Goal: Navigation & Orientation: Understand site structure

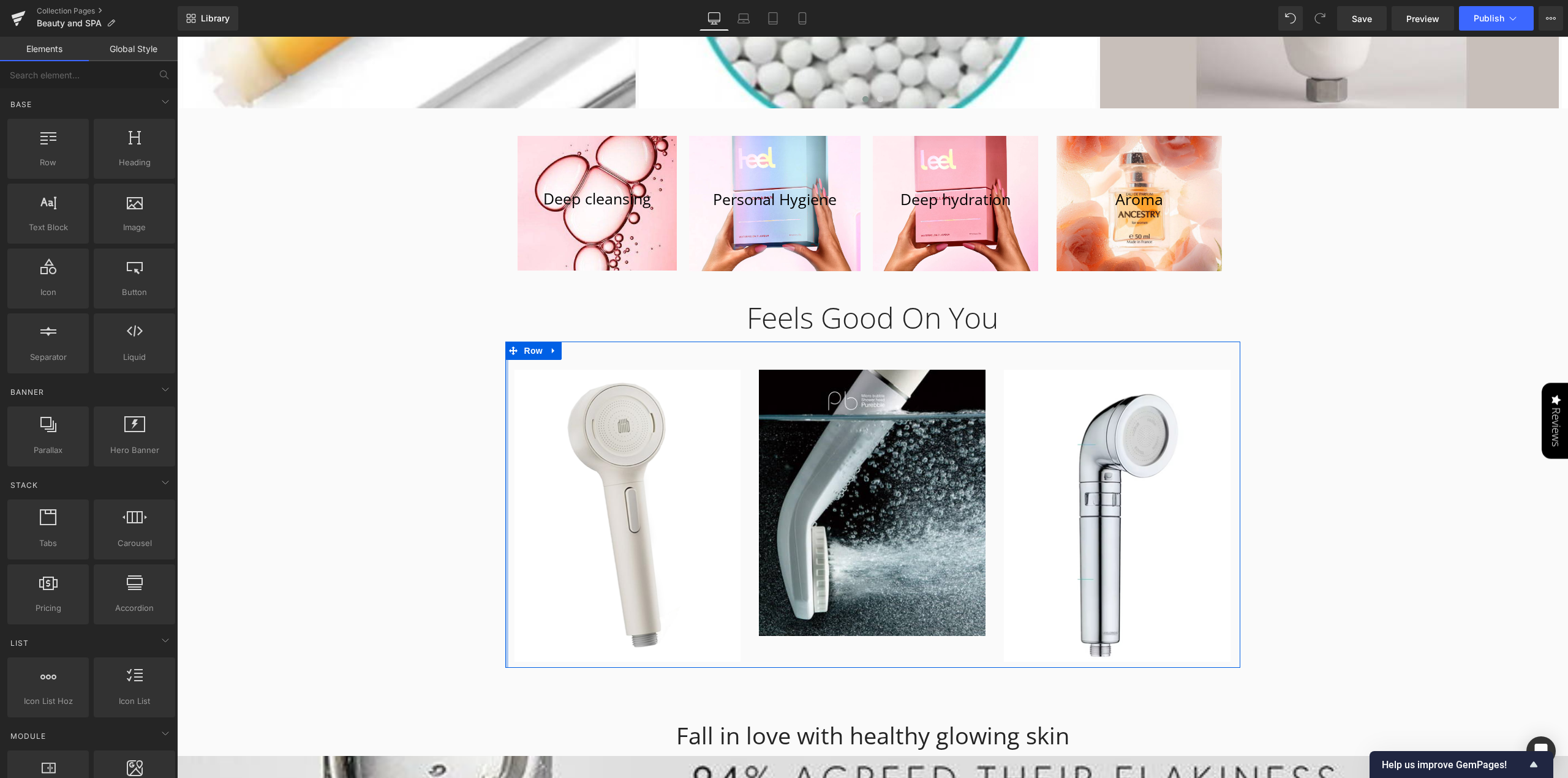
scroll to position [3977, 0]
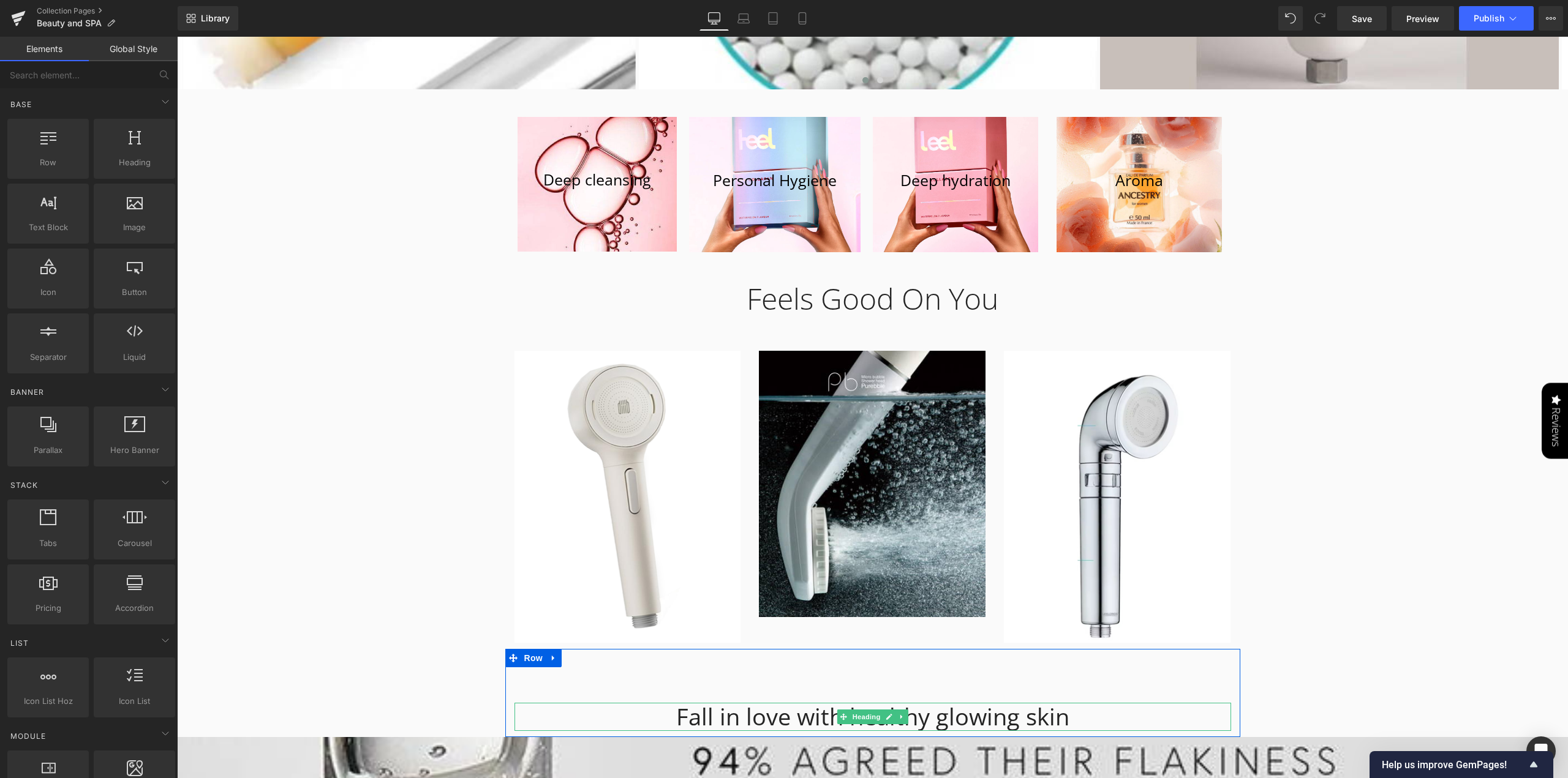
click at [1031, 703] on div "Fall in love with healthy glowing skin" at bounding box center [873, 717] width 717 height 28
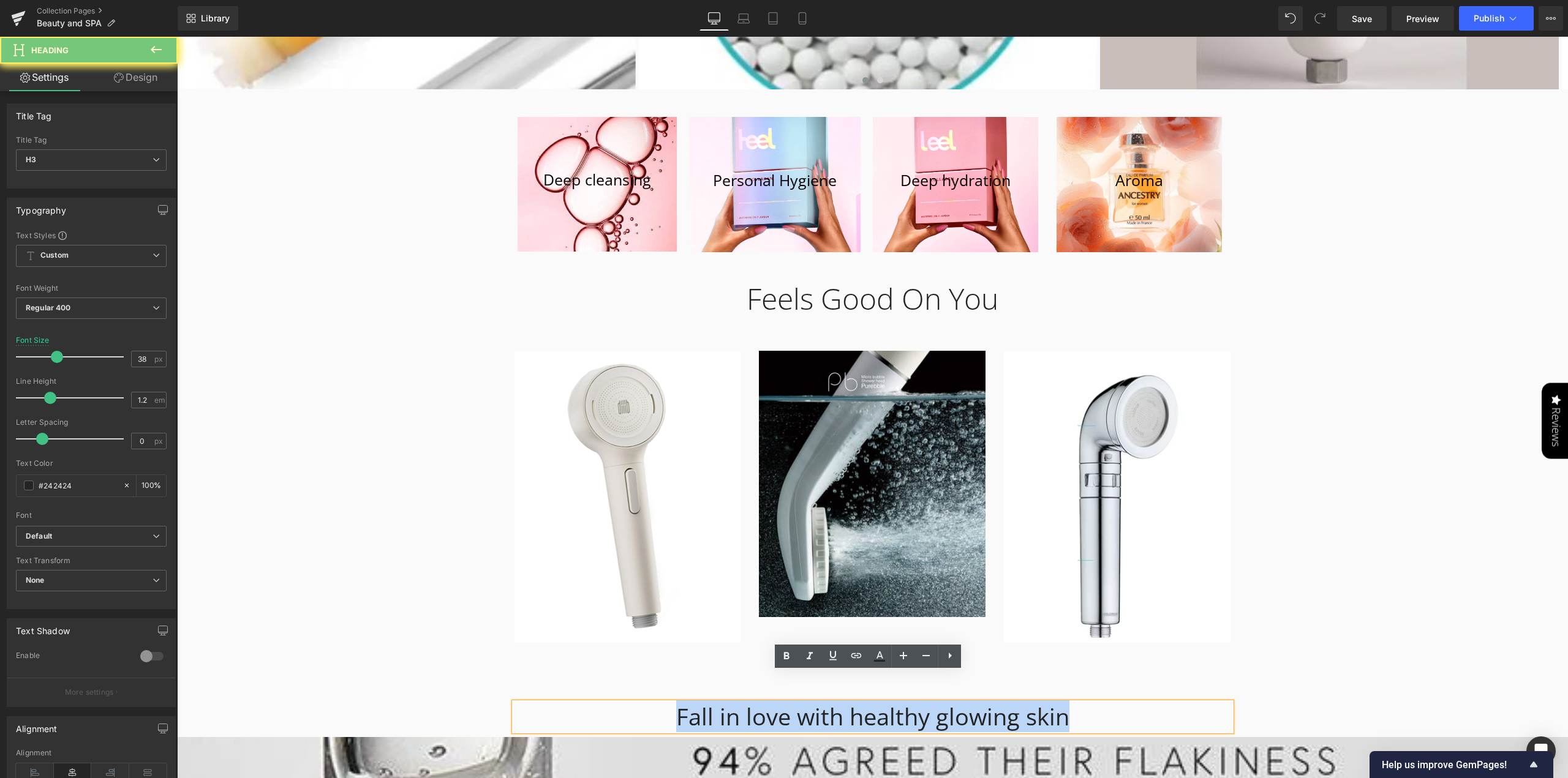
click at [1031, 703] on div "Fall in love with healthy glowing skin" at bounding box center [873, 717] width 717 height 28
paste div
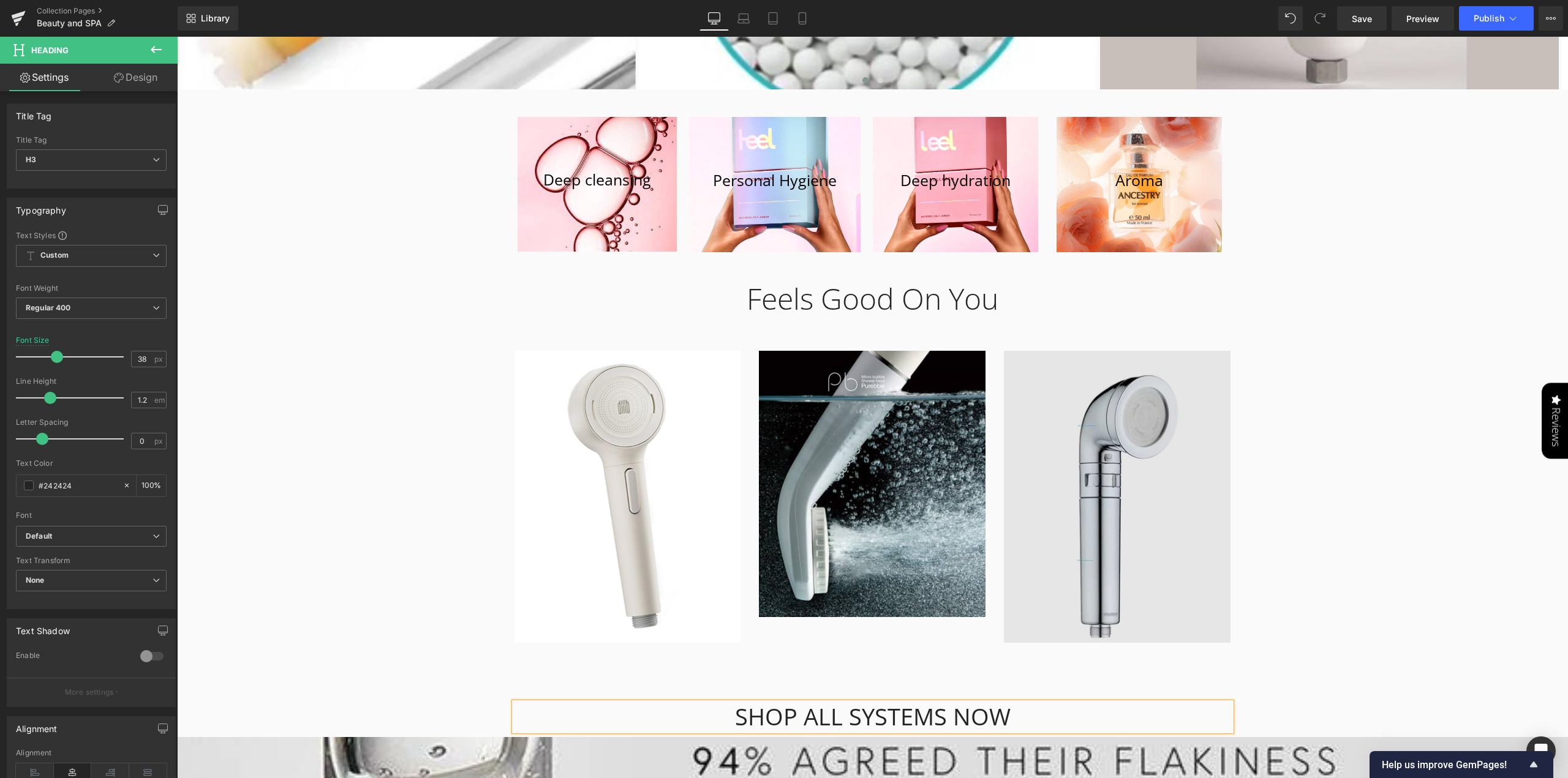
drag, startPoint x: 1545, startPoint y: 483, endPoint x: 1002, endPoint y: 593, distance: 554.0
click at [1529, 483] on div "Leela — Beauty in Every Drop Heading Atvadieties no hlora. Iepazīstieties ar sa…" at bounding box center [873, 80] width 1391 height 7864
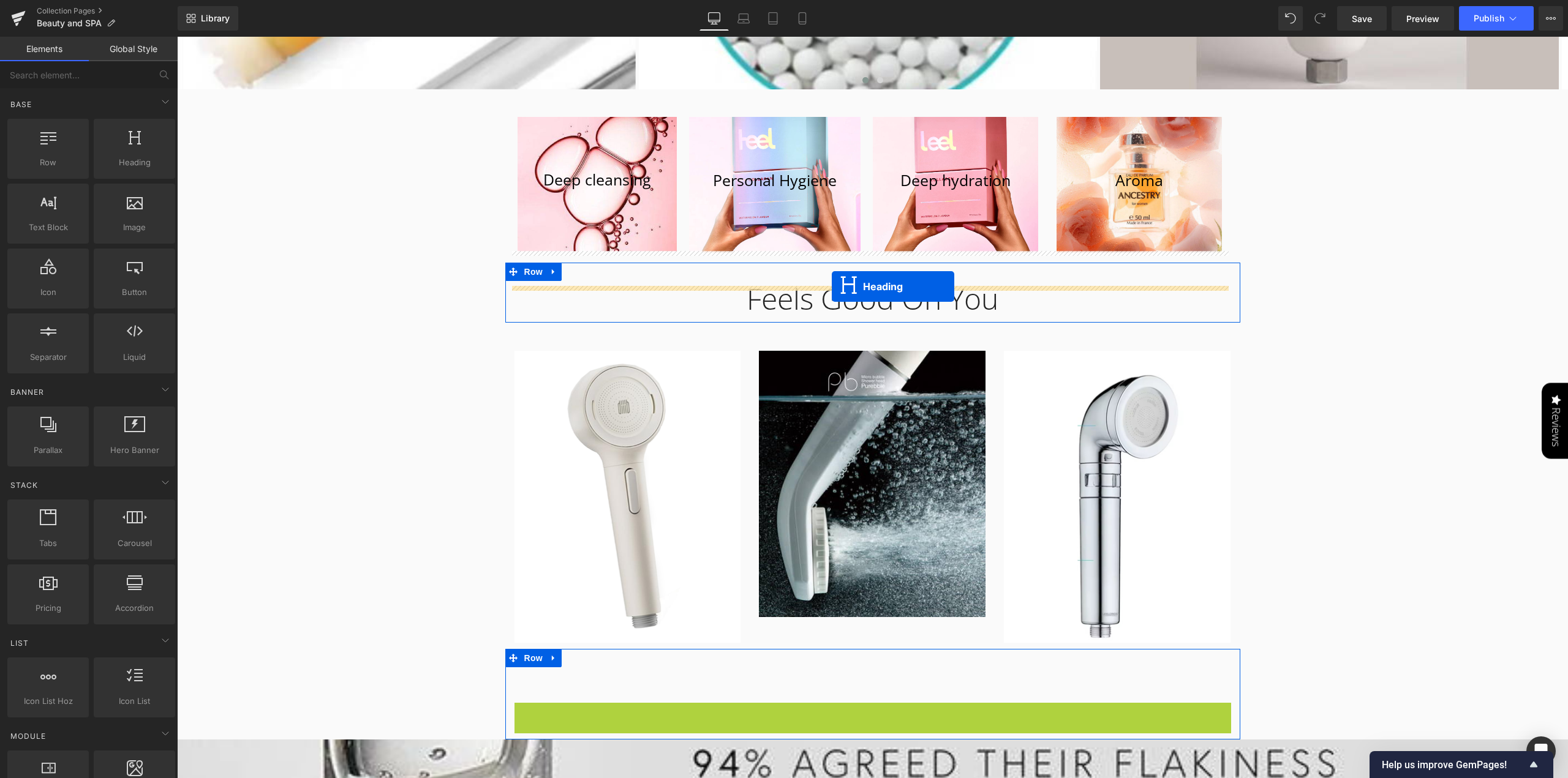
drag, startPoint x: 833, startPoint y: 690, endPoint x: 832, endPoint y: 286, distance: 404.0
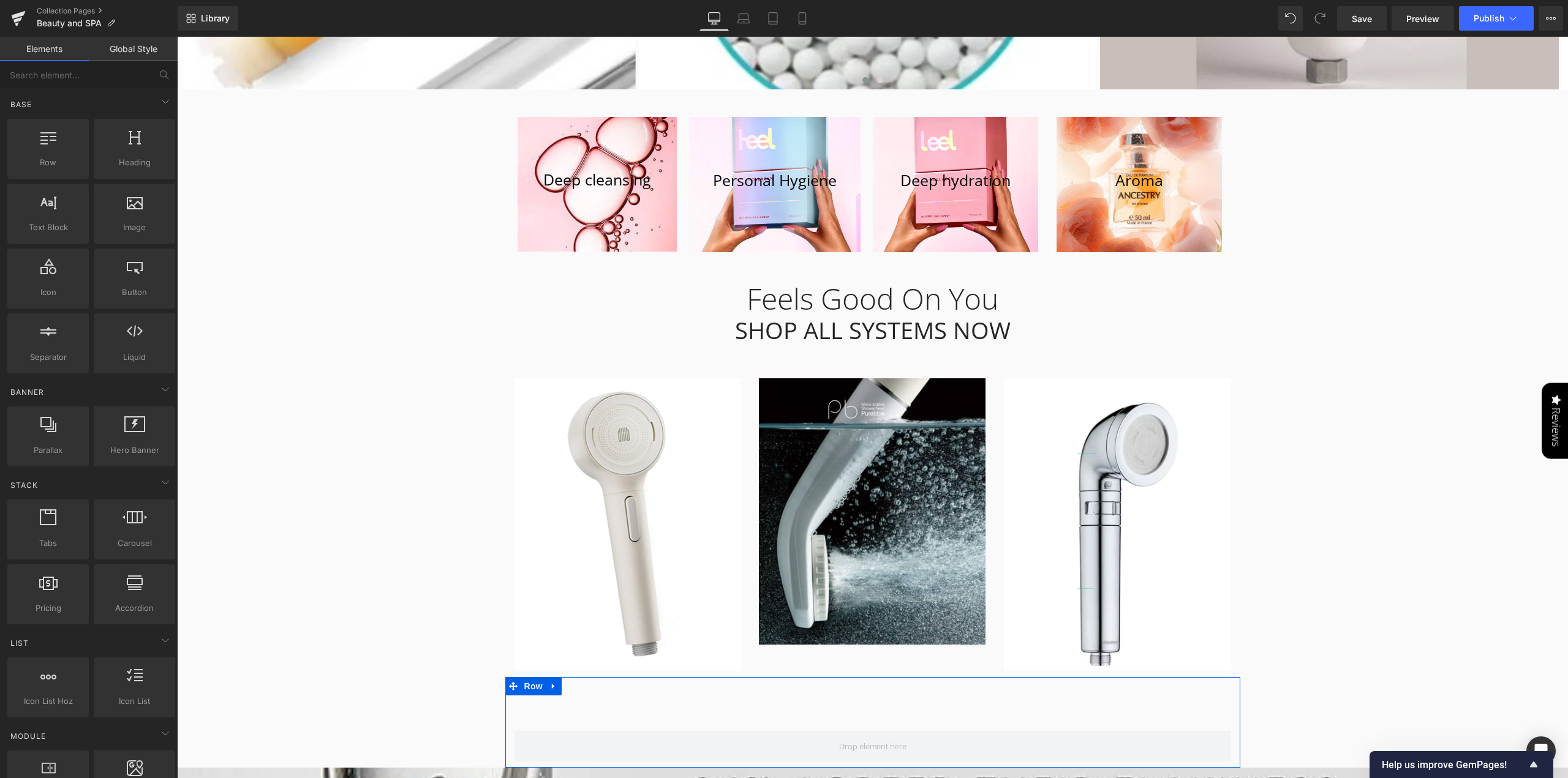
click at [1336, 290] on div "Leela — Beauty in Every Drop Heading Atvadieties no hlora. Iepazīstieties ar sa…" at bounding box center [873, 94] width 1391 height 7894
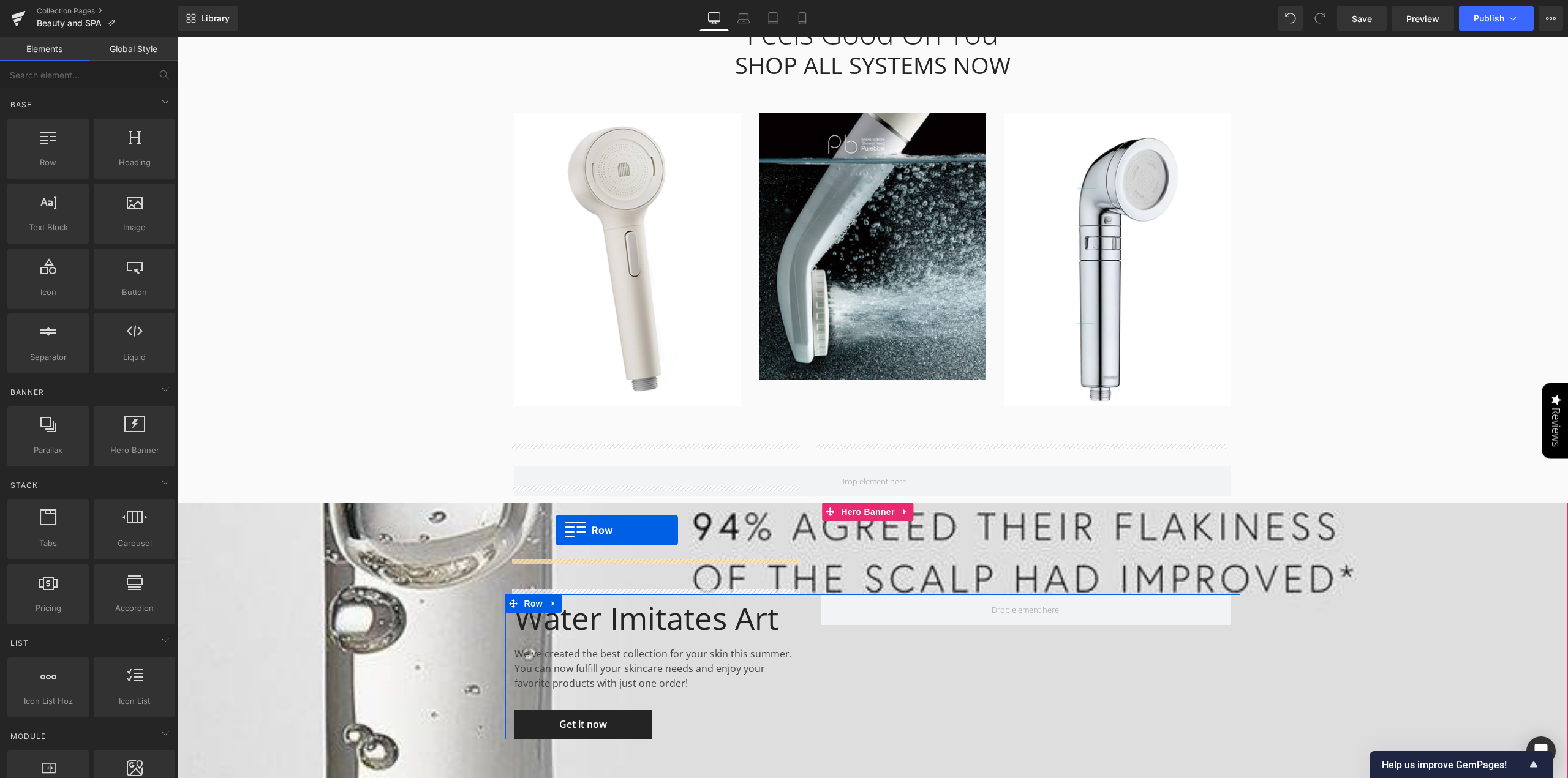
scroll to position [4283, 0]
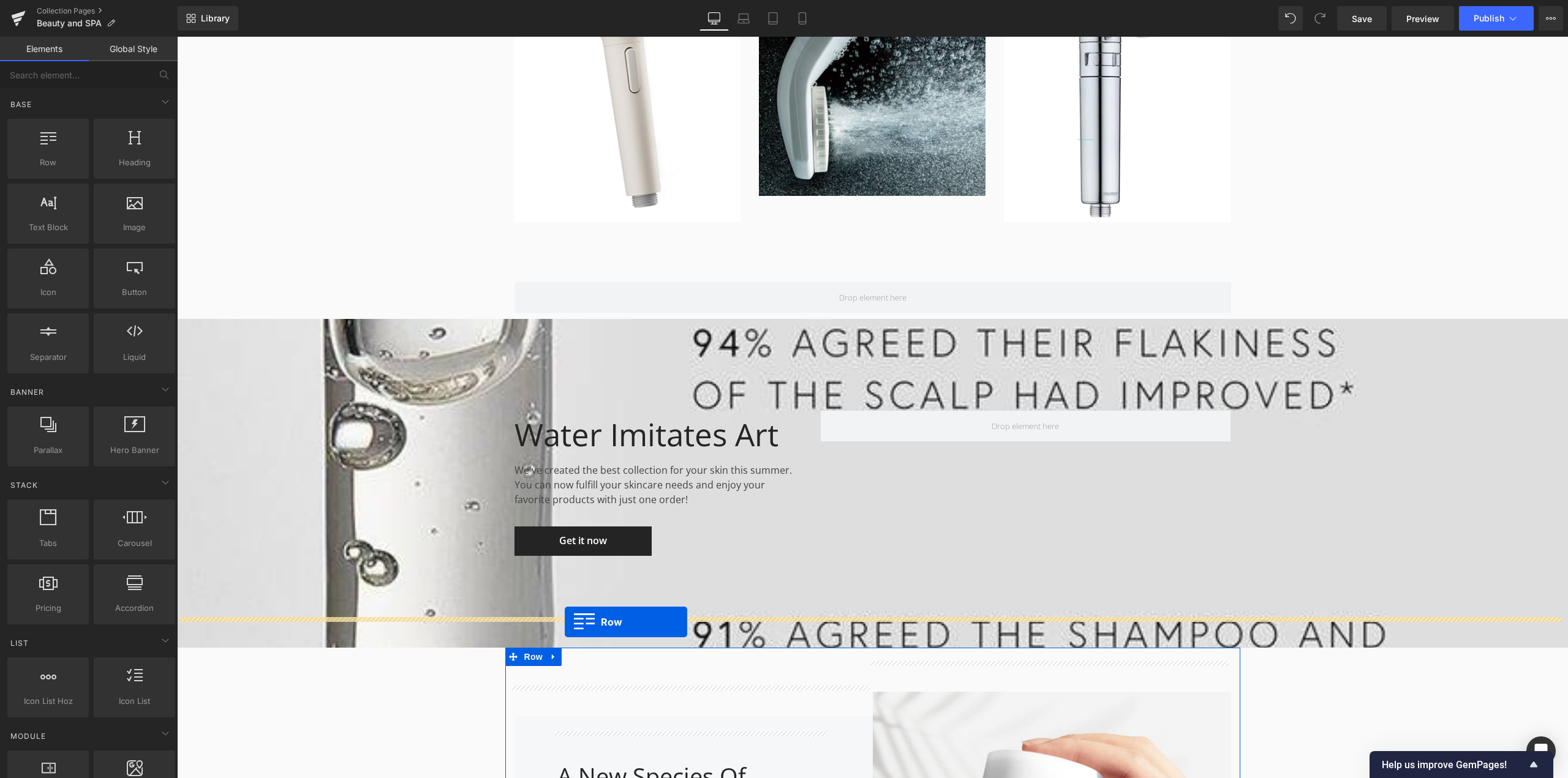
drag, startPoint x: 511, startPoint y: 192, endPoint x: 565, endPoint y: 622, distance: 433.4
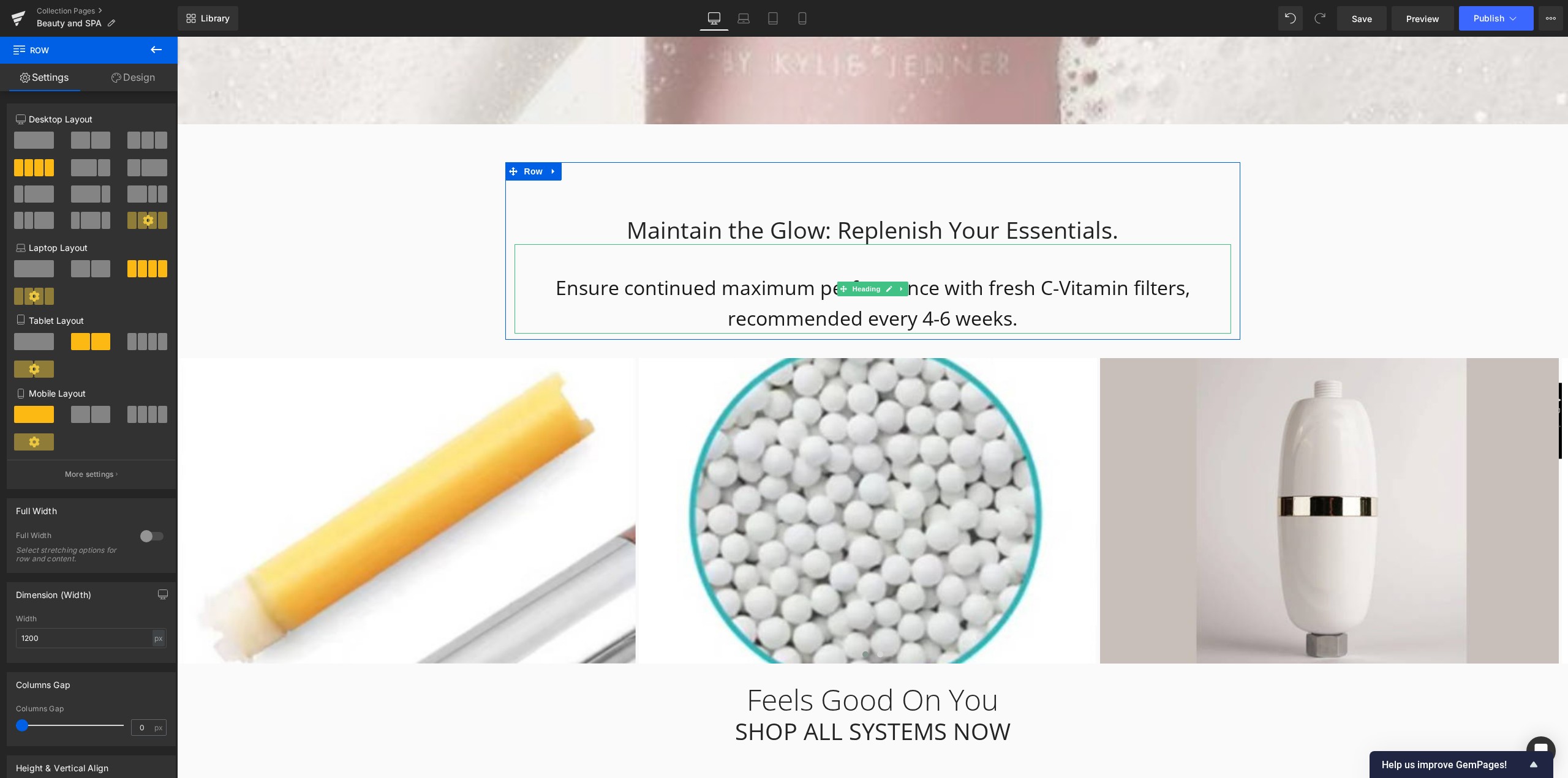
scroll to position [3395, 0]
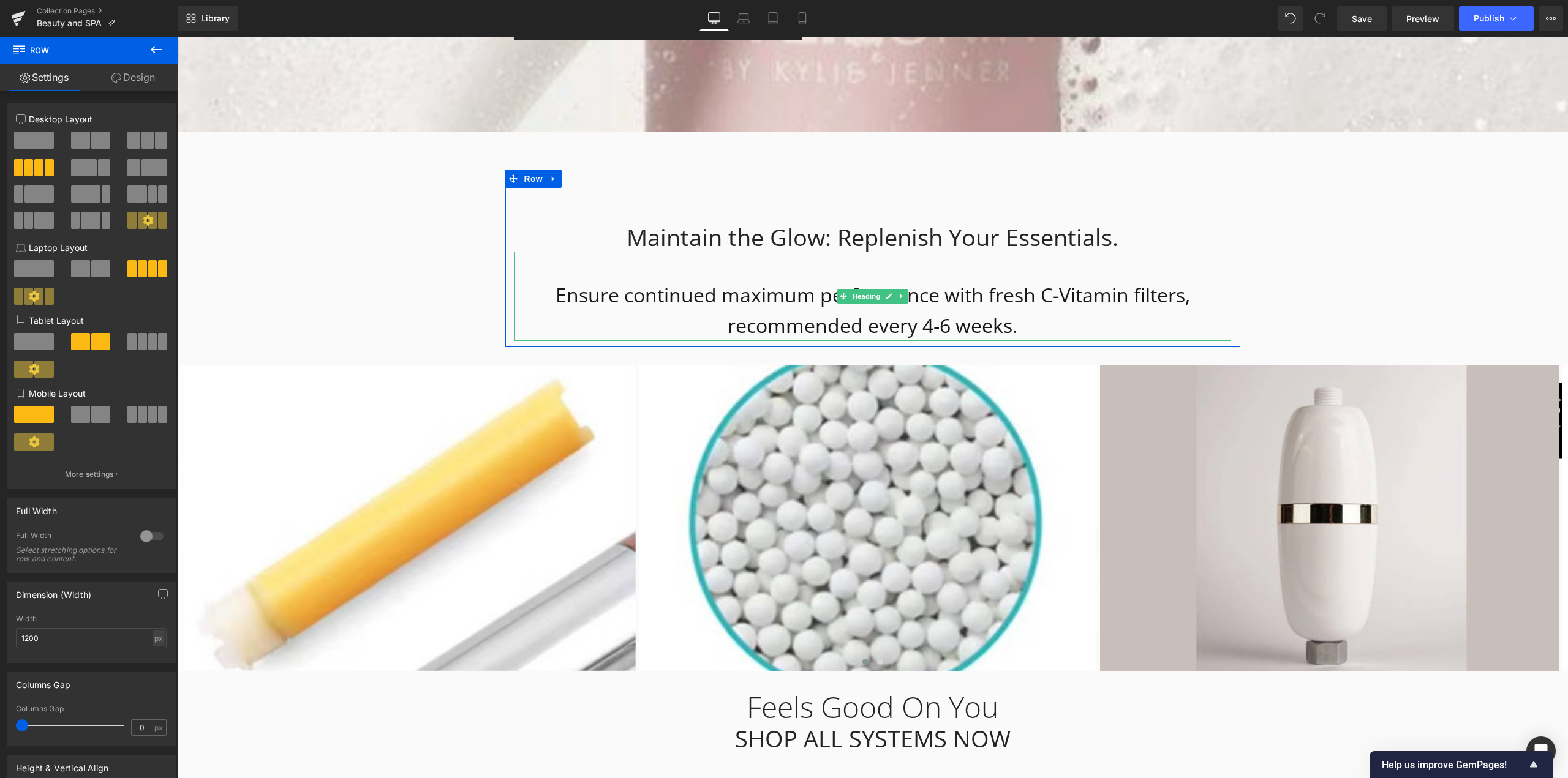
click at [780, 292] on h1 "Ensure continued maximum performance with fresh C-Vitamin filters, recommended …" at bounding box center [873, 310] width 717 height 62
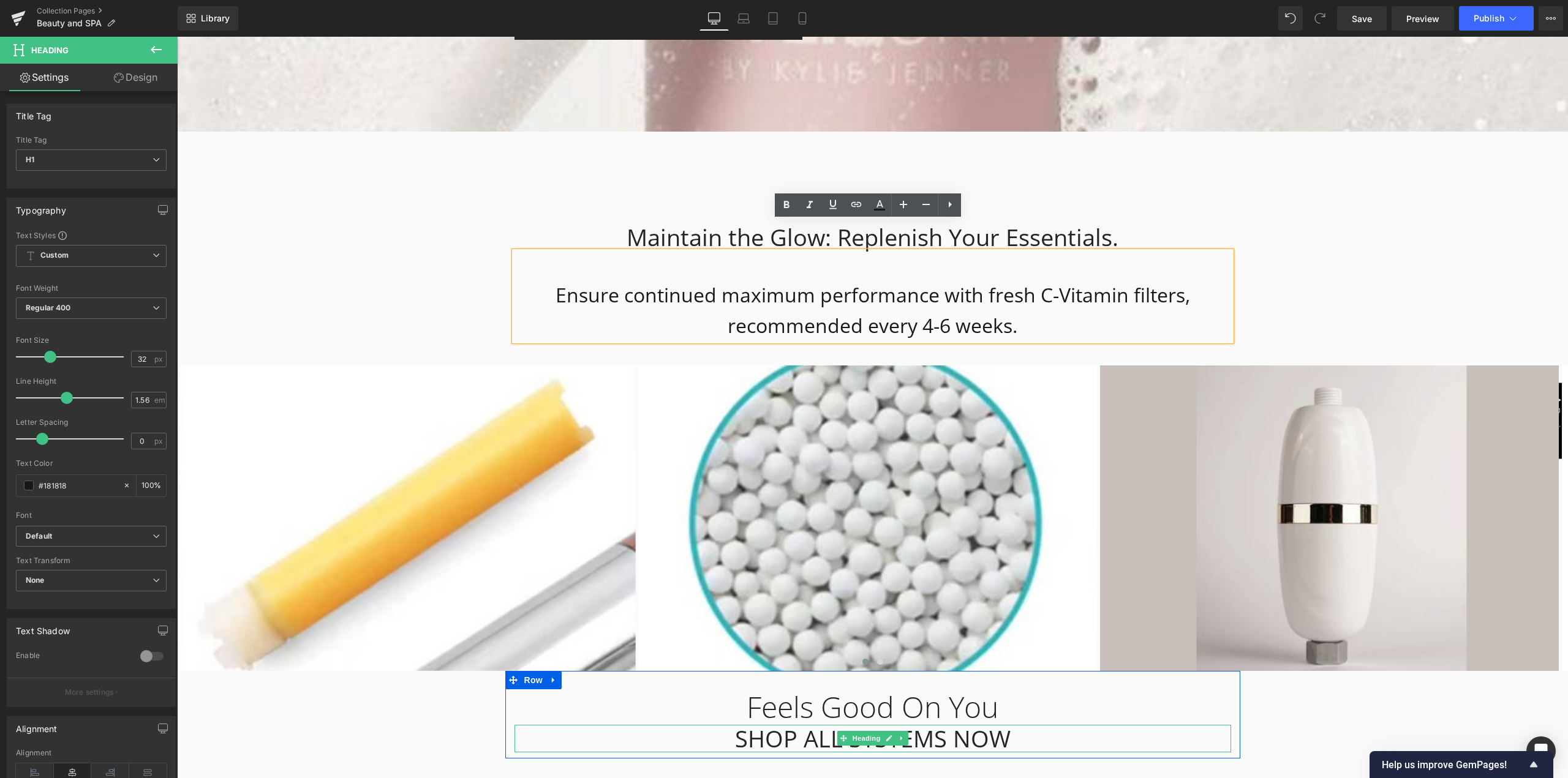
click at [991, 725] on div "SHOP ALL SYSTEMS NOW" at bounding box center [873, 739] width 717 height 28
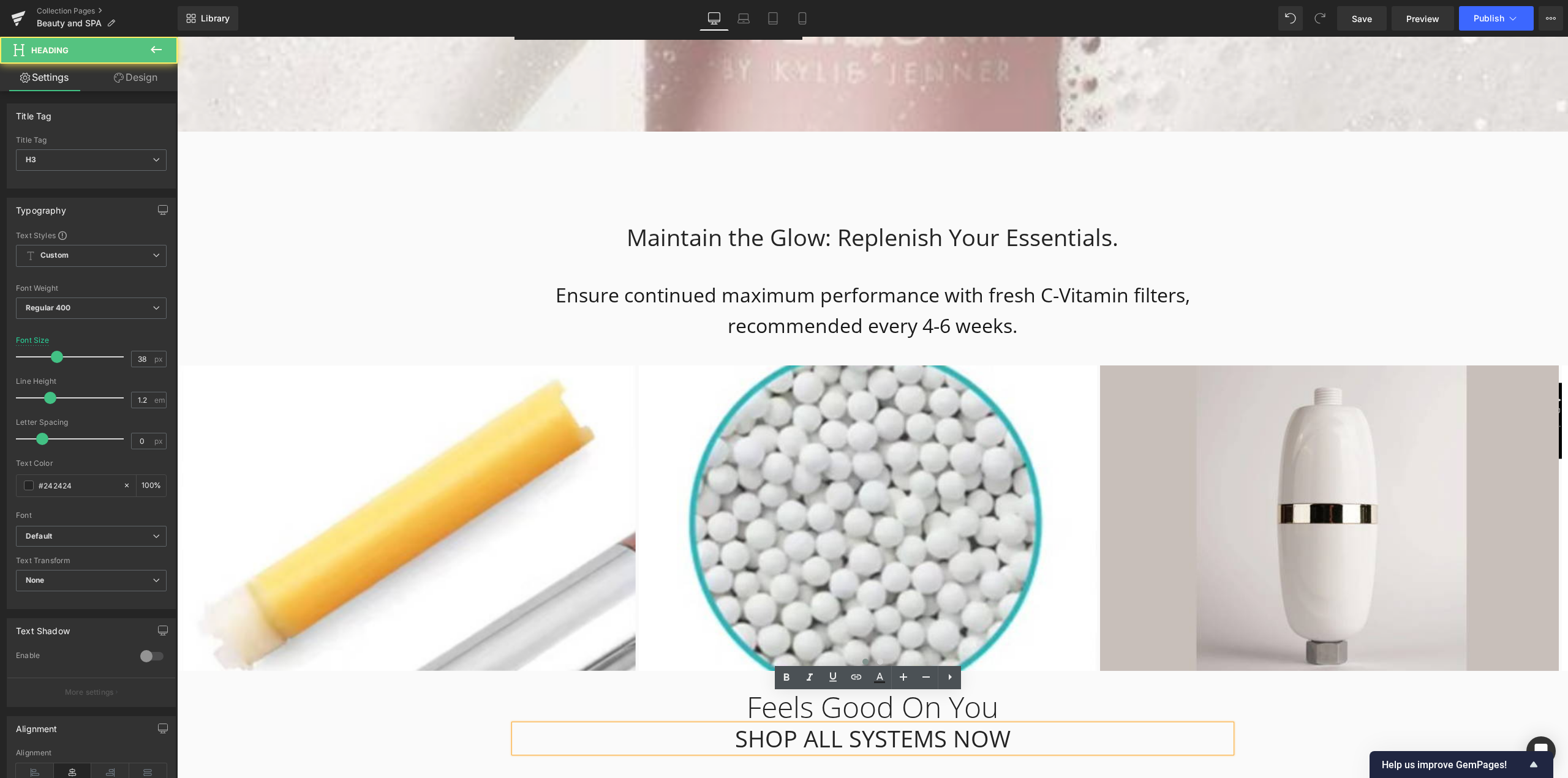
drag, startPoint x: 1033, startPoint y: 712, endPoint x: 195, endPoint y: 705, distance: 838.0
click at [195, 705] on div "Leela — Beauty in Every Drop Heading Atvadieties no hlora. Iepazīstieties ar sa…" at bounding box center [873, 676] width 1391 height 7894
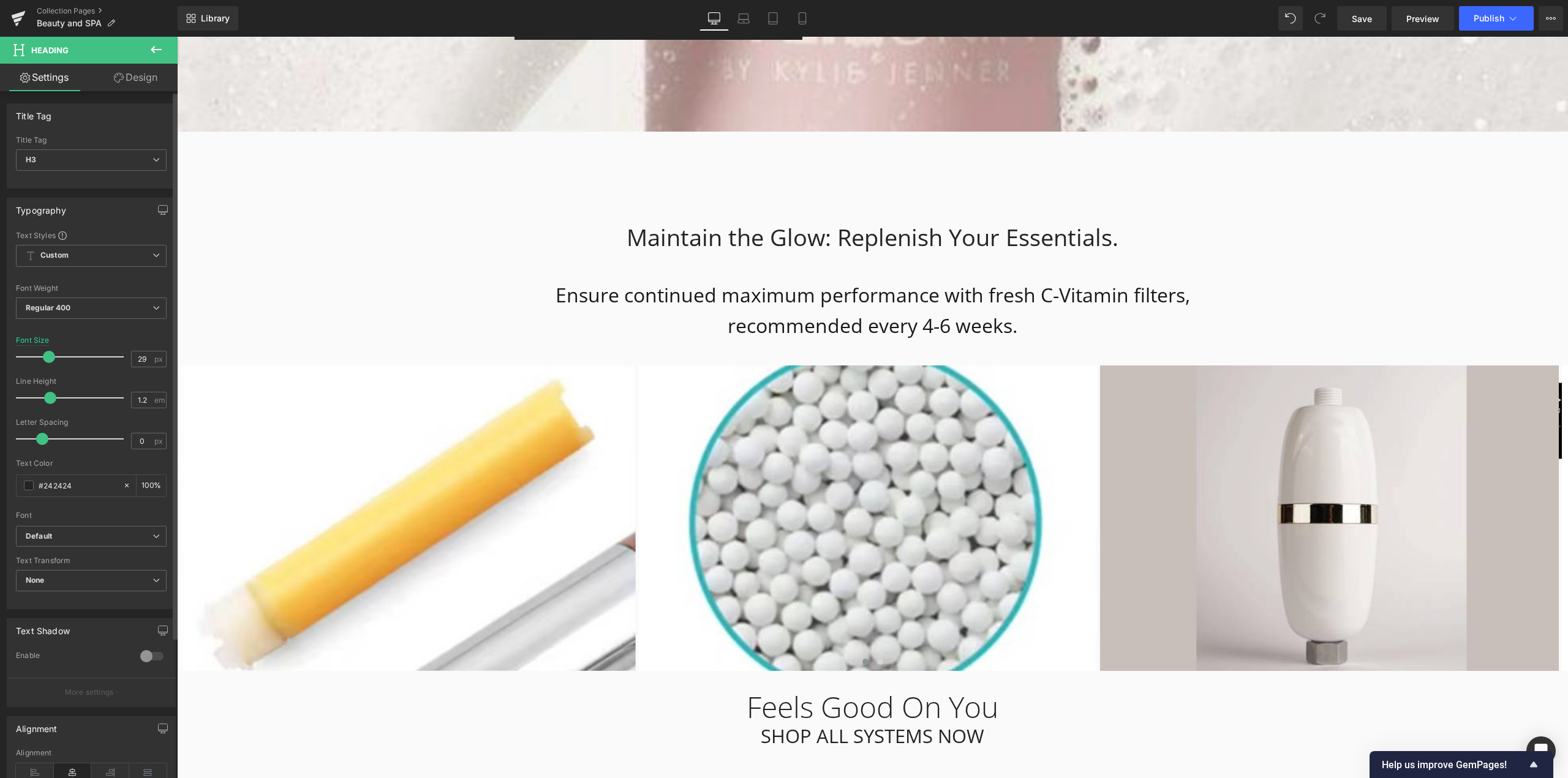
type input "27"
drag, startPoint x: 50, startPoint y: 355, endPoint x: 39, endPoint y: 356, distance: 11.0
click at [39, 356] on span at bounding box center [44, 357] width 12 height 12
click at [515, 689] on div "Feels Good On You" at bounding box center [873, 707] width 717 height 35
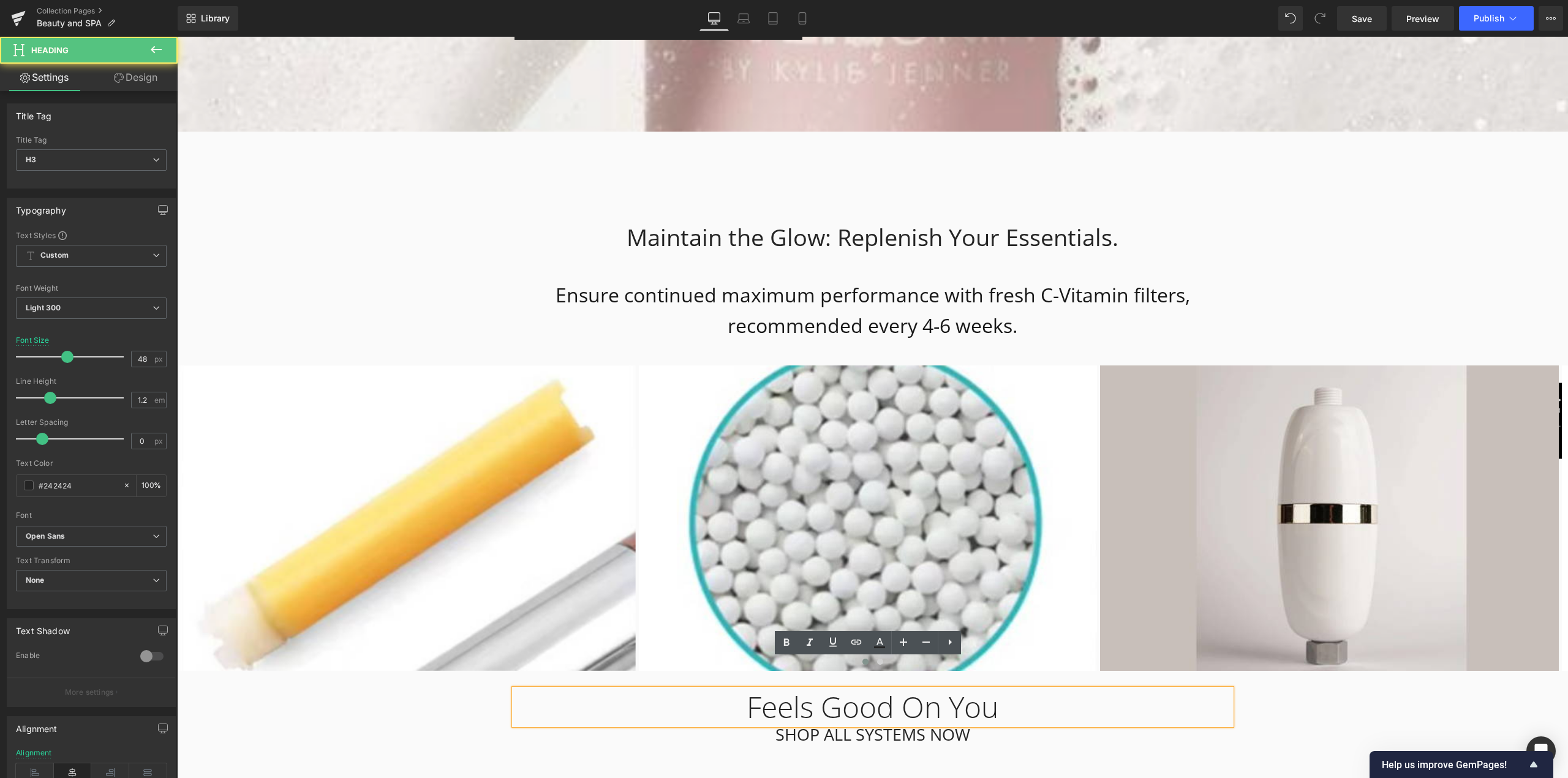
click at [1023, 717] on div "Feels Good On You Heading SHOP ALL SYSTEMS NOW Heading Row" at bounding box center [873, 711] width 735 height 80
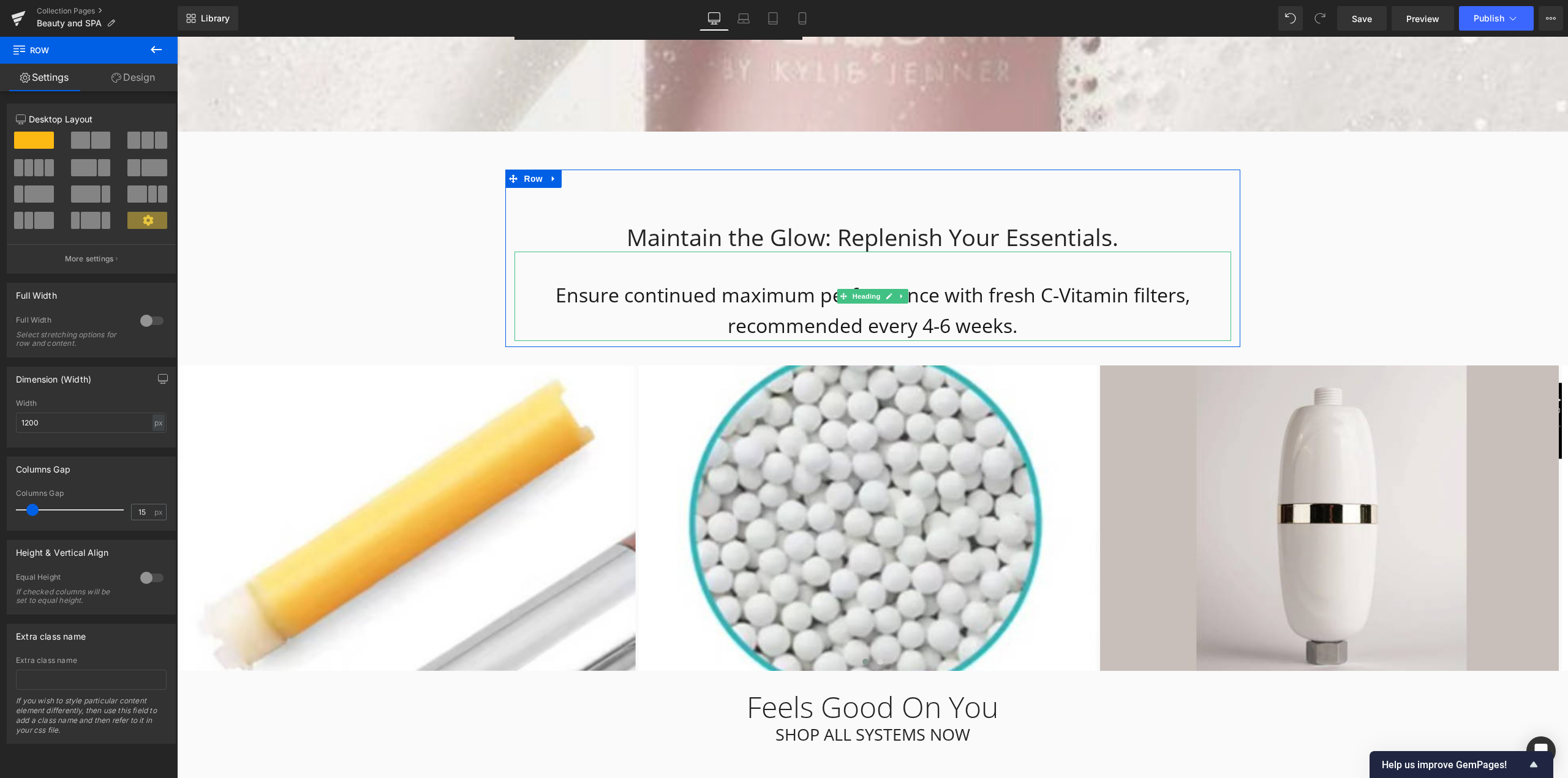
click at [579, 280] on h1 "Ensure continued maximum performance with fresh C-Vitamin filters, recommended …" at bounding box center [873, 310] width 717 height 62
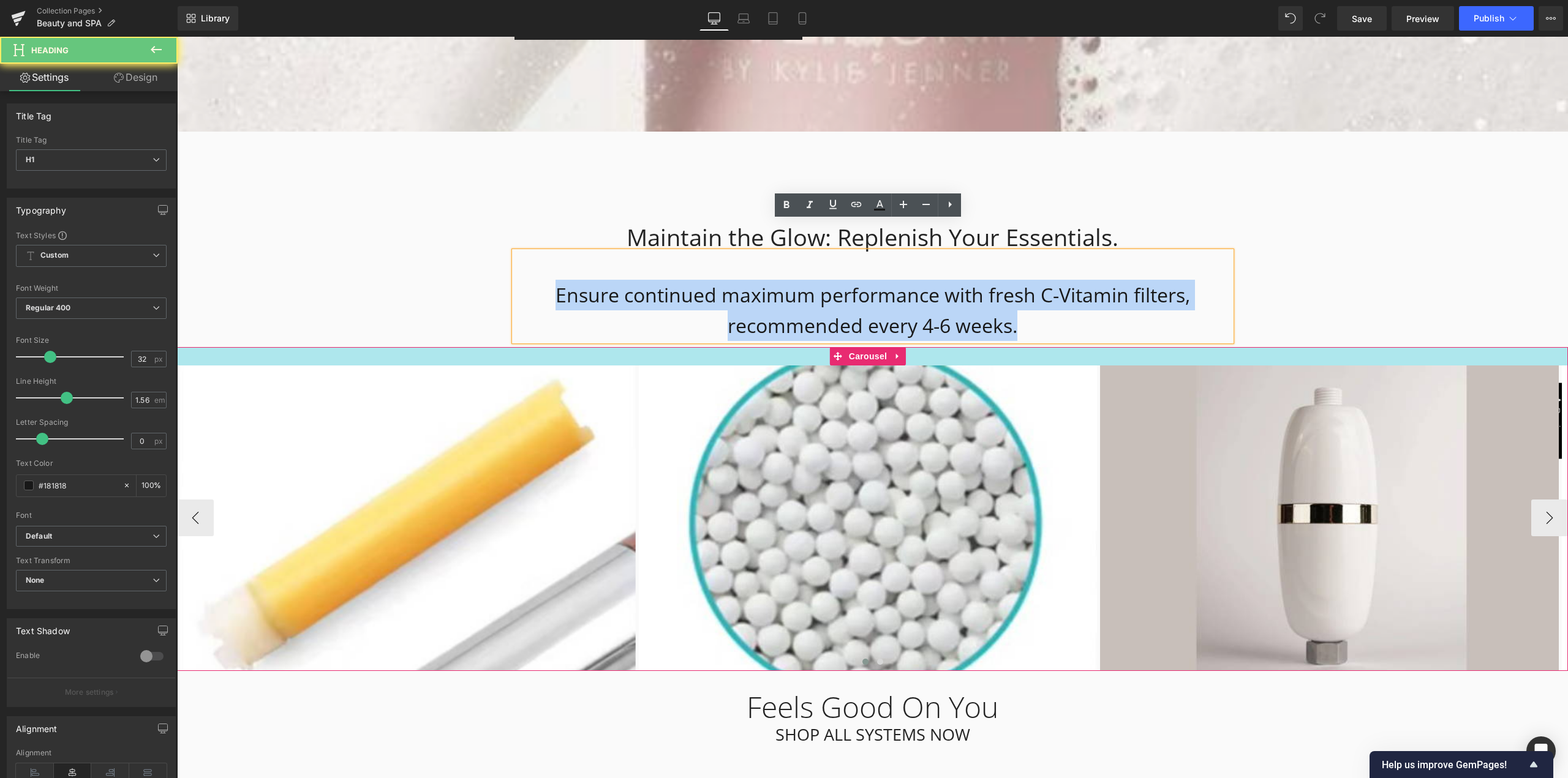
drag, startPoint x: 544, startPoint y: 260, endPoint x: 1167, endPoint y: 330, distance: 626.9
click at [1167, 330] on div "Leela — Beauty in Every Drop Heading Atvadieties no hlora. Iepazīstieties ar sa…" at bounding box center [873, 673] width 1391 height 7887
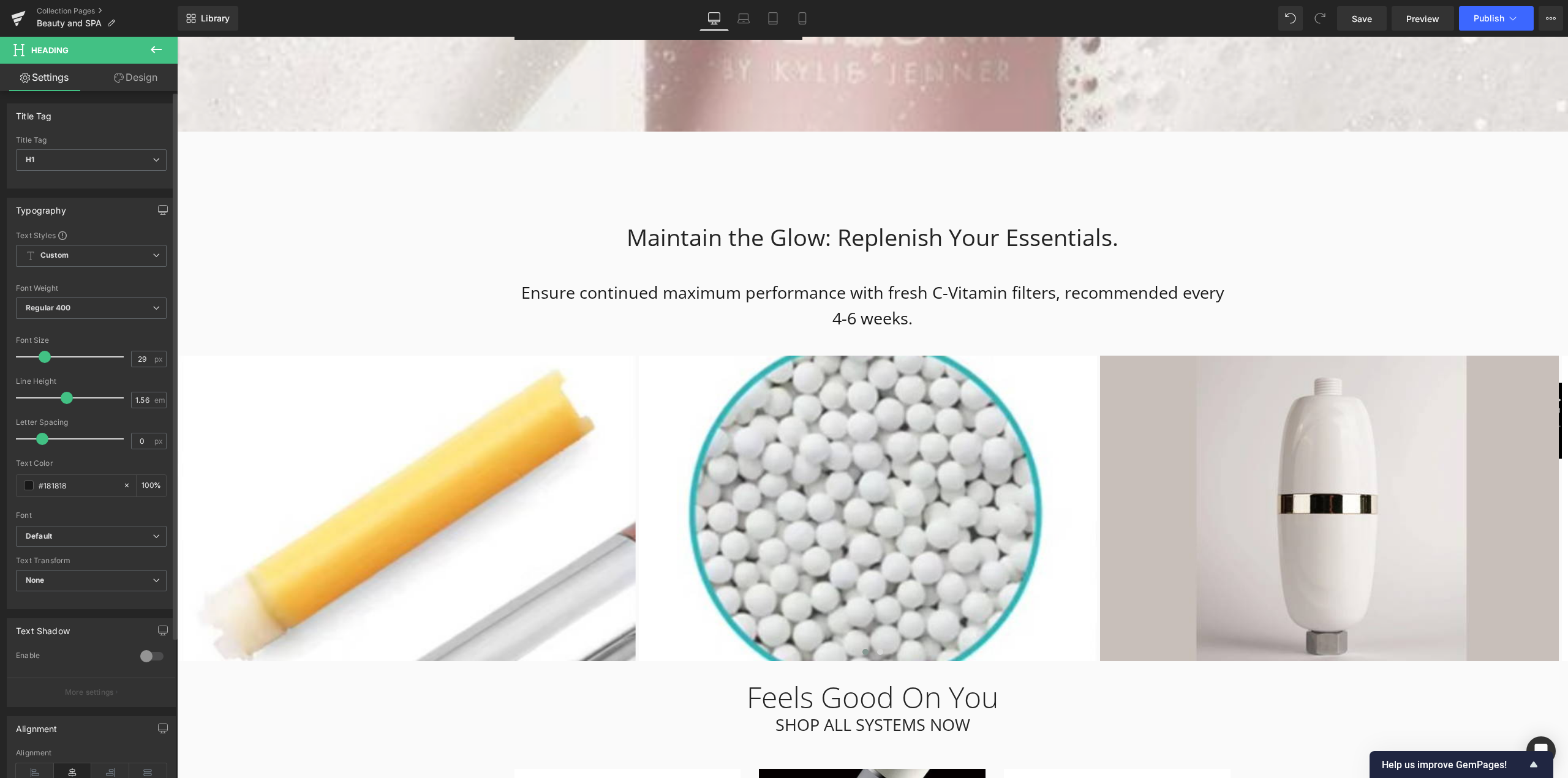
type input "30"
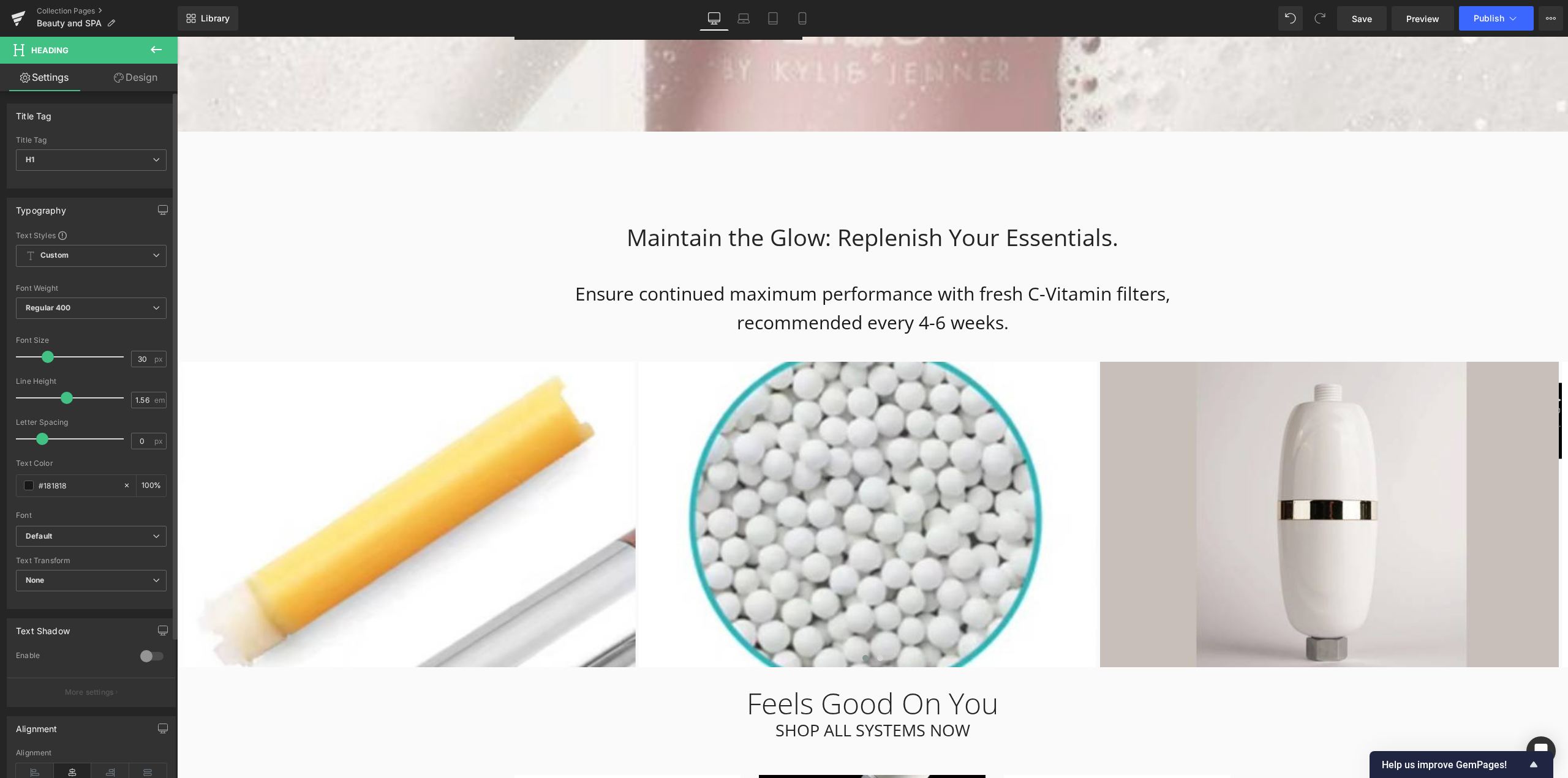
click at [45, 357] on span at bounding box center [48, 357] width 12 height 12
click at [1251, 269] on div "Leela — Beauty in Every Drop Heading Atvadieties no hlora. Iepazīstieties ar sa…" at bounding box center [873, 670] width 1391 height 7883
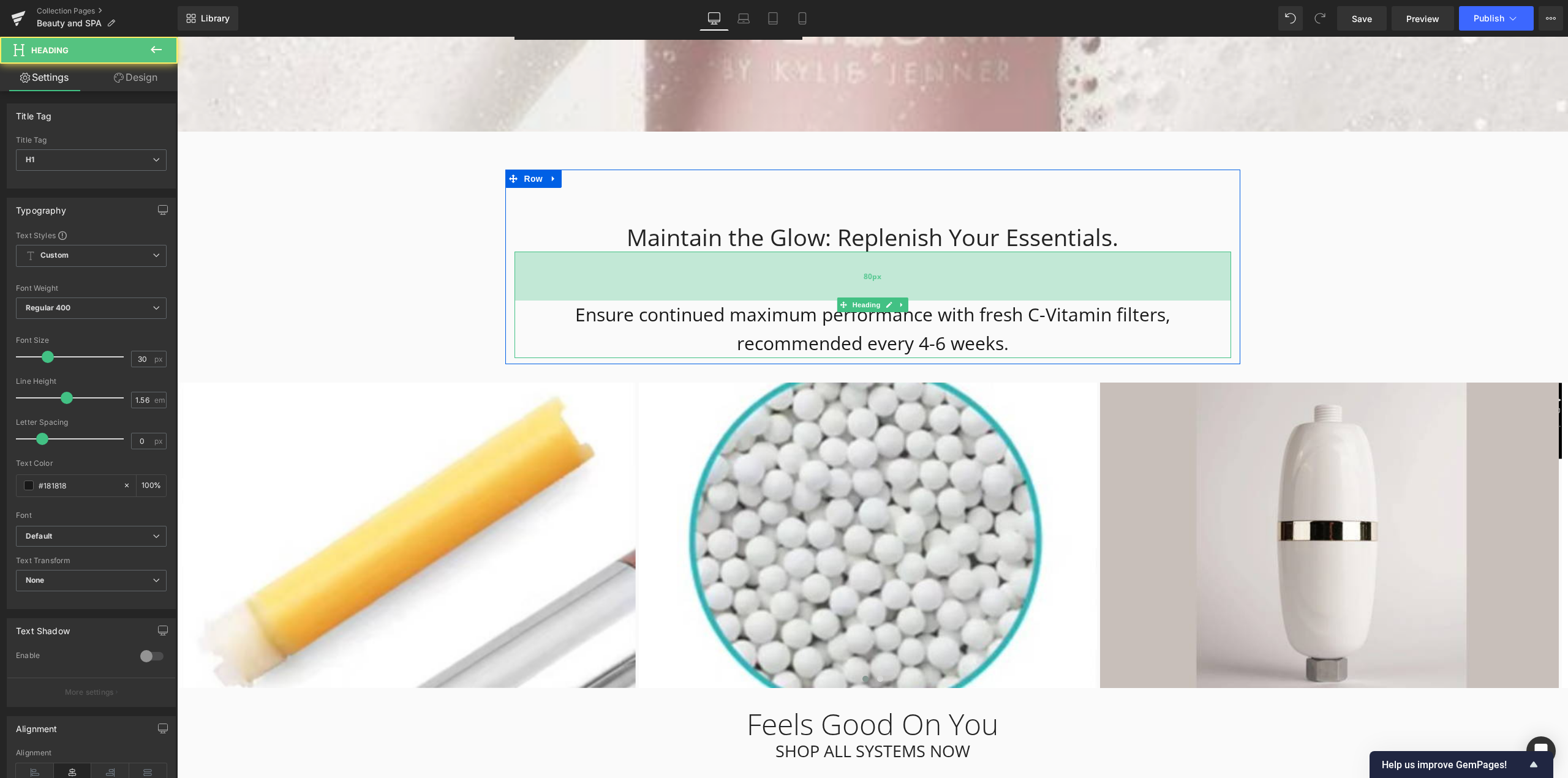
drag, startPoint x: 920, startPoint y: 236, endPoint x: 923, endPoint y: 255, distance: 19.2
click at [923, 255] on div "80px" at bounding box center [873, 277] width 717 height 49
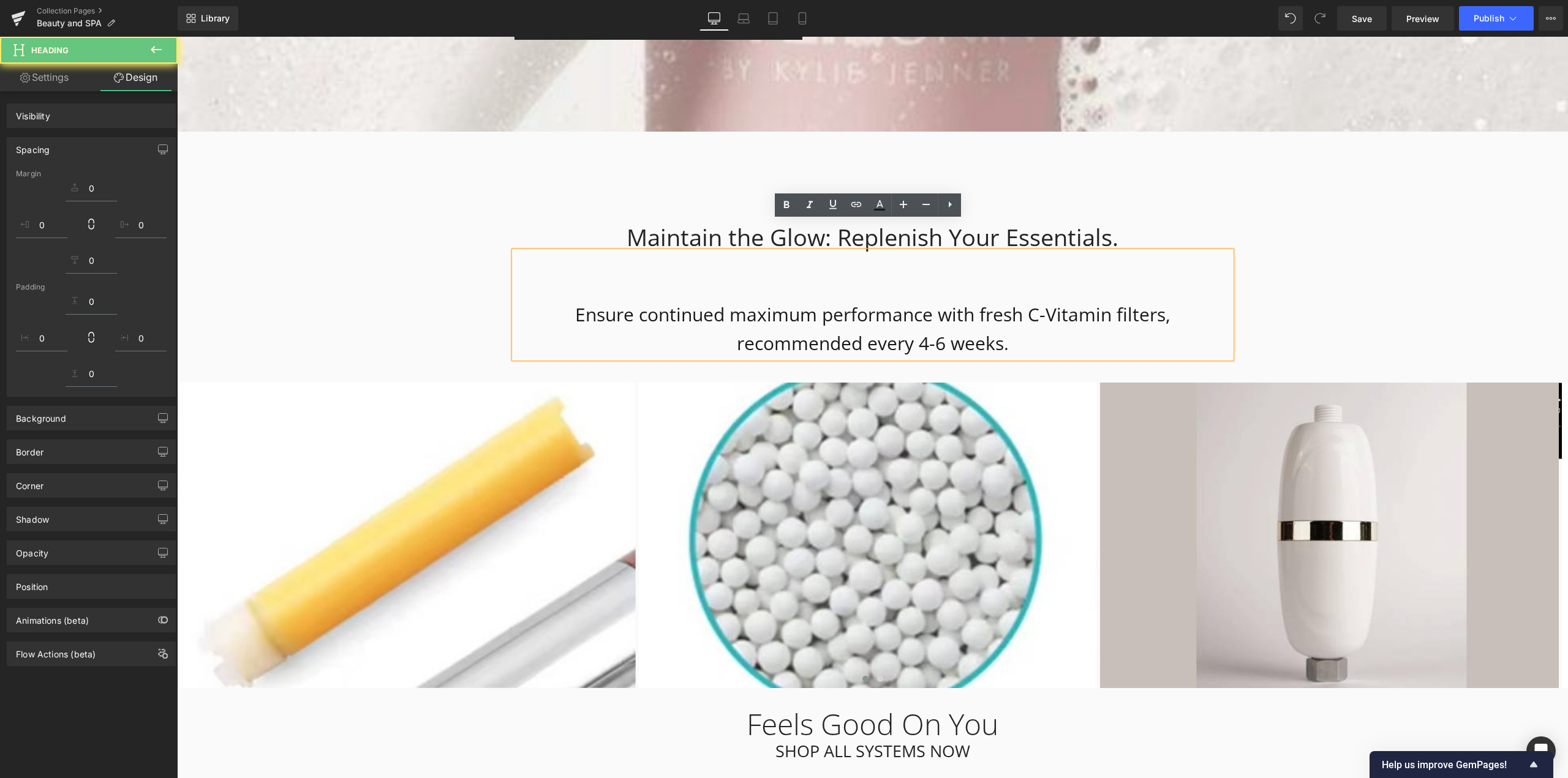
click at [1314, 242] on div "Leela — Beauty in Every Drop Heading Atvadieties no hlora. Iepazīstieties ar sa…" at bounding box center [873, 681] width 1391 height 7903
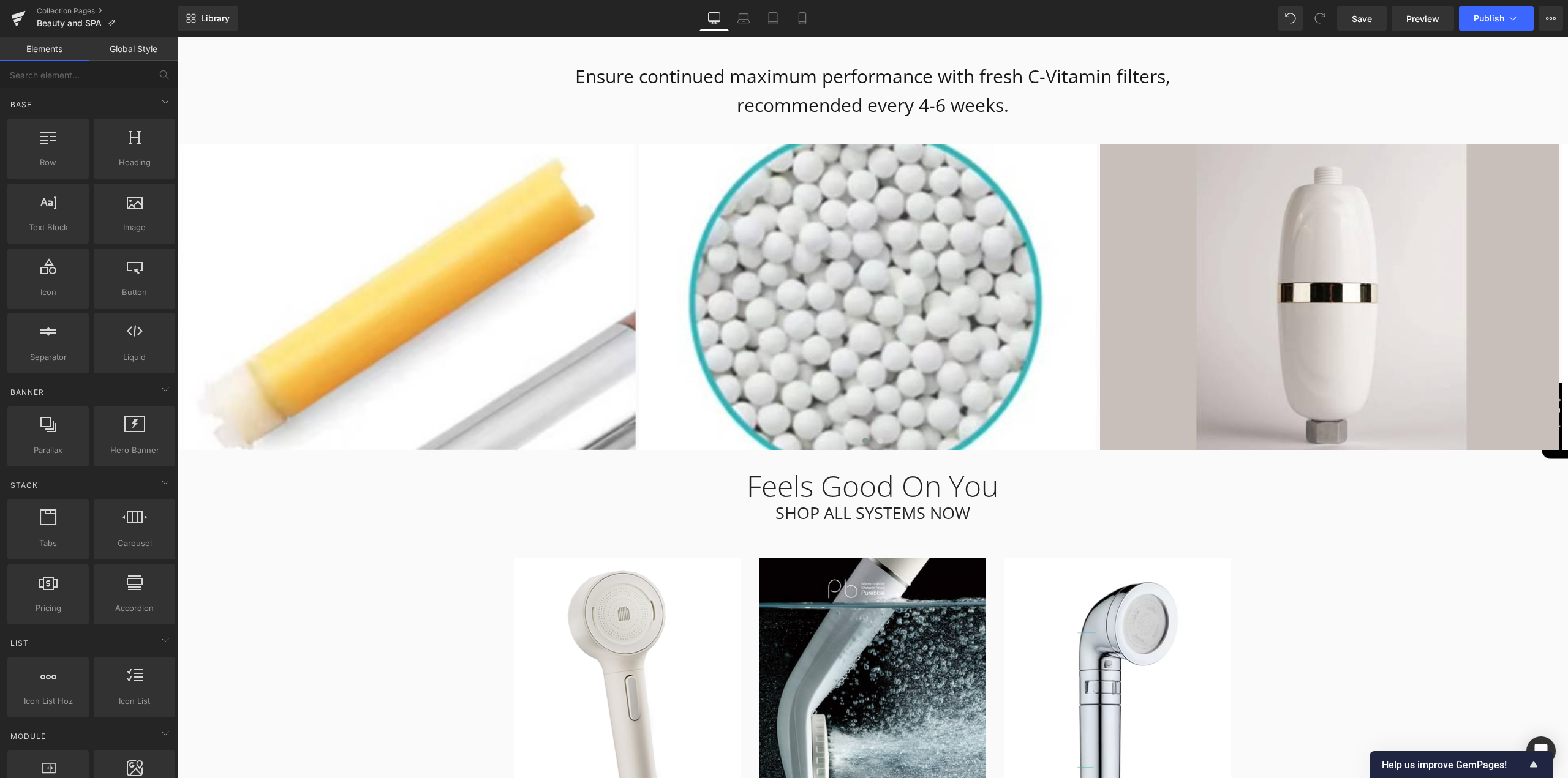
scroll to position [3641, 0]
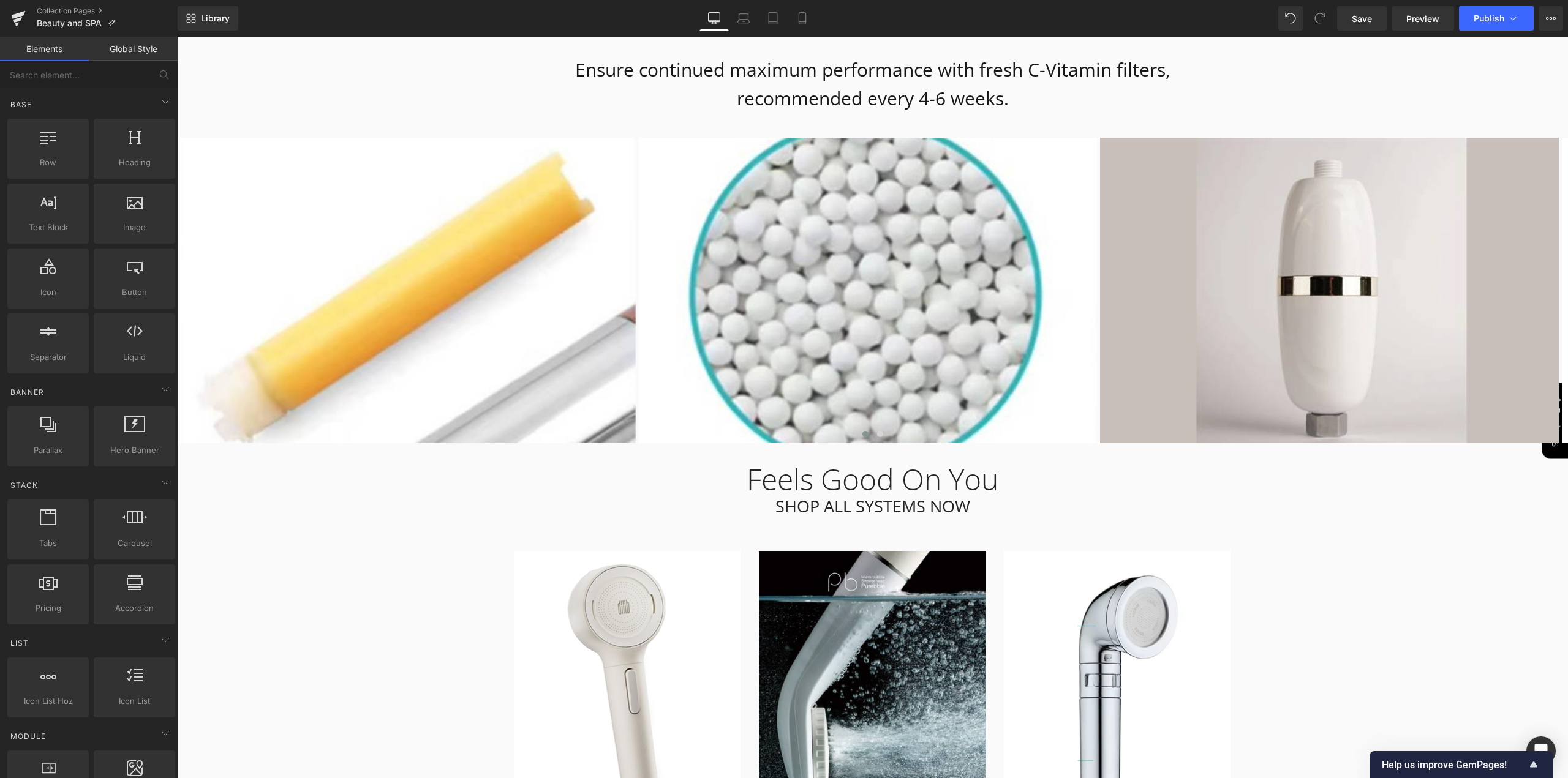
click at [390, 519] on div "Leela — Beauty in Every Drop Heading Atvadieties no hlora. Iepazīstieties ar sa…" at bounding box center [873, 436] width 1391 height 7903
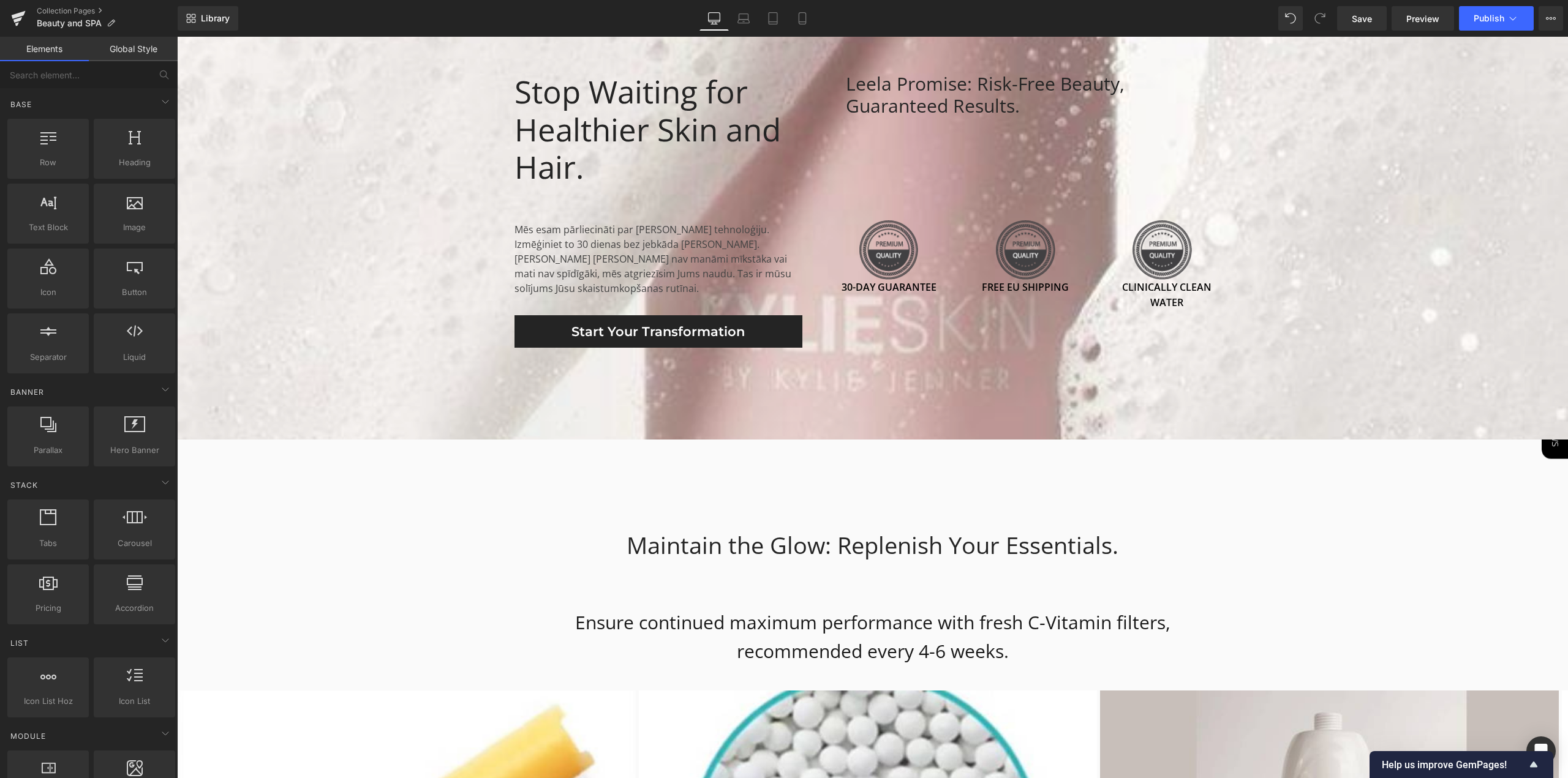
scroll to position [3028, 0]
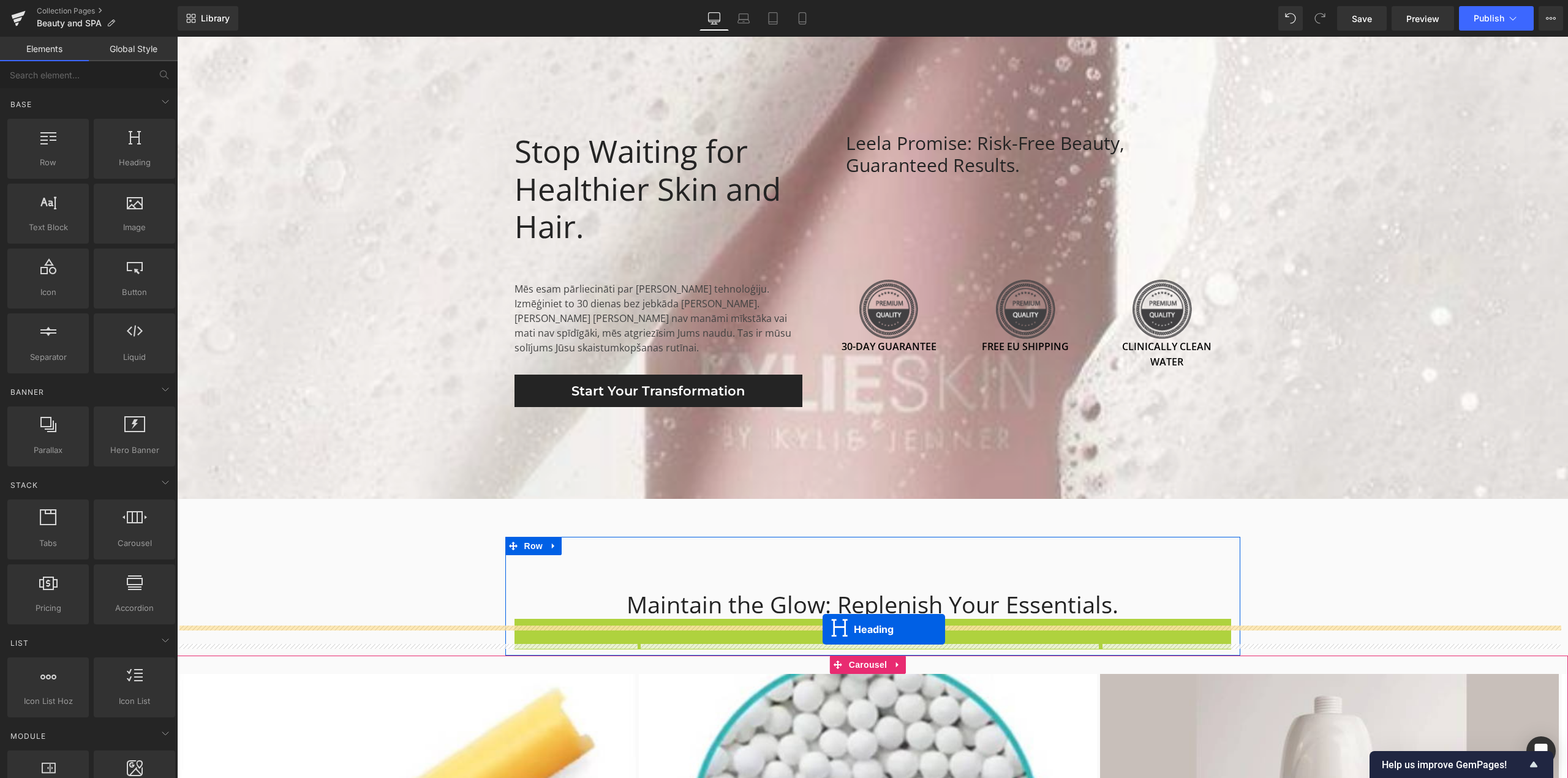
drag, startPoint x: 835, startPoint y: 642, endPoint x: 823, endPoint y: 629, distance: 17.7
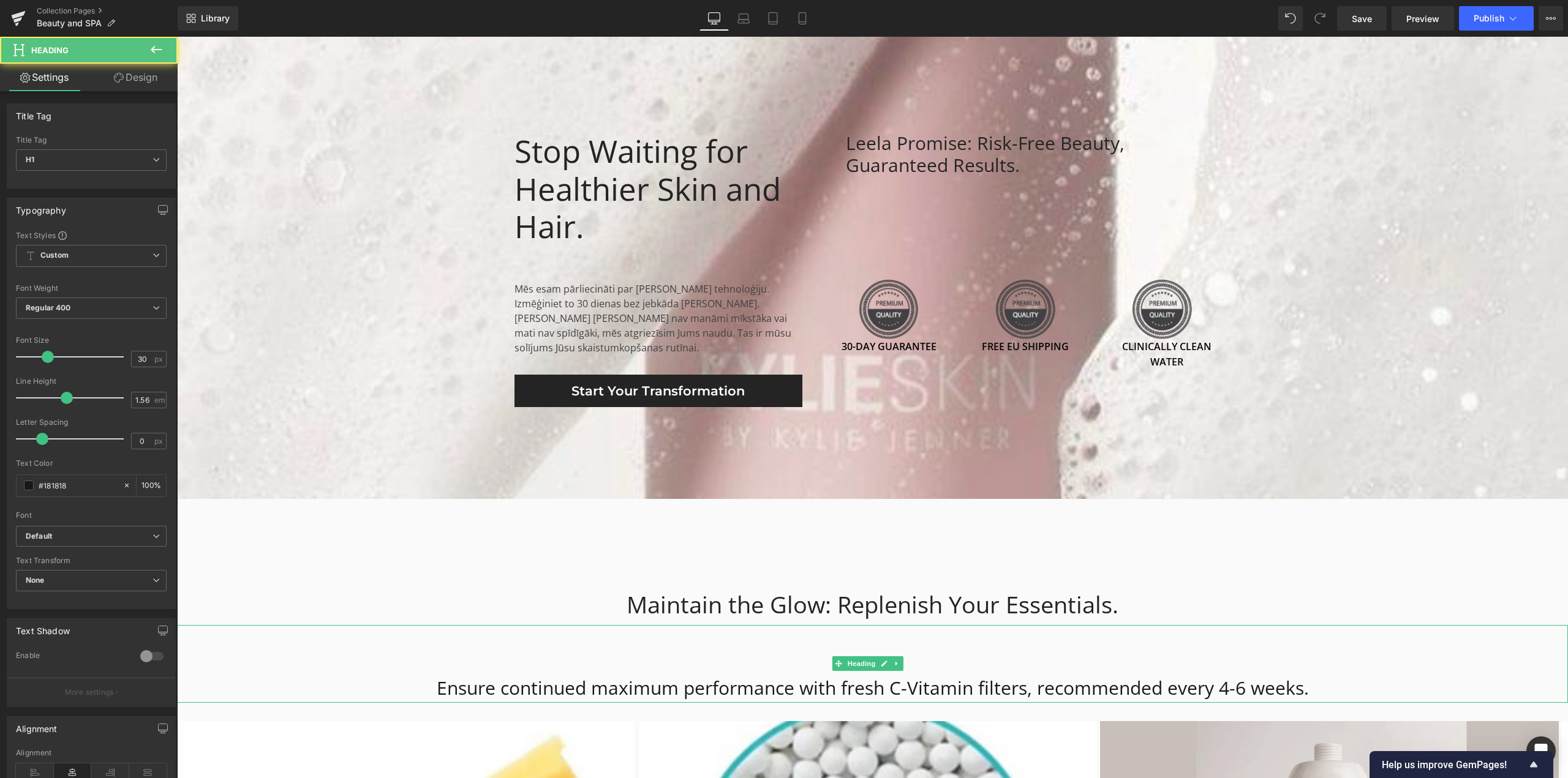
click at [773, 674] on h1 "Ensure continued maximum performance with fresh C-Vitamin filters, recommended …" at bounding box center [873, 688] width 1391 height 29
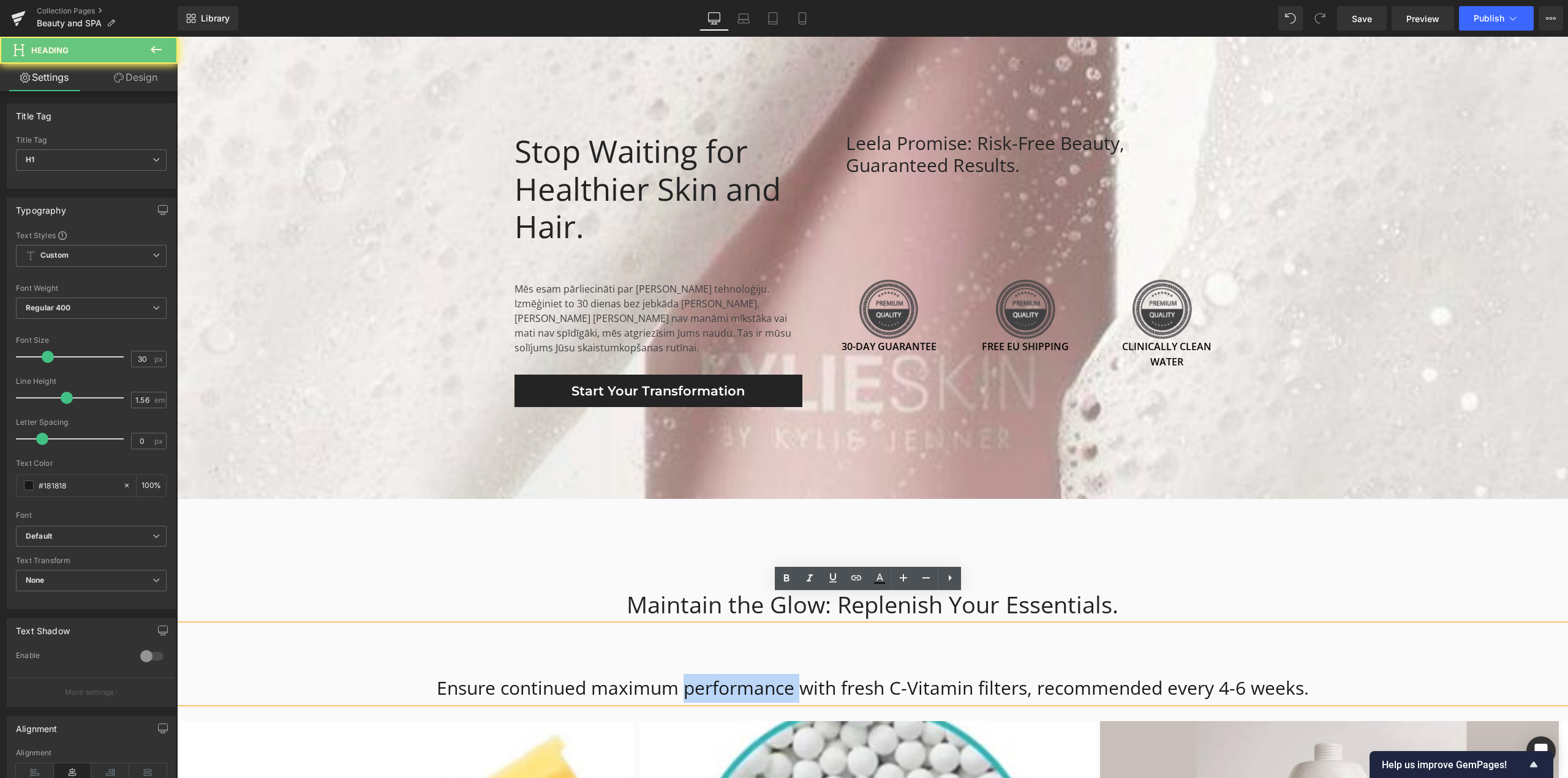
click at [773, 674] on h1 "Ensure continued maximum performance with fresh C-Vitamin filters, recommended …" at bounding box center [873, 688] width 1391 height 29
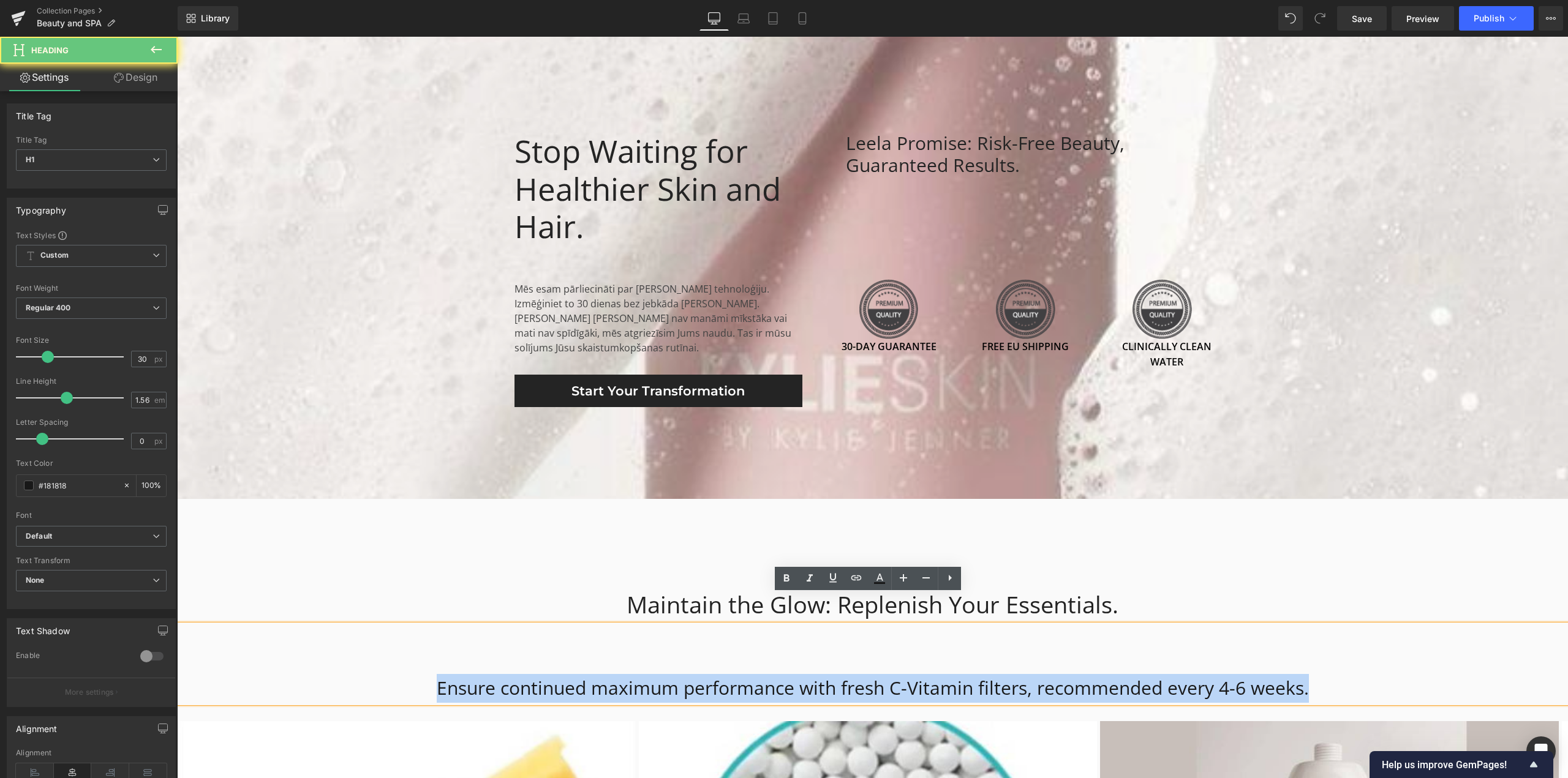
click at [773, 674] on h1 "Ensure continued maximum performance with fresh C-Vitamin filters, recommended …" at bounding box center [873, 688] width 1391 height 29
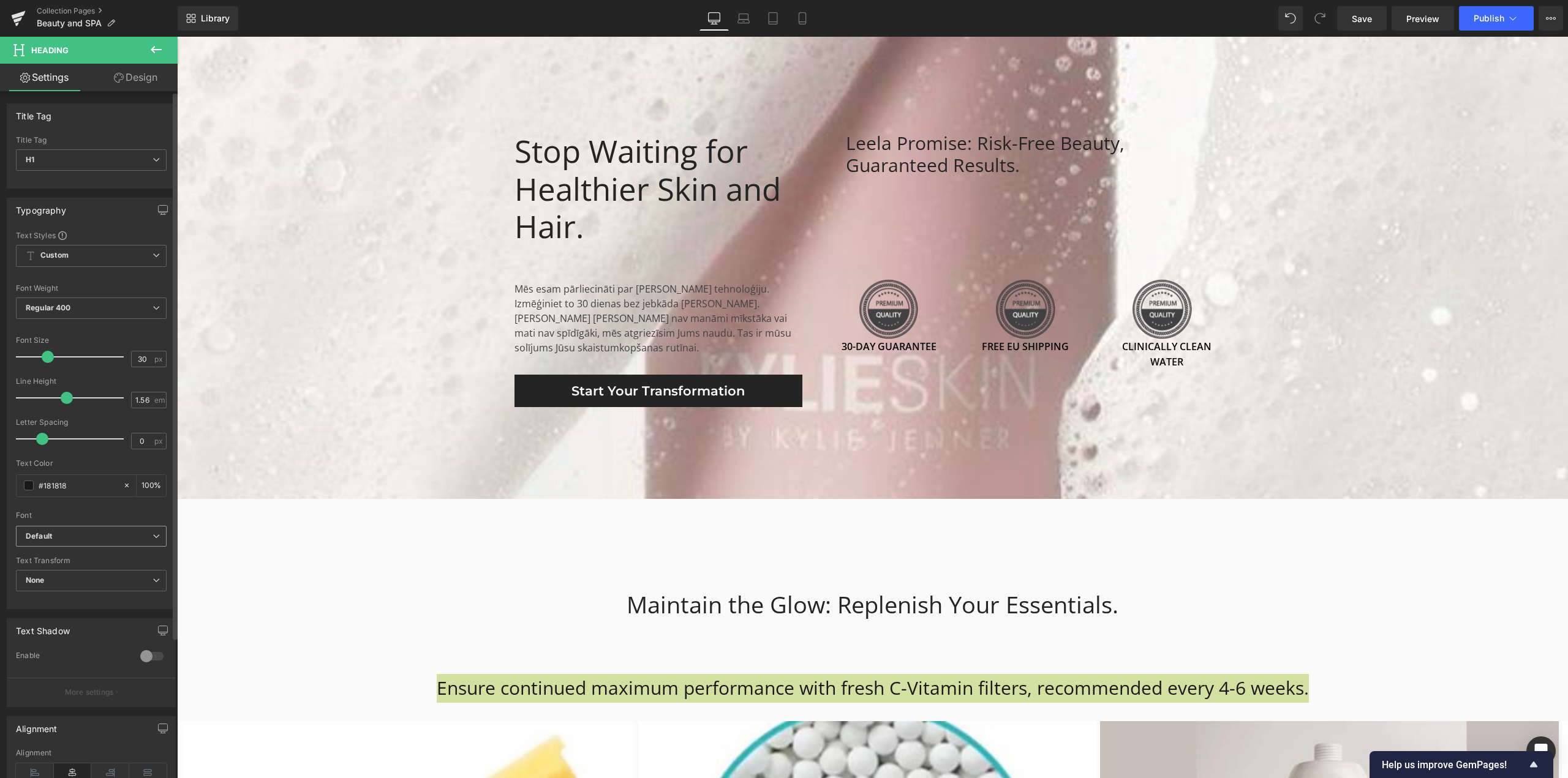
click at [95, 534] on b "Default" at bounding box center [89, 537] width 126 height 11
click at [80, 579] on li "Montserrat" at bounding box center [91, 578] width 151 height 20
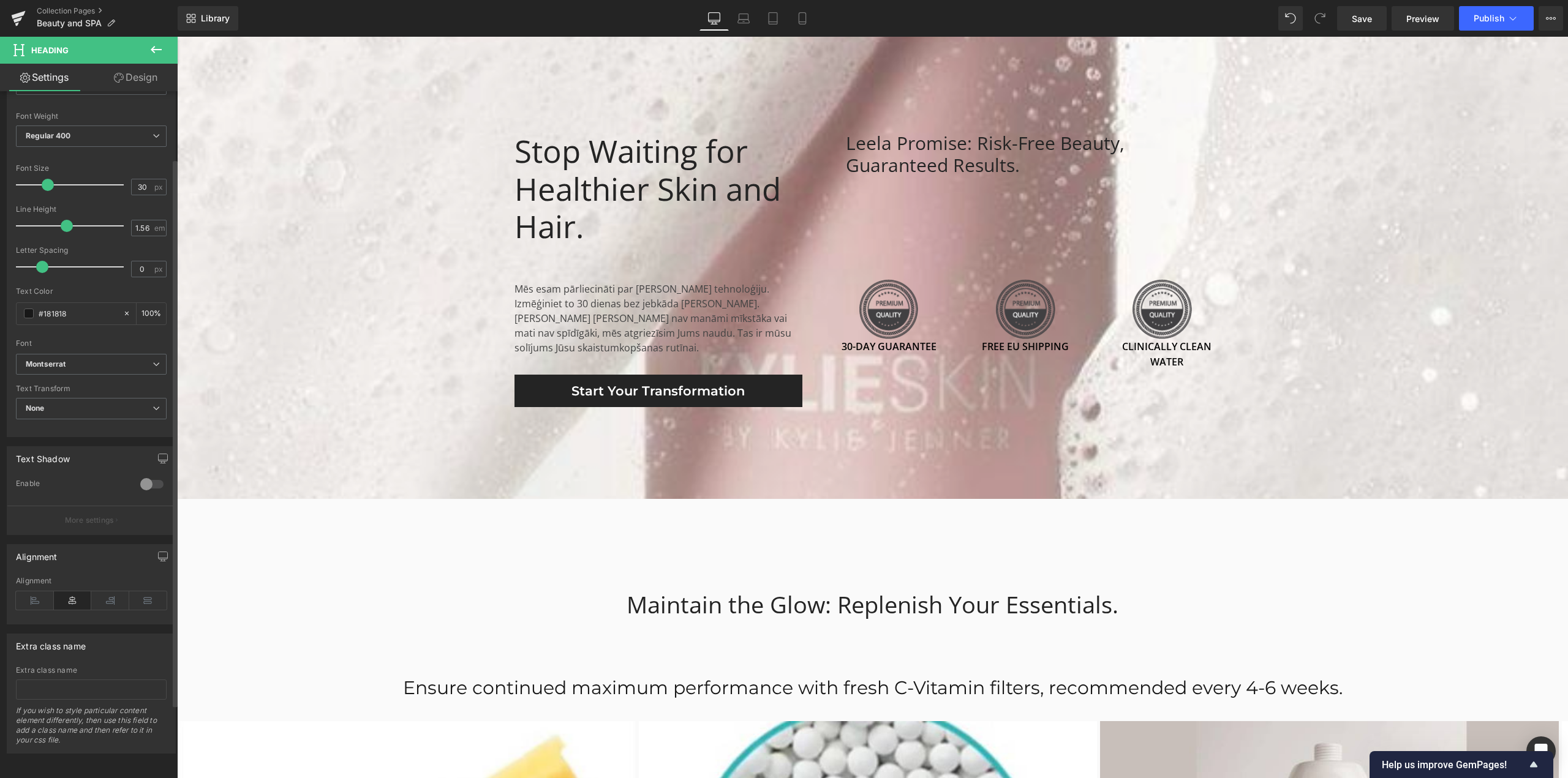
scroll to position [176, 0]
click at [837, 674] on h1 "Ensure continued maximum performance with fresh C-Vitamin filters, recommended …" at bounding box center [873, 688] width 1391 height 29
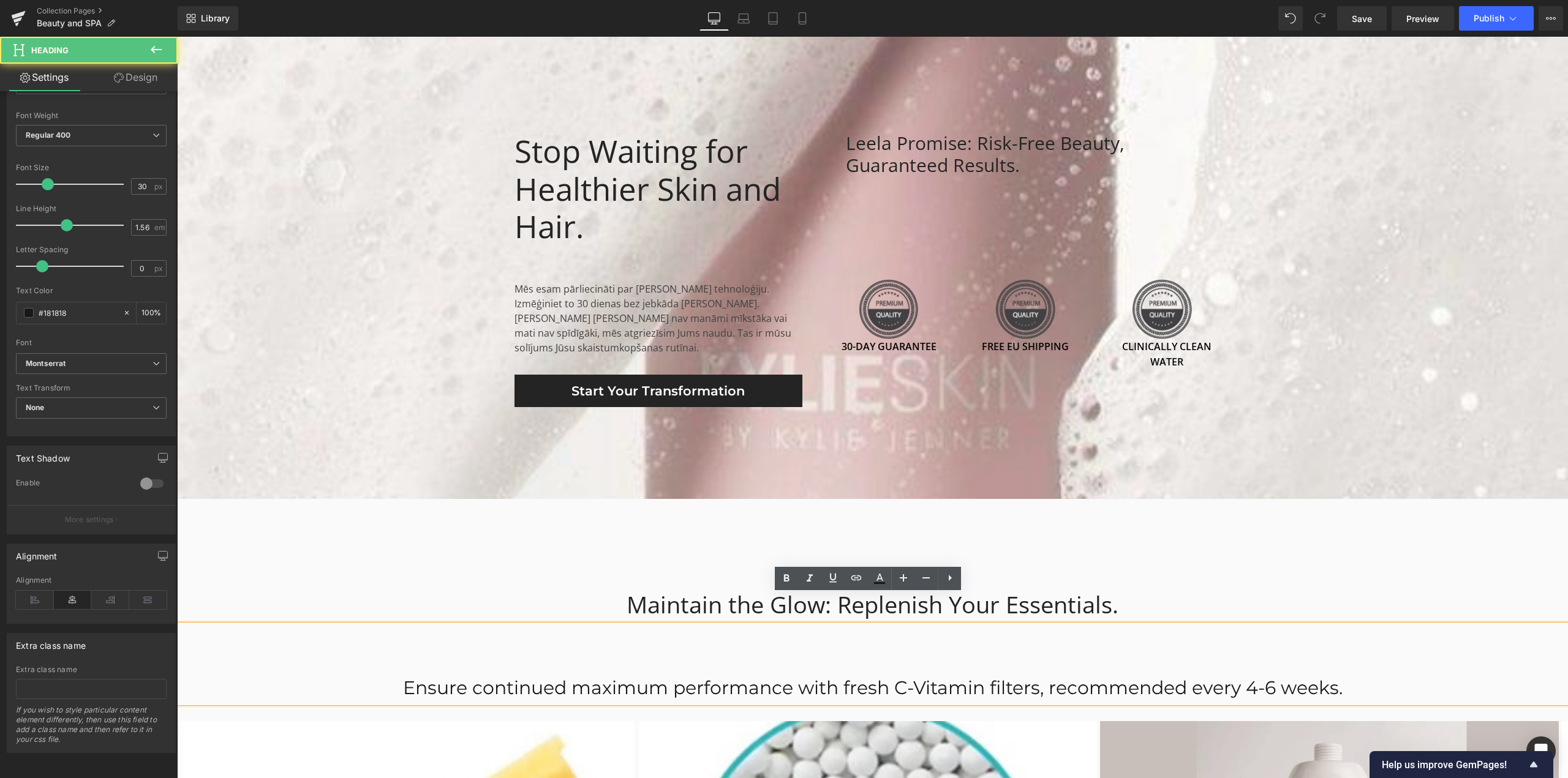
click at [787, 674] on h1 "Ensure continued maximum performance with fresh C-Vitamin filters, recommended …" at bounding box center [873, 688] width 1391 height 29
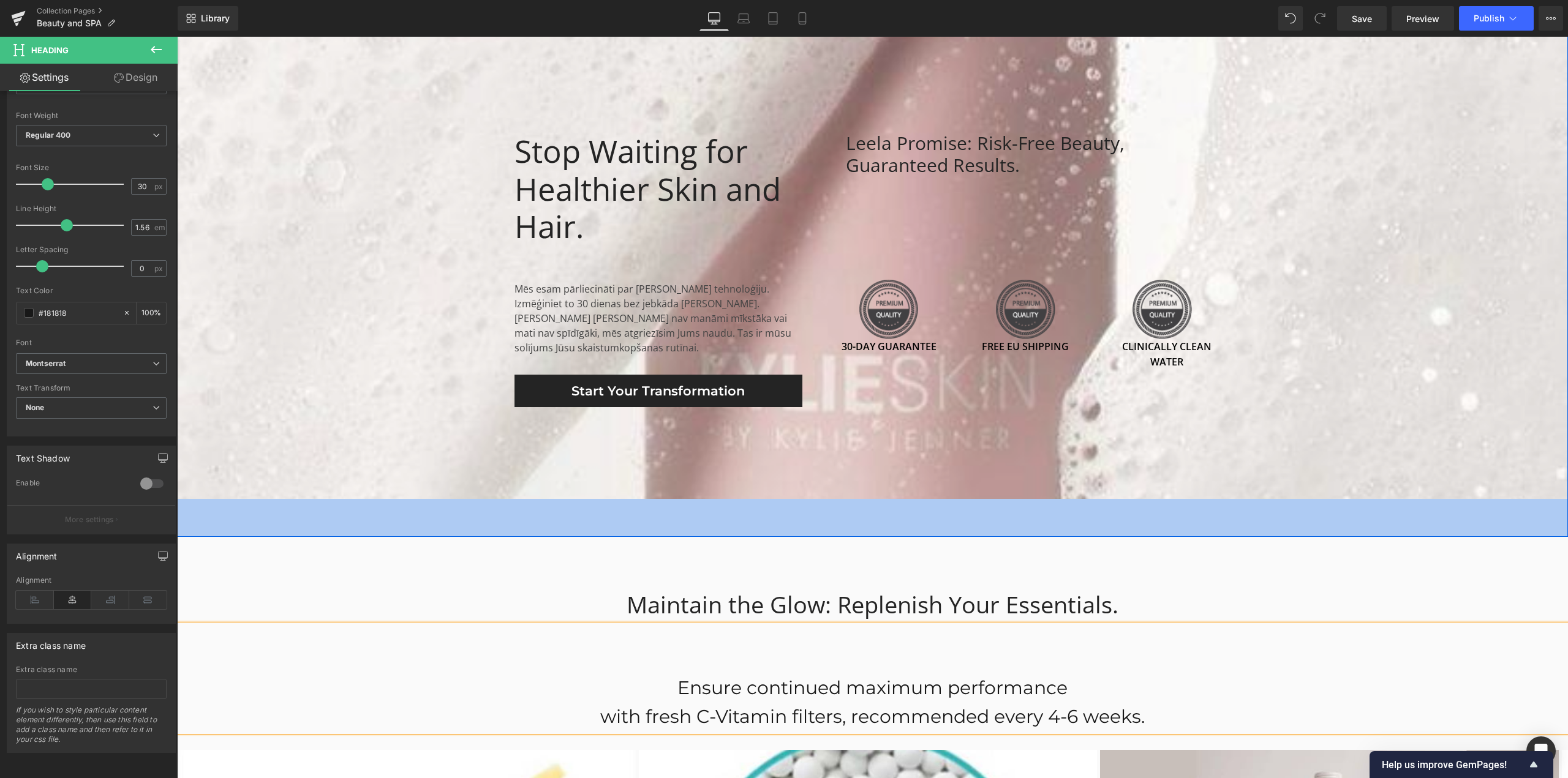
click at [1235, 537] on div "Maintain the Glow: Replenish Your Essentials. Heading Row 88px" at bounding box center [873, 580] width 735 height 88
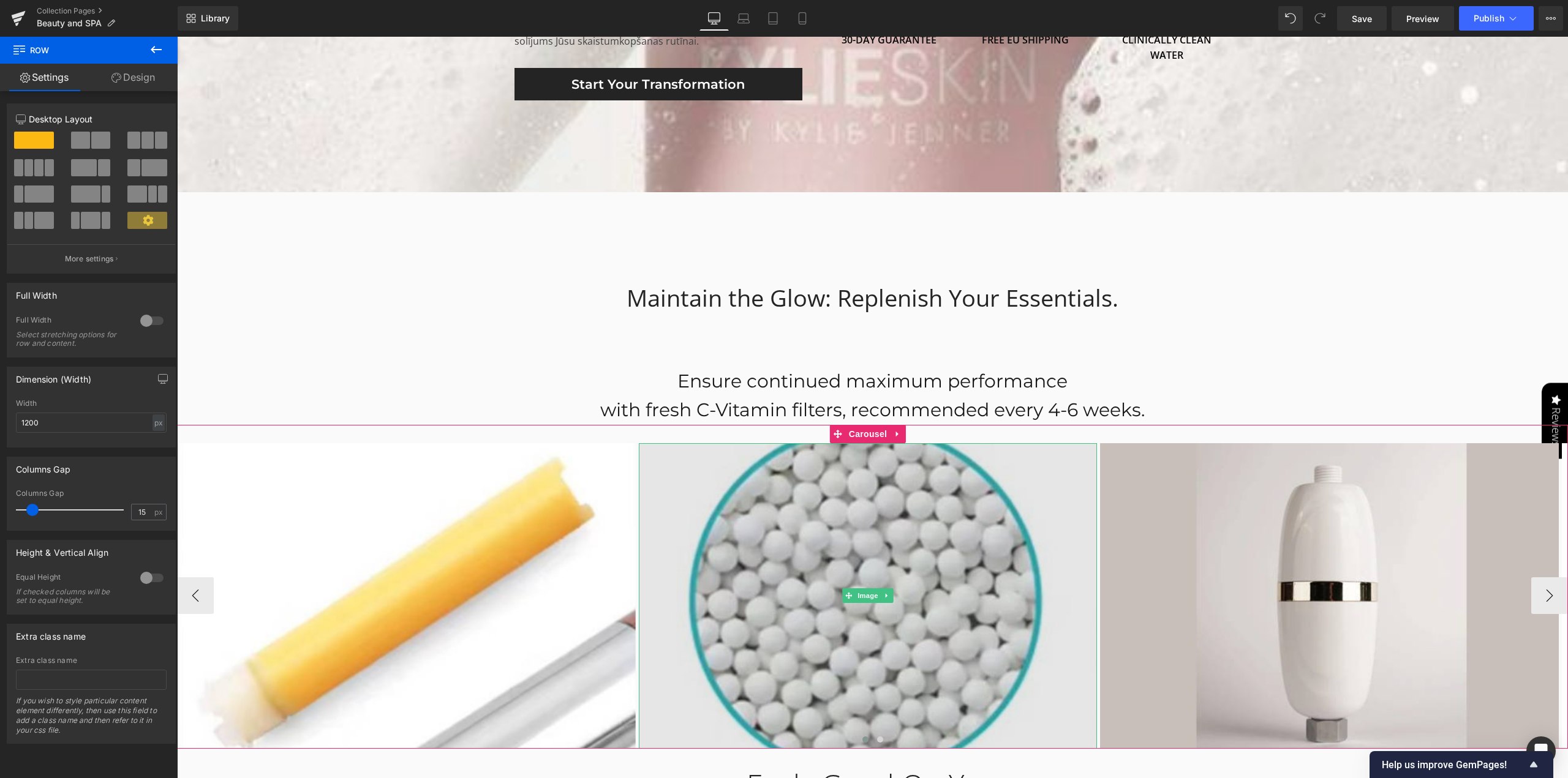
scroll to position [3395, 0]
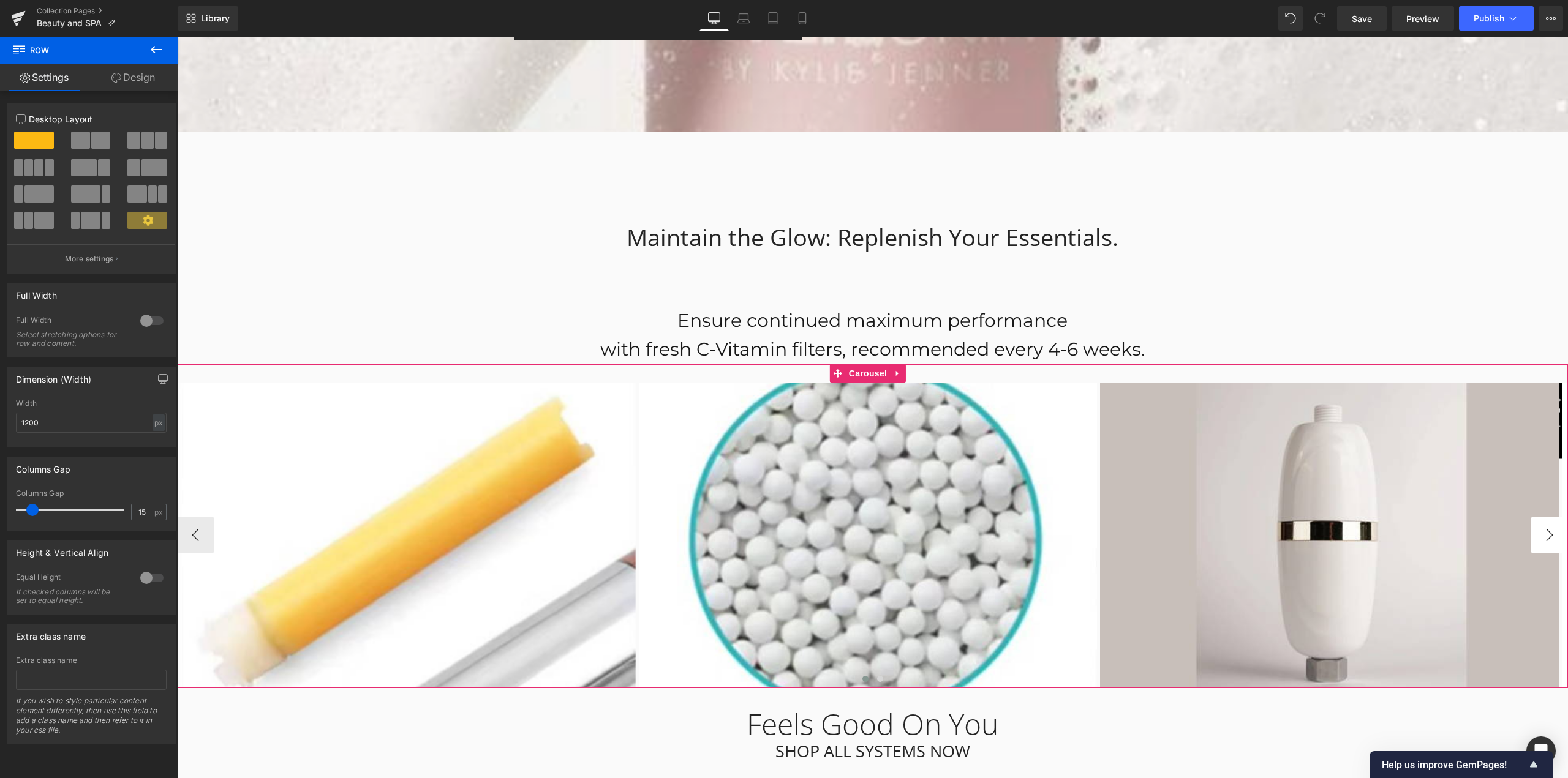
click at [1534, 517] on button "›" at bounding box center [1549, 535] width 37 height 37
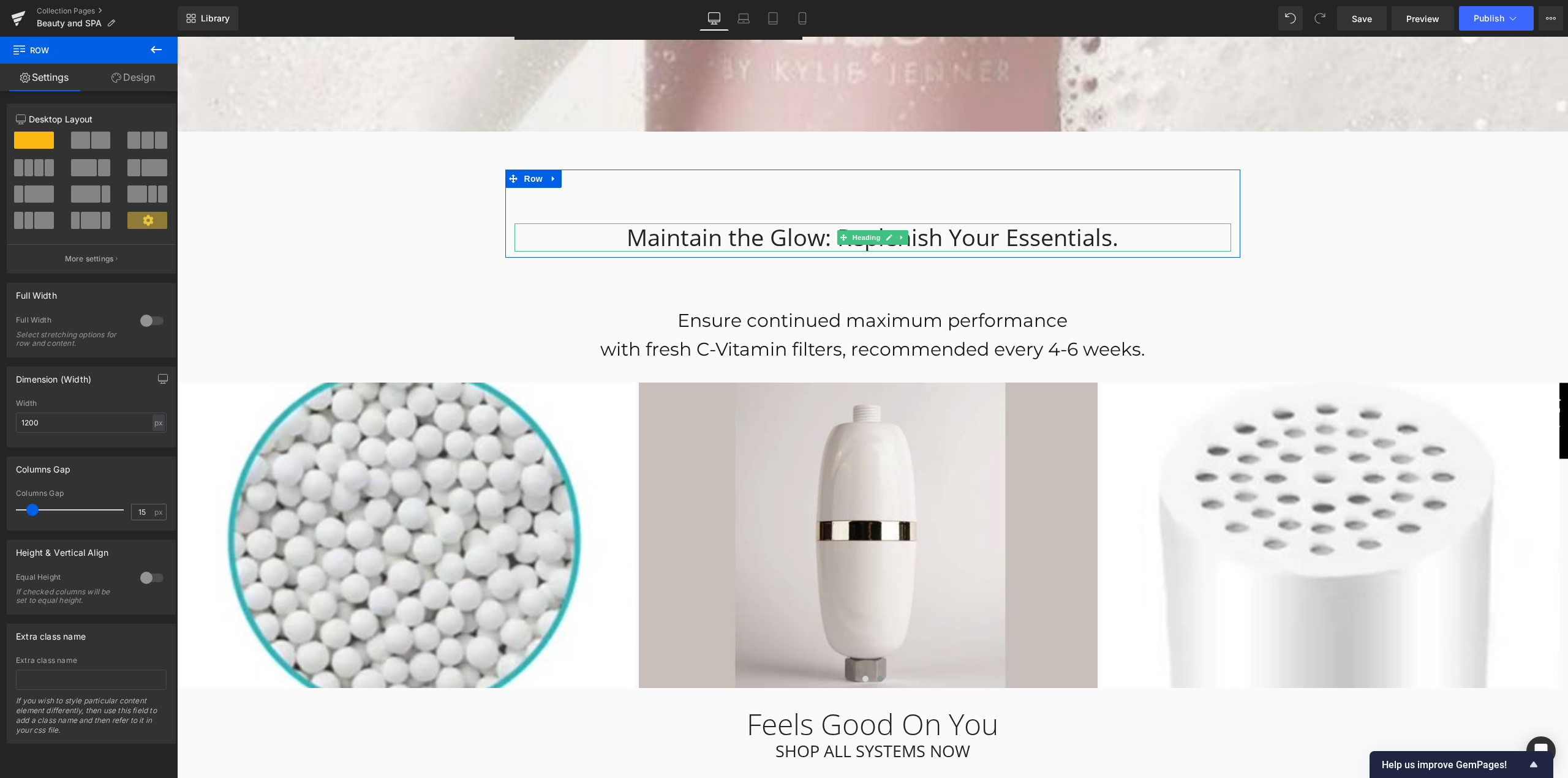
click at [965, 223] on div "Maintain the Glow: Replenish Your Essentials." at bounding box center [873, 237] width 717 height 28
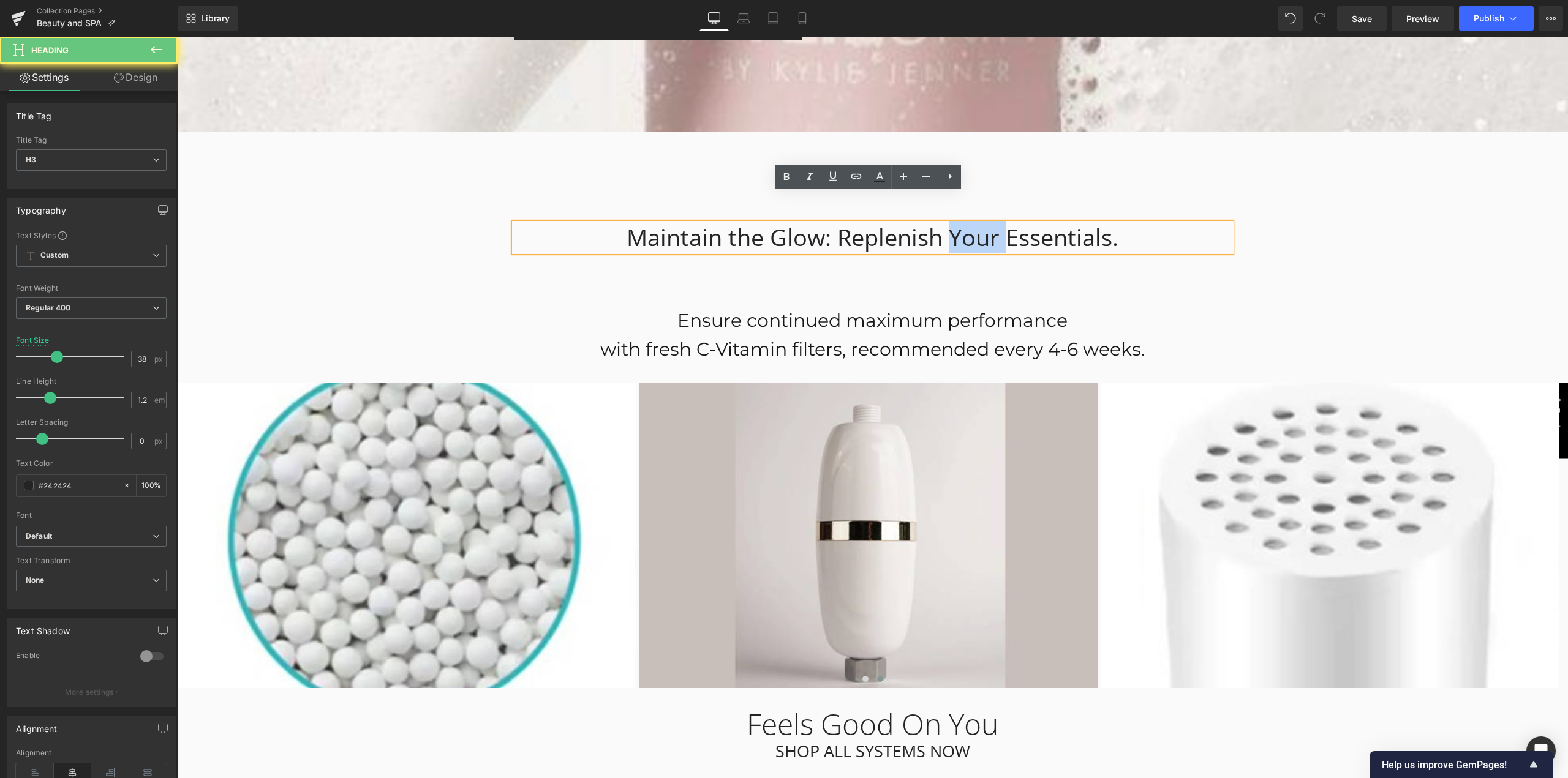
click at [965, 223] on div "Maintain the Glow: Replenish Your Essentials." at bounding box center [873, 237] width 717 height 28
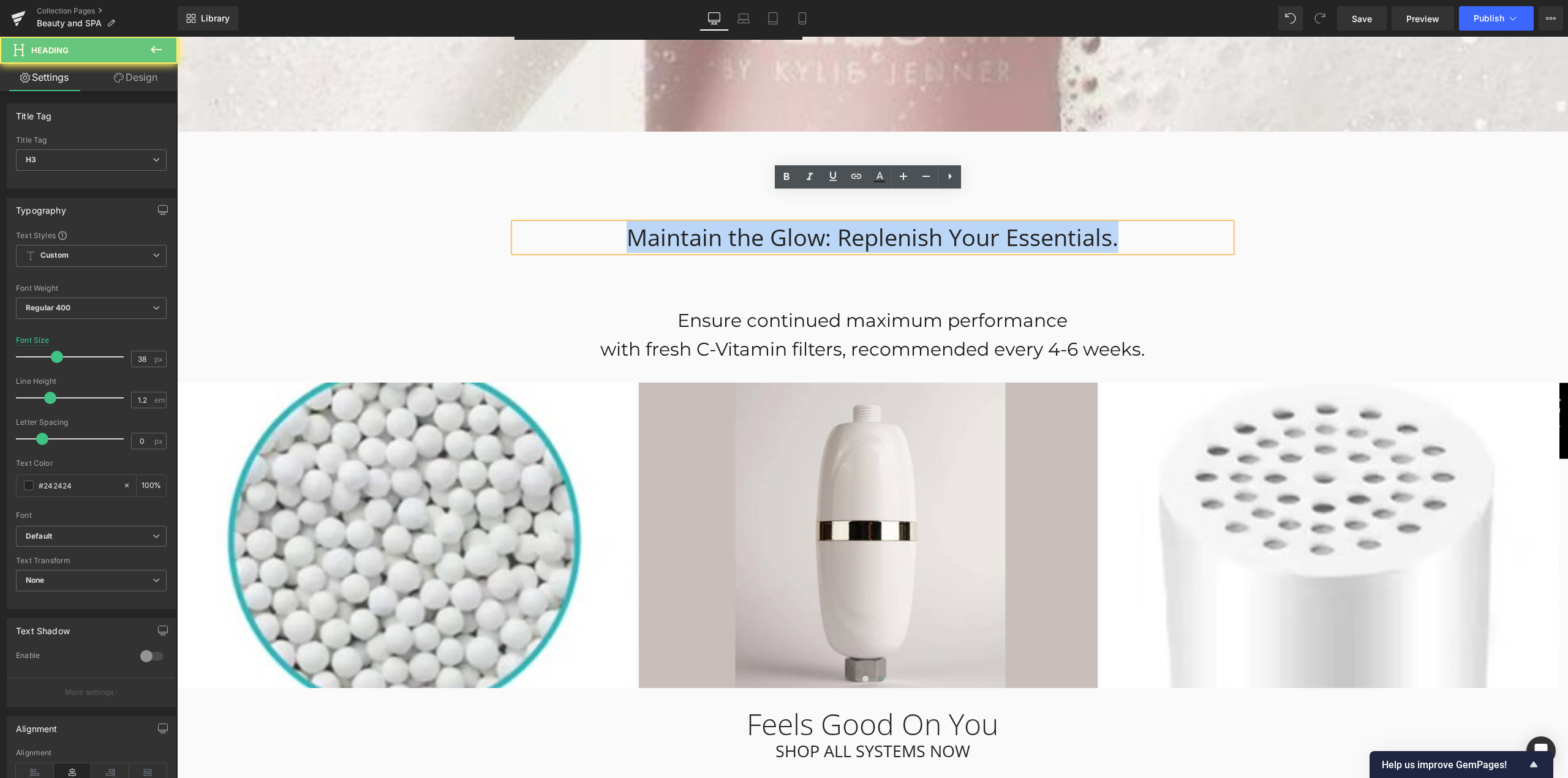
click at [965, 223] on div "Maintain the Glow: Replenish Your Essentials." at bounding box center [873, 237] width 717 height 28
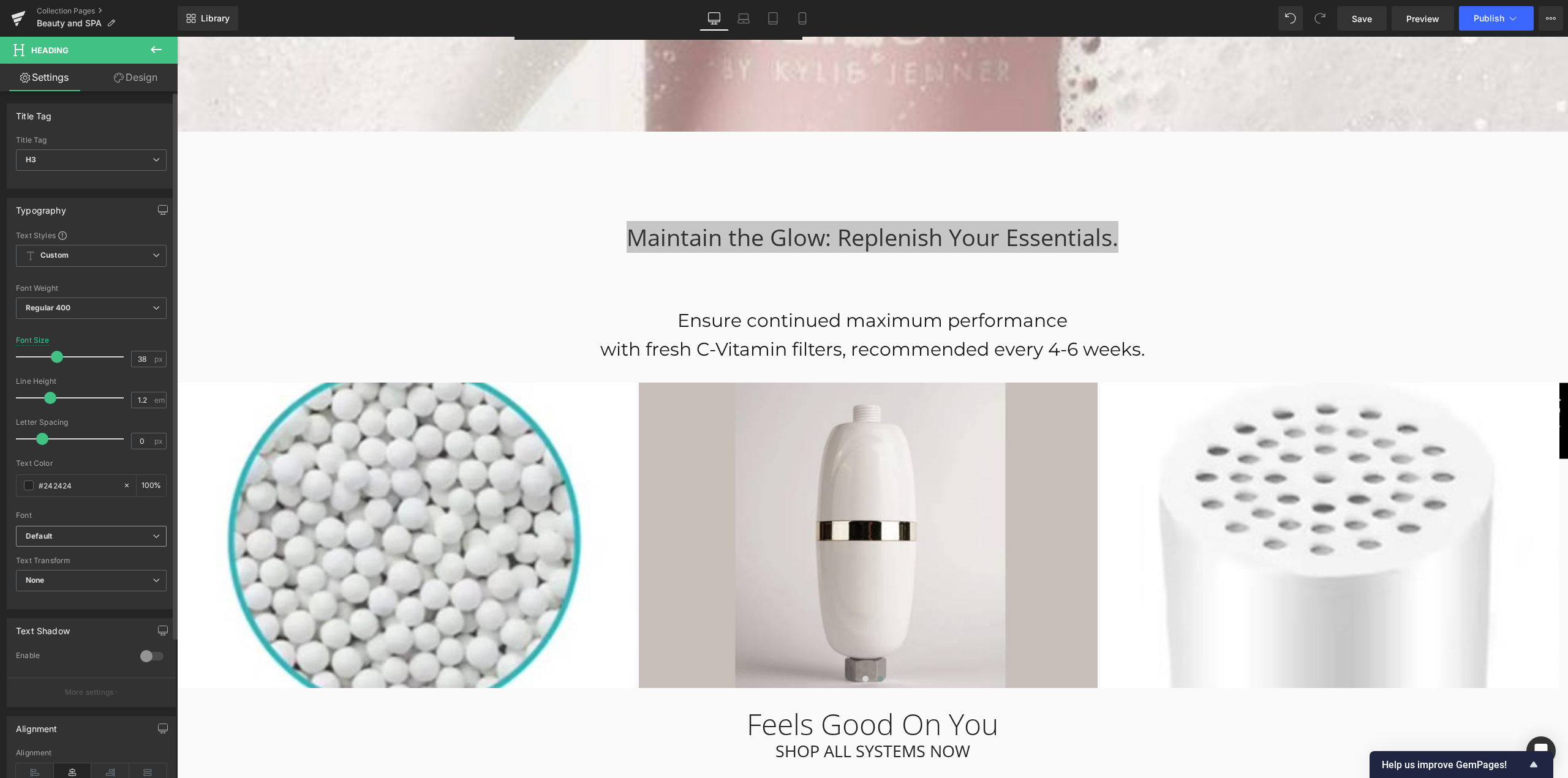
click at [156, 534] on span "Default" at bounding box center [91, 537] width 151 height 21
click at [98, 571] on li "Montserrat" at bounding box center [91, 578] width 151 height 20
click at [177, 37] on div "80px" at bounding box center [177, 37] width 0 height 0
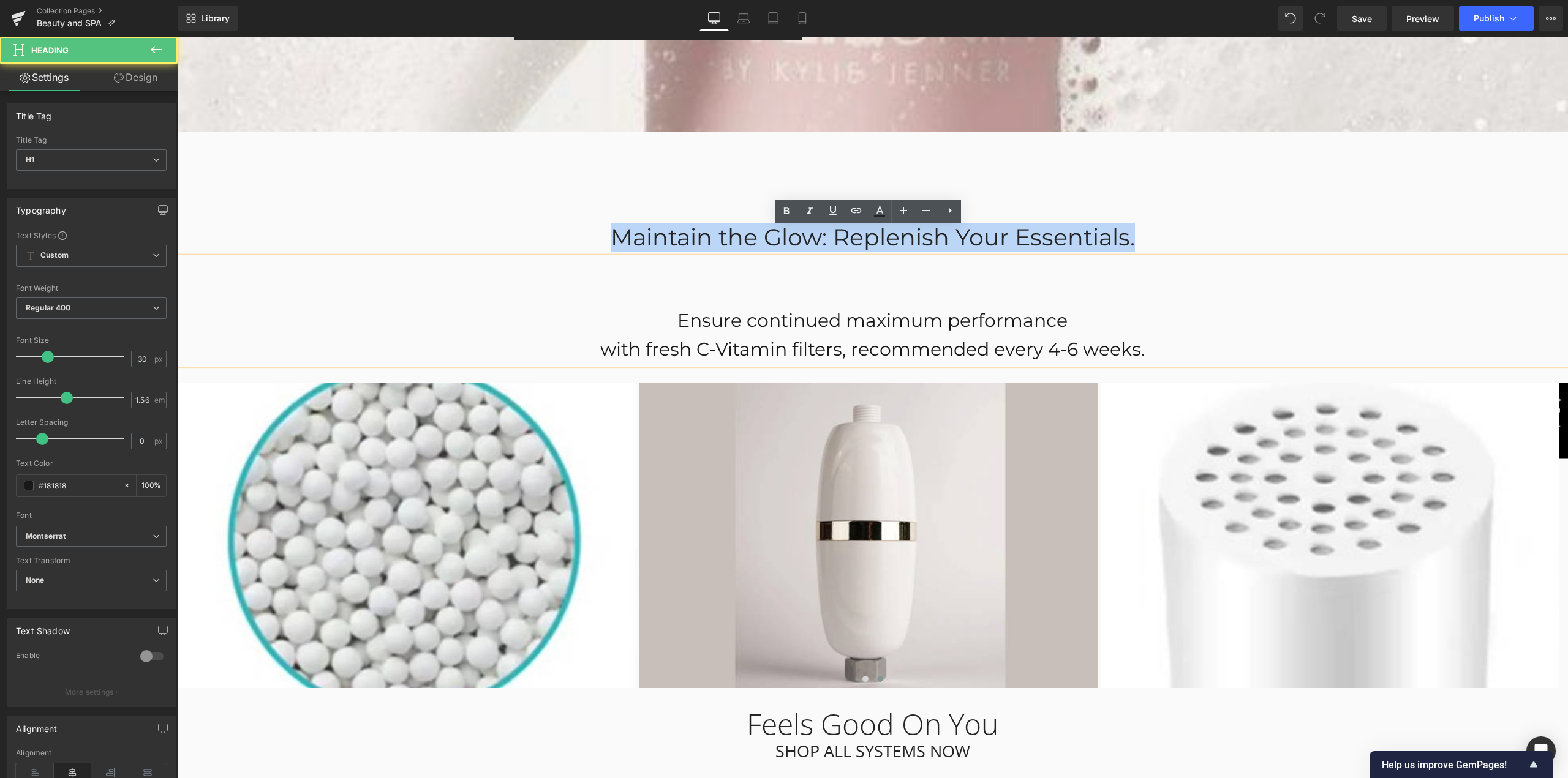
click at [1197, 223] on div "Maintain the Glow: Replenish Your Essentials." at bounding box center [873, 237] width 717 height 28
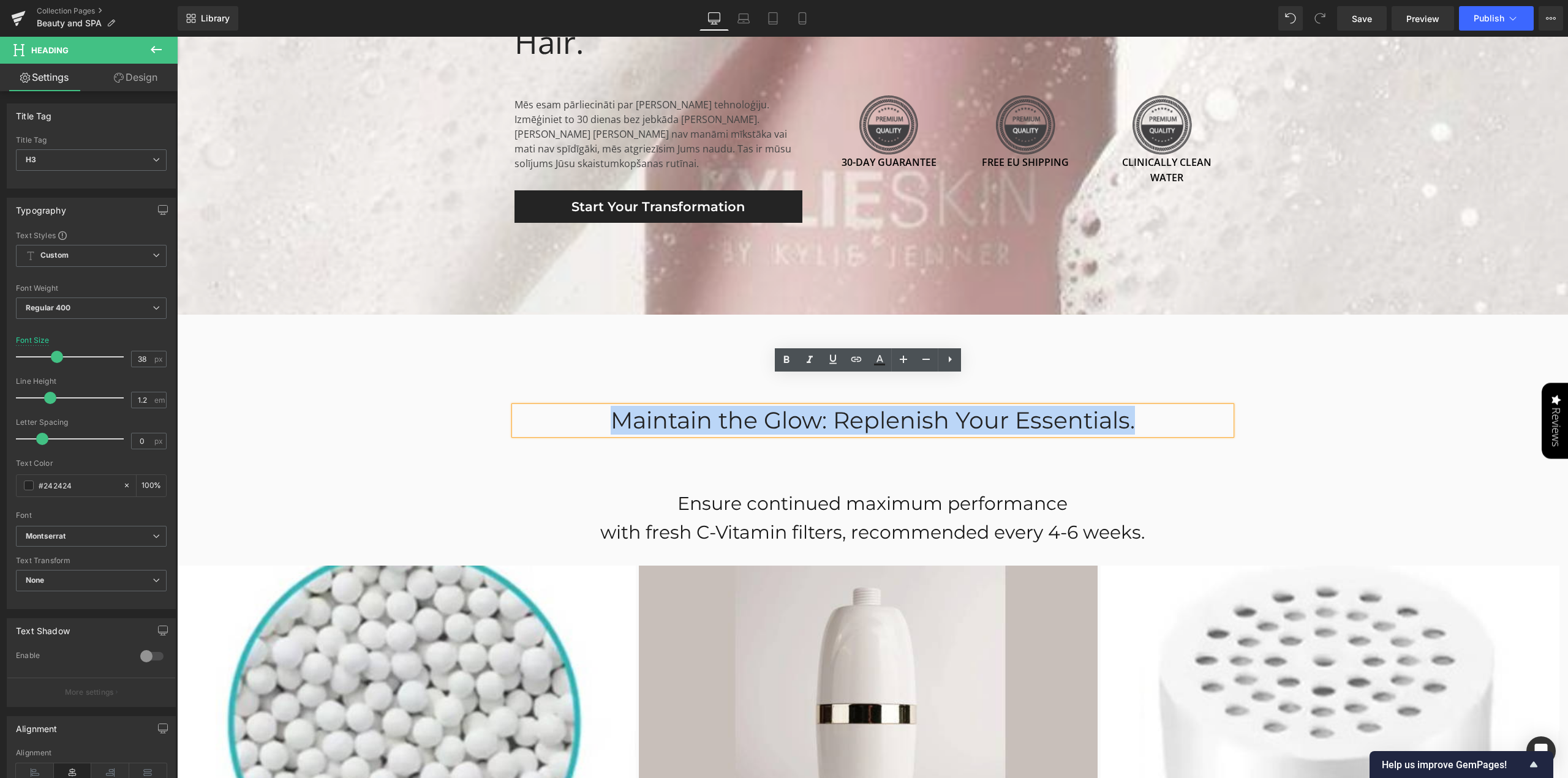
scroll to position [3212, 0]
click at [1281, 269] on div "Stop Waiting for Healthier Skin and Hair. Heading Mēs esam pārliecināti par [PE…" at bounding box center [873, 83] width 1391 height 464
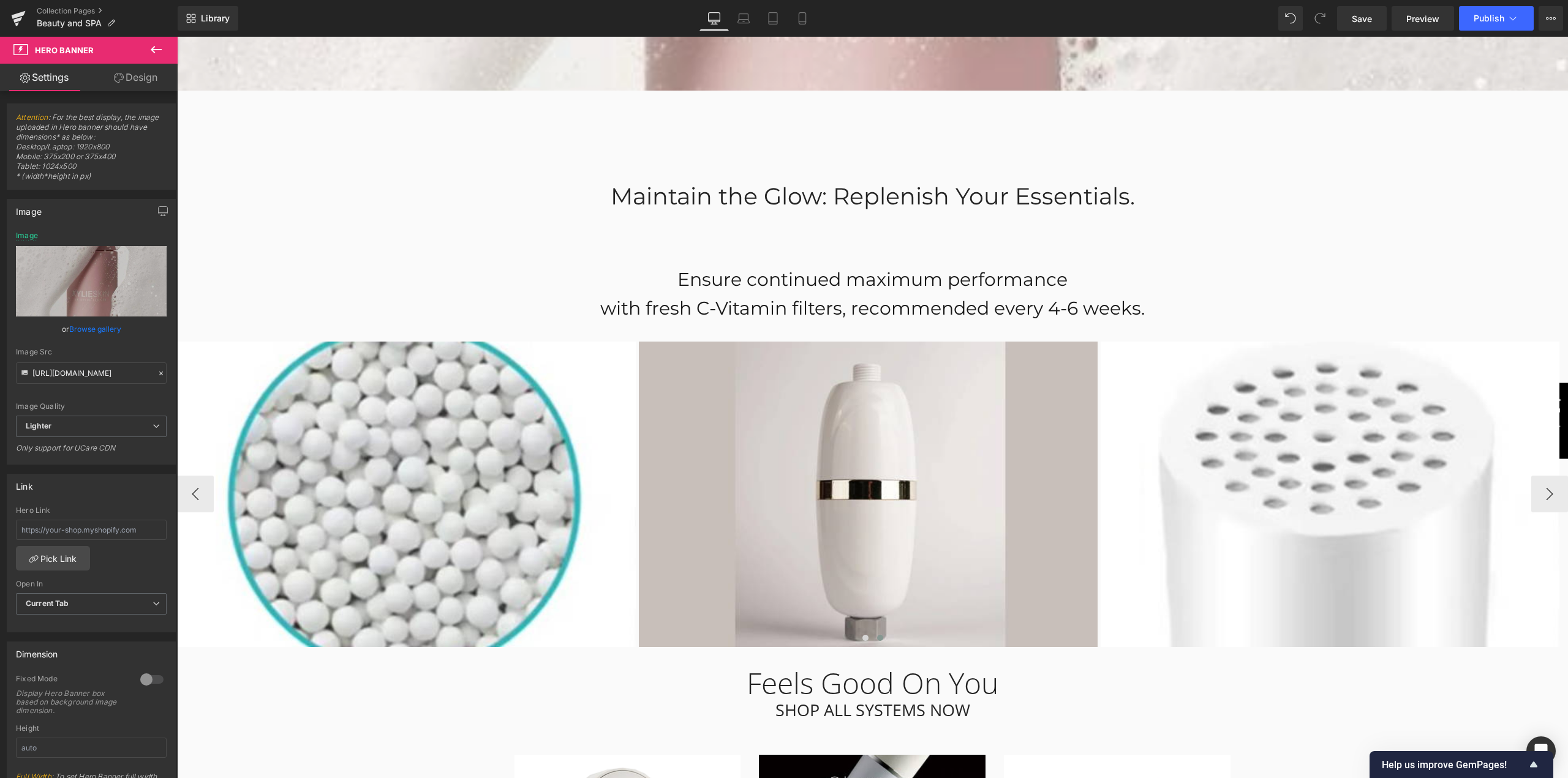
scroll to position [3518, 0]
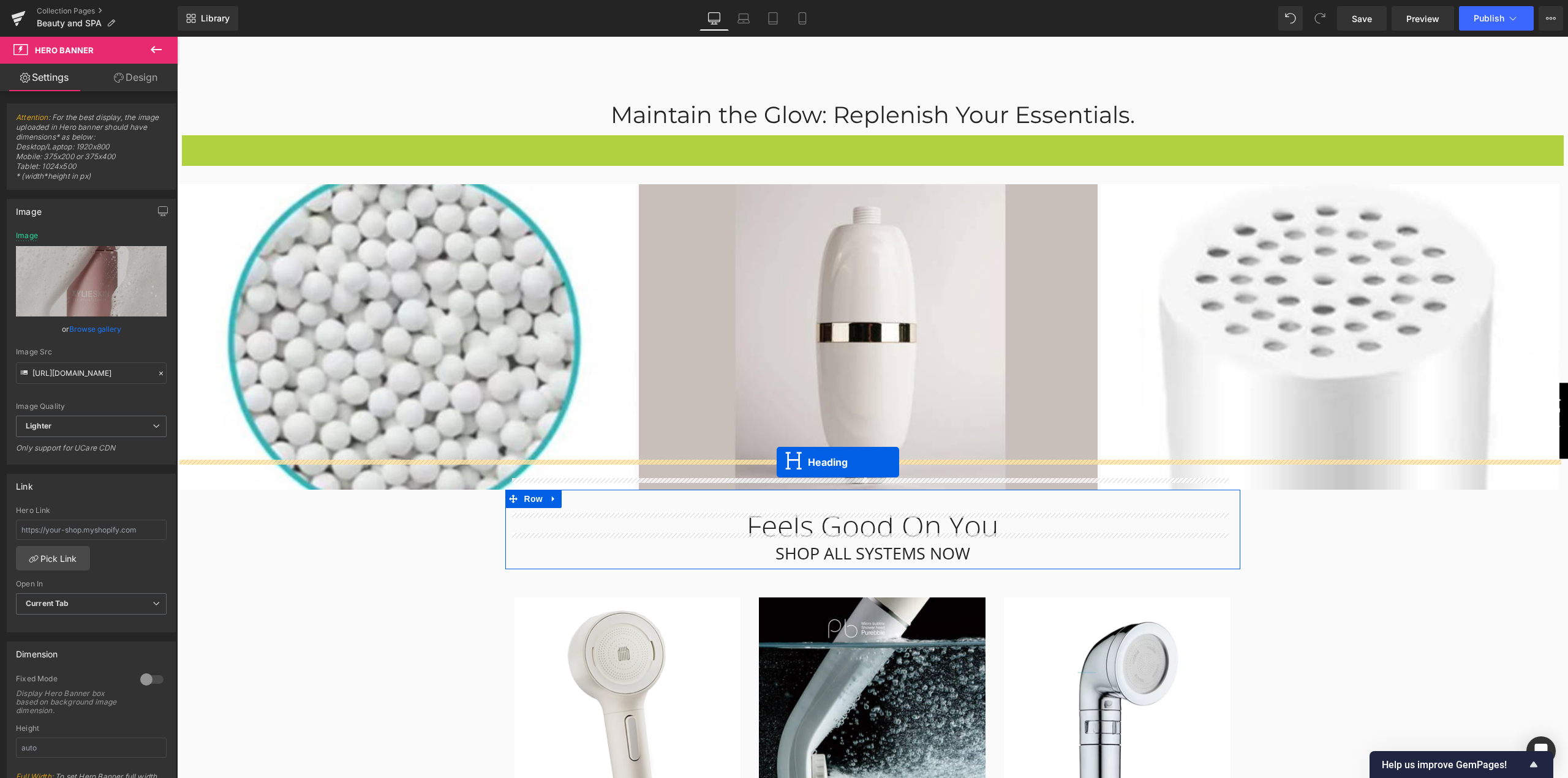
drag, startPoint x: 837, startPoint y: 165, endPoint x: 777, endPoint y: 462, distance: 303.0
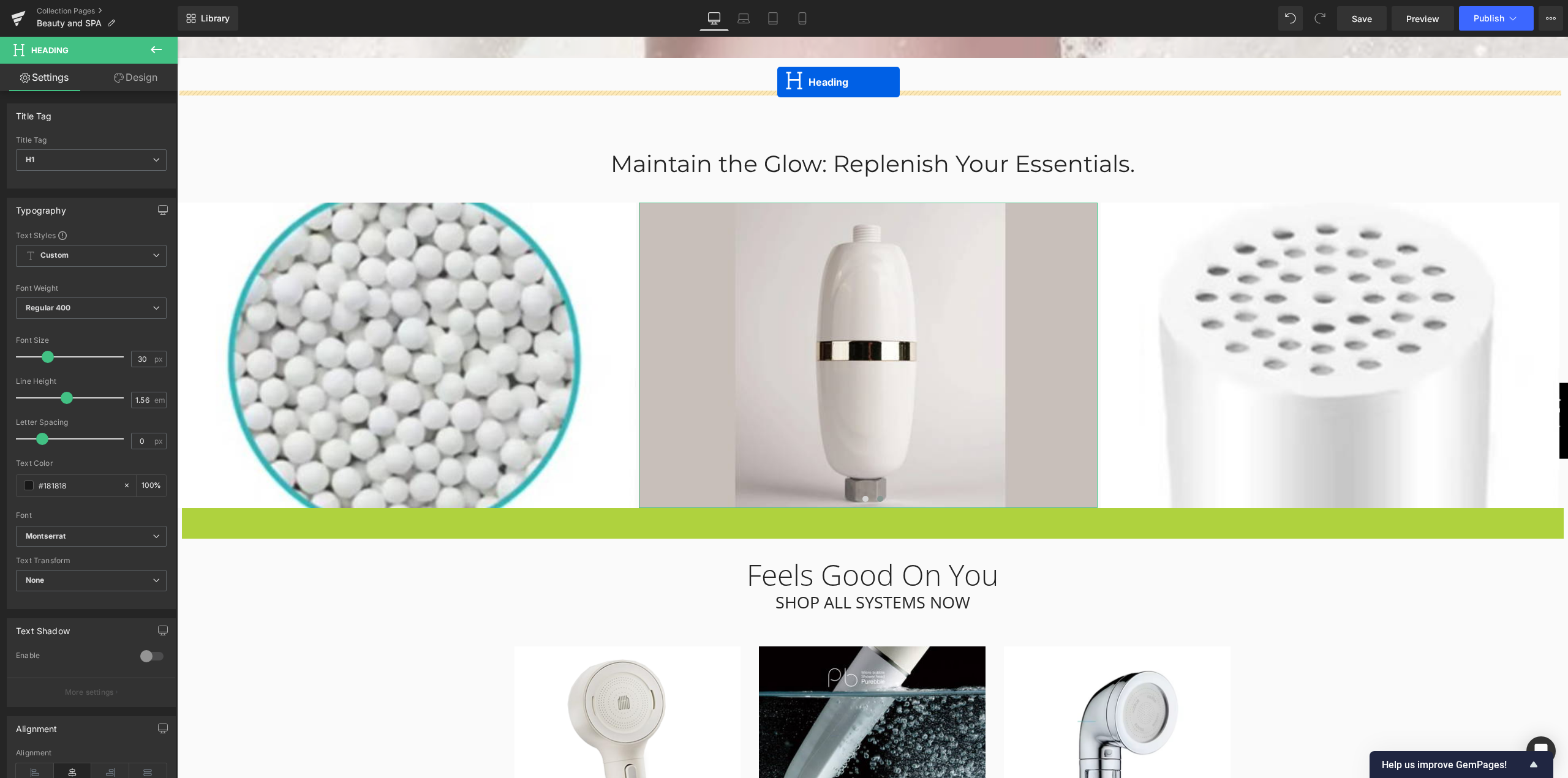
scroll to position [3420, 0]
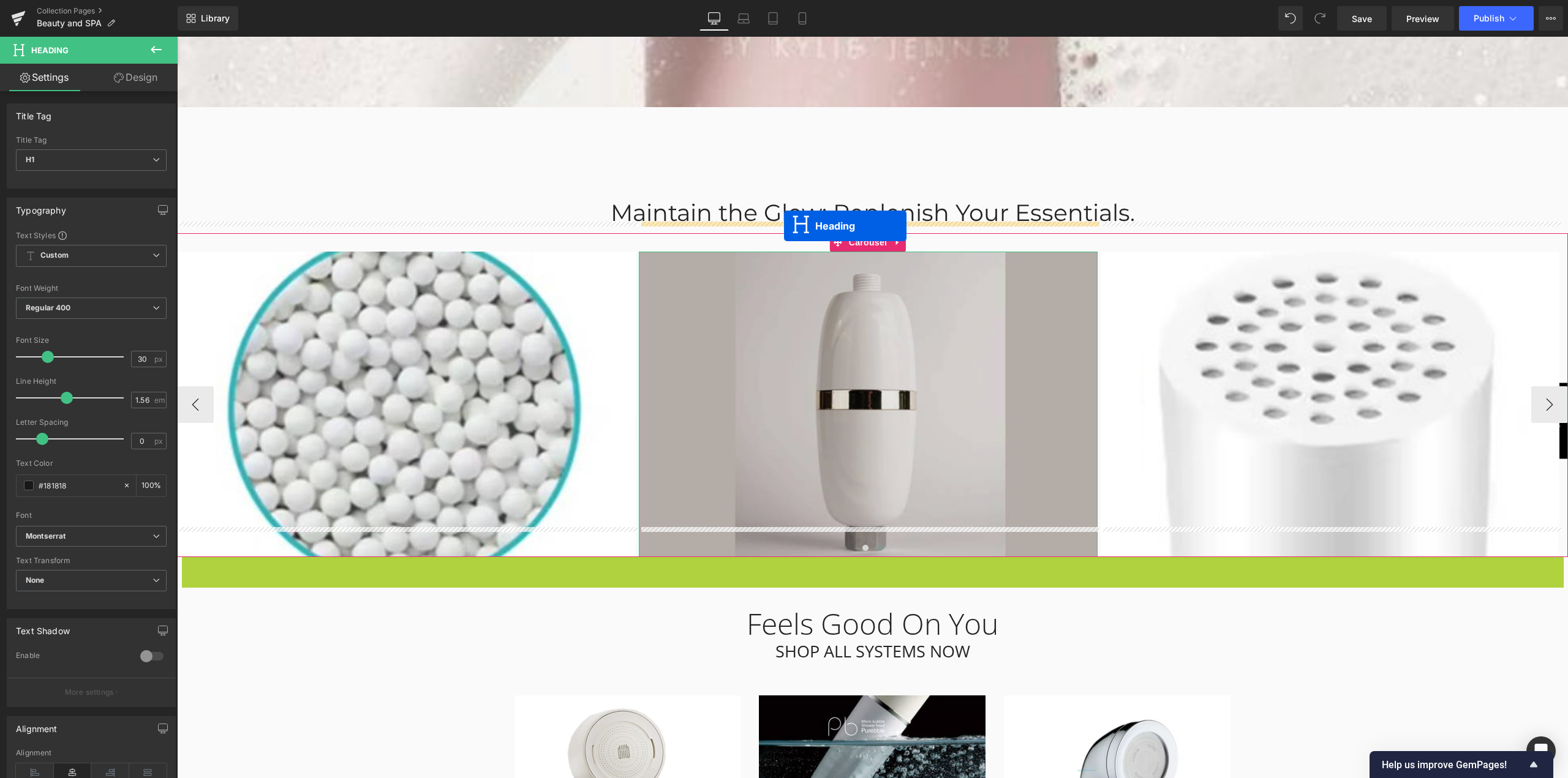
drag, startPoint x: 838, startPoint y: 483, endPoint x: 784, endPoint y: 226, distance: 262.6
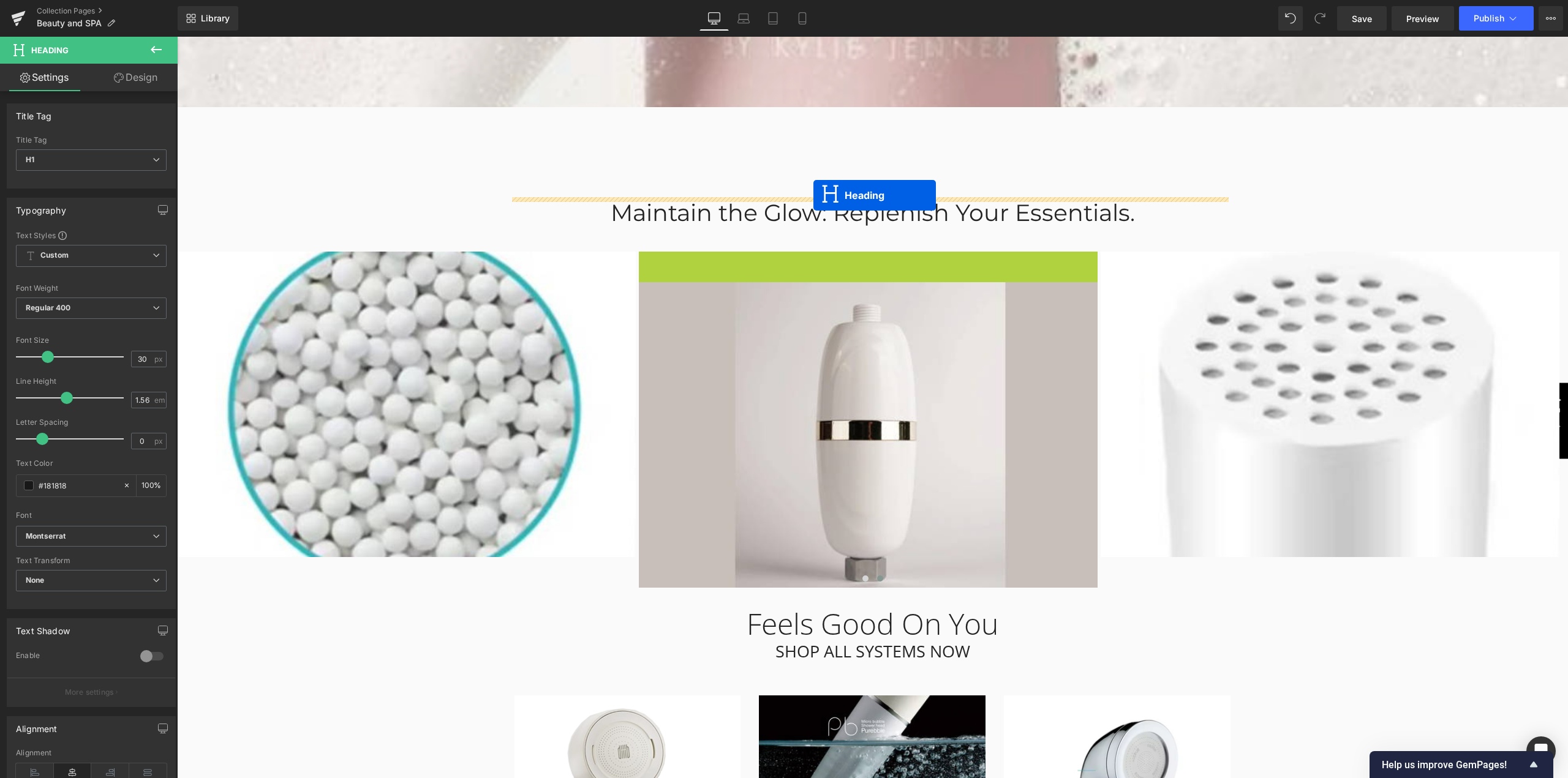
drag, startPoint x: 836, startPoint y: 277, endPoint x: 814, endPoint y: 195, distance: 84.9
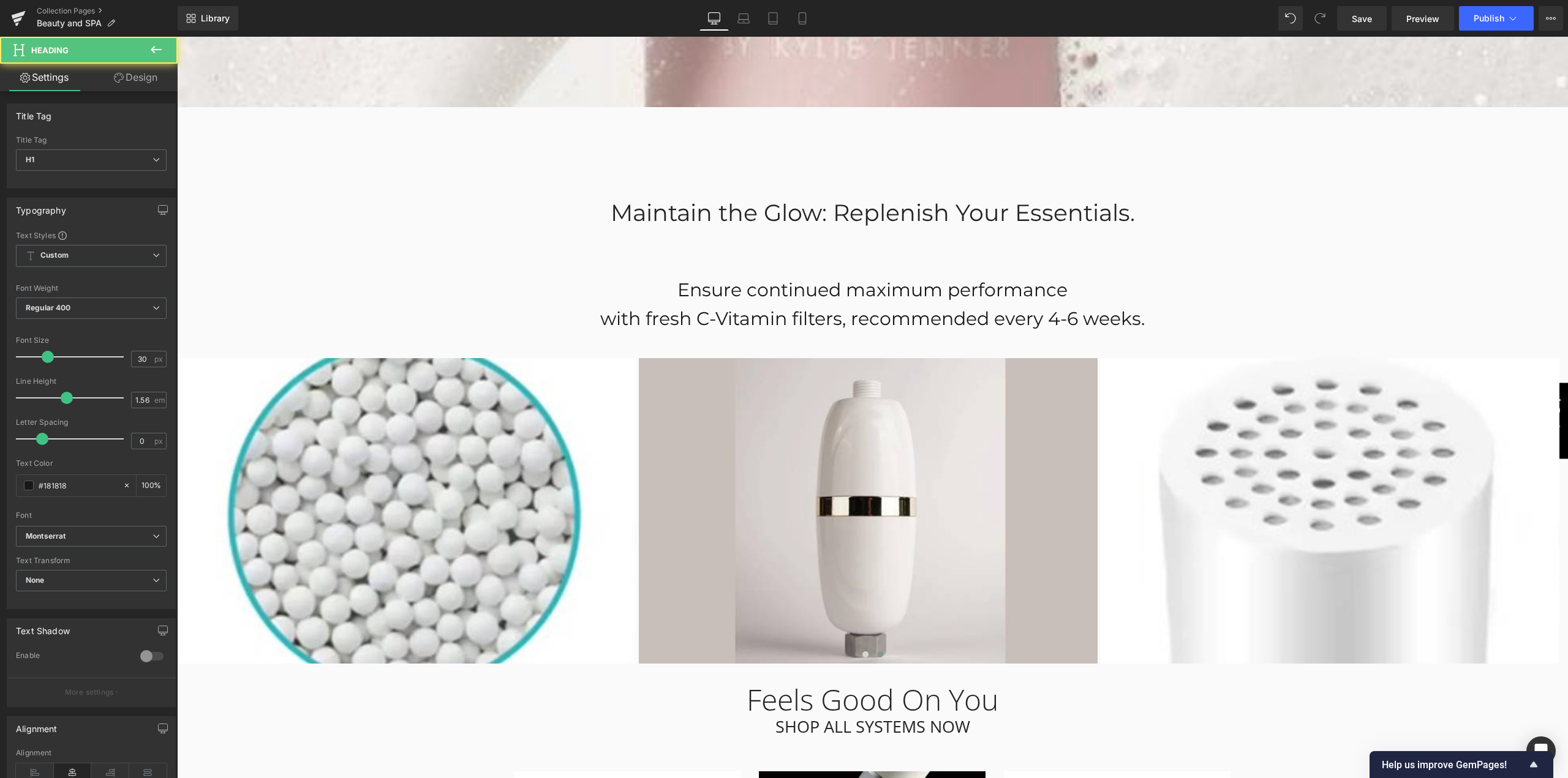
click at [1379, 224] on div "Leela — Beauty in Every Drop Heading Atvadieties no hlora. Iepazīstieties ar sa…" at bounding box center [873, 657] width 1391 height 7903
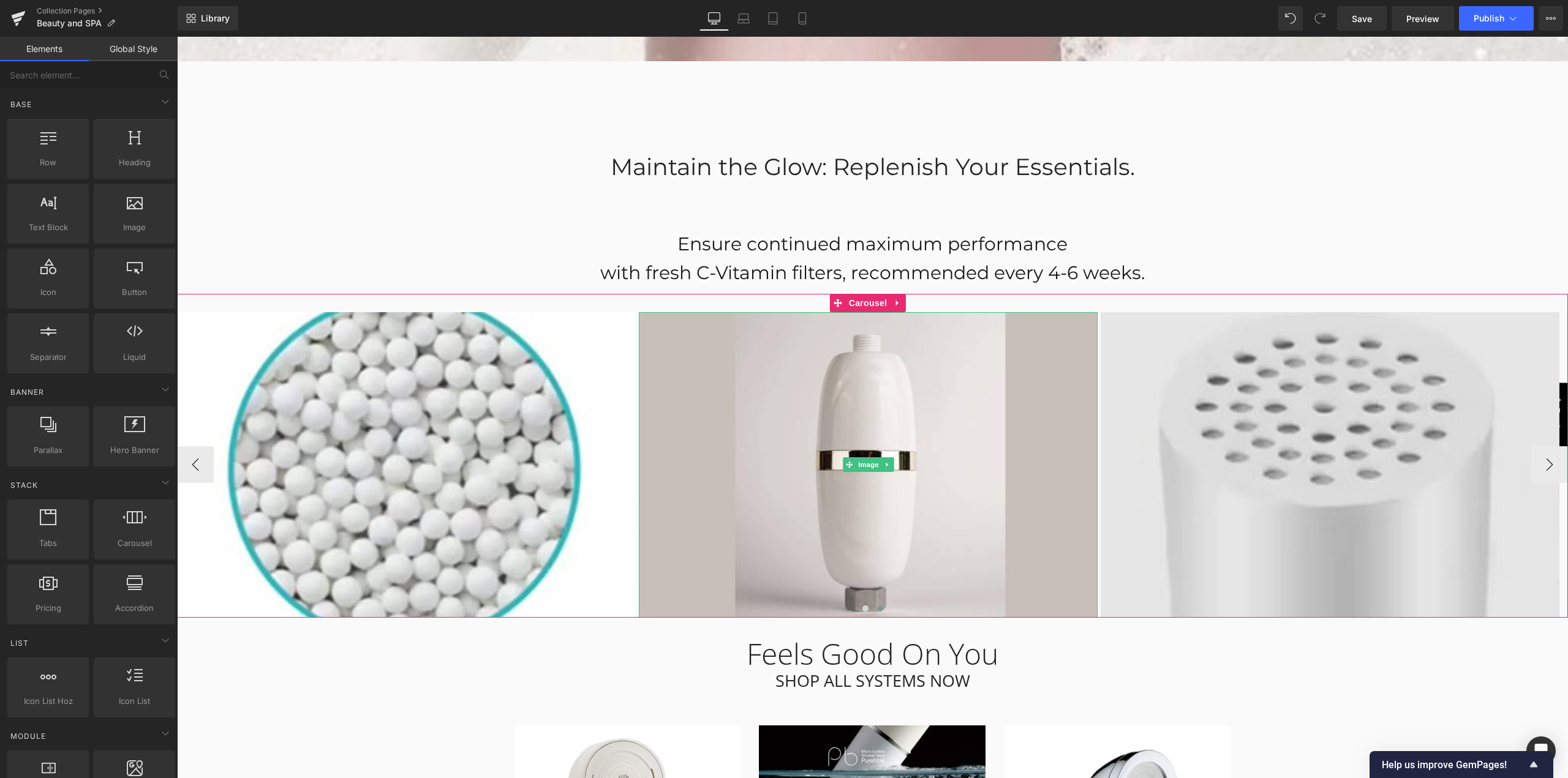
scroll to position [3481, 0]
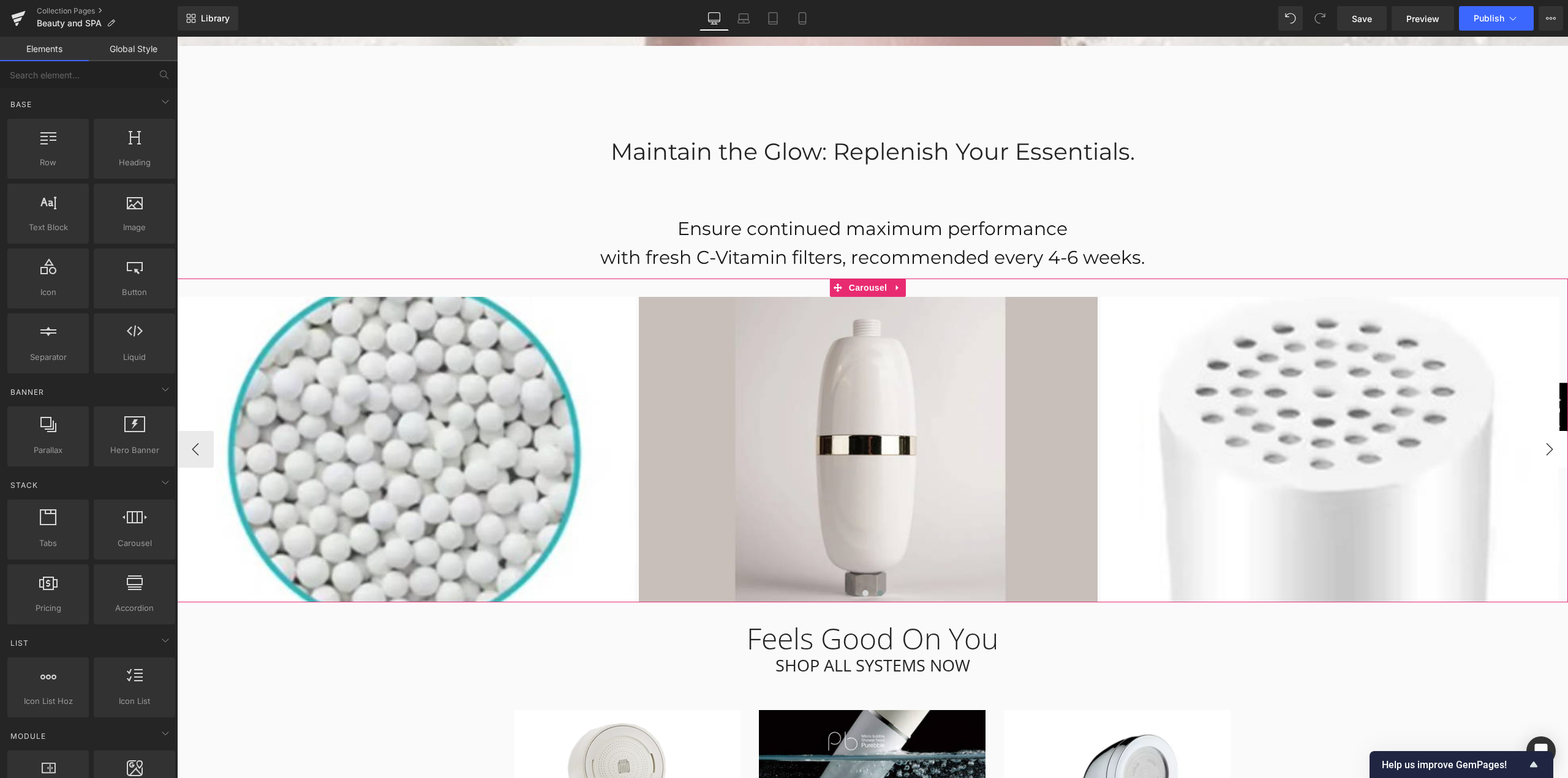
click at [1533, 431] on button "›" at bounding box center [1549, 449] width 37 height 37
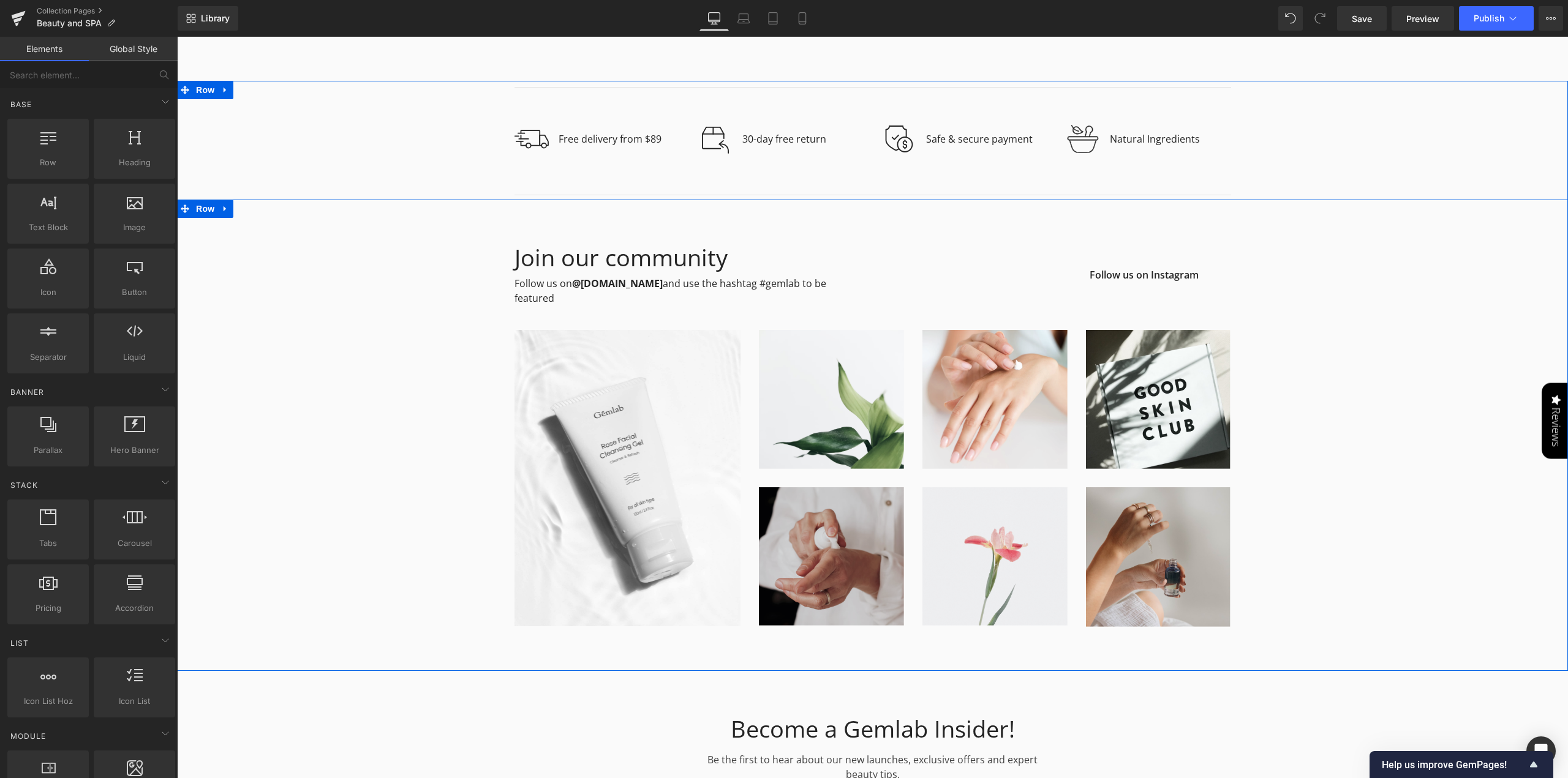
scroll to position [6298, 0]
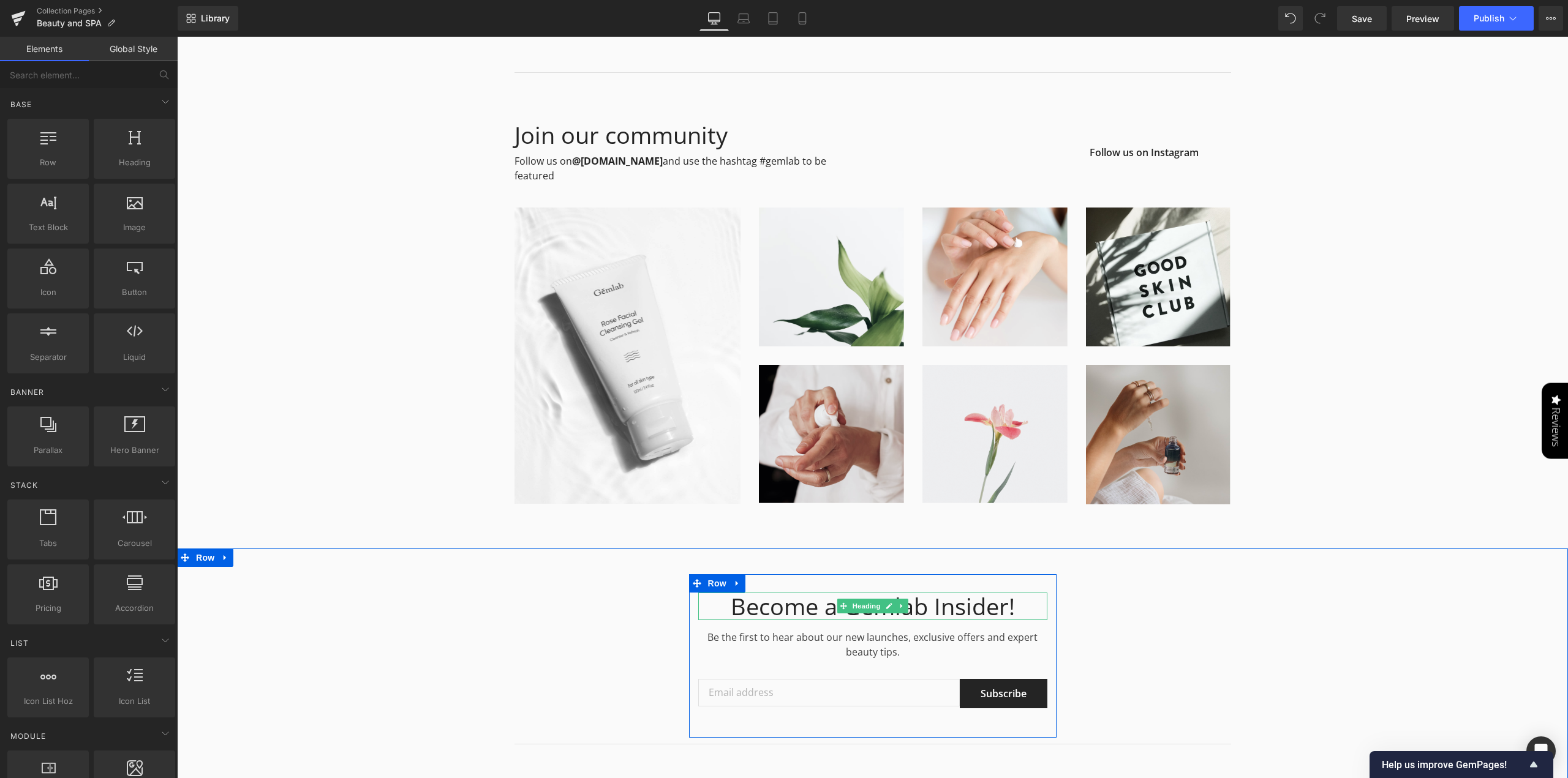
click at [759, 593] on div "Become a Gemlab Insider!" at bounding box center [873, 606] width 349 height 28
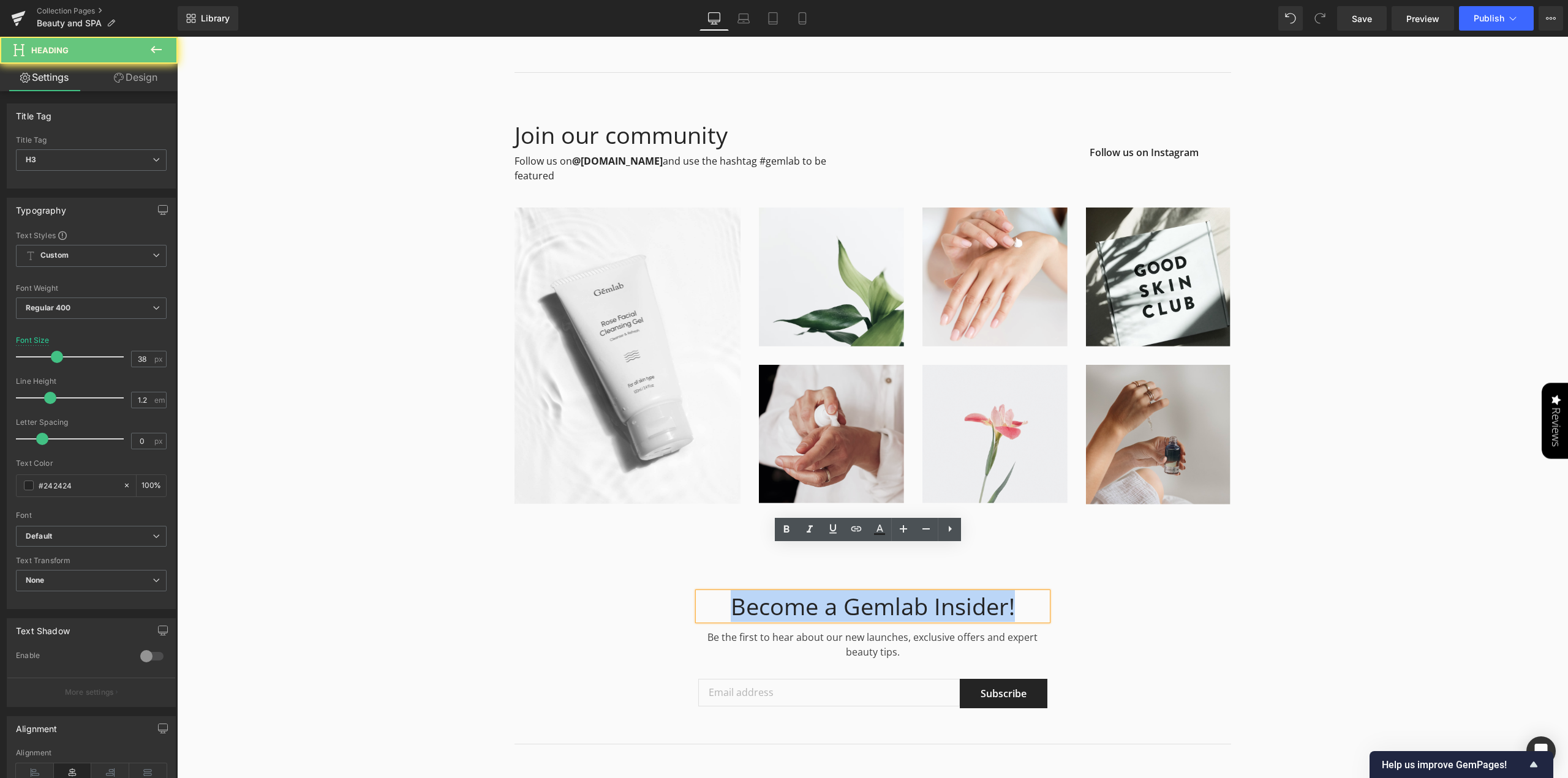
click at [759, 593] on div "Become a Gemlab Insider!" at bounding box center [873, 606] width 349 height 28
paste div
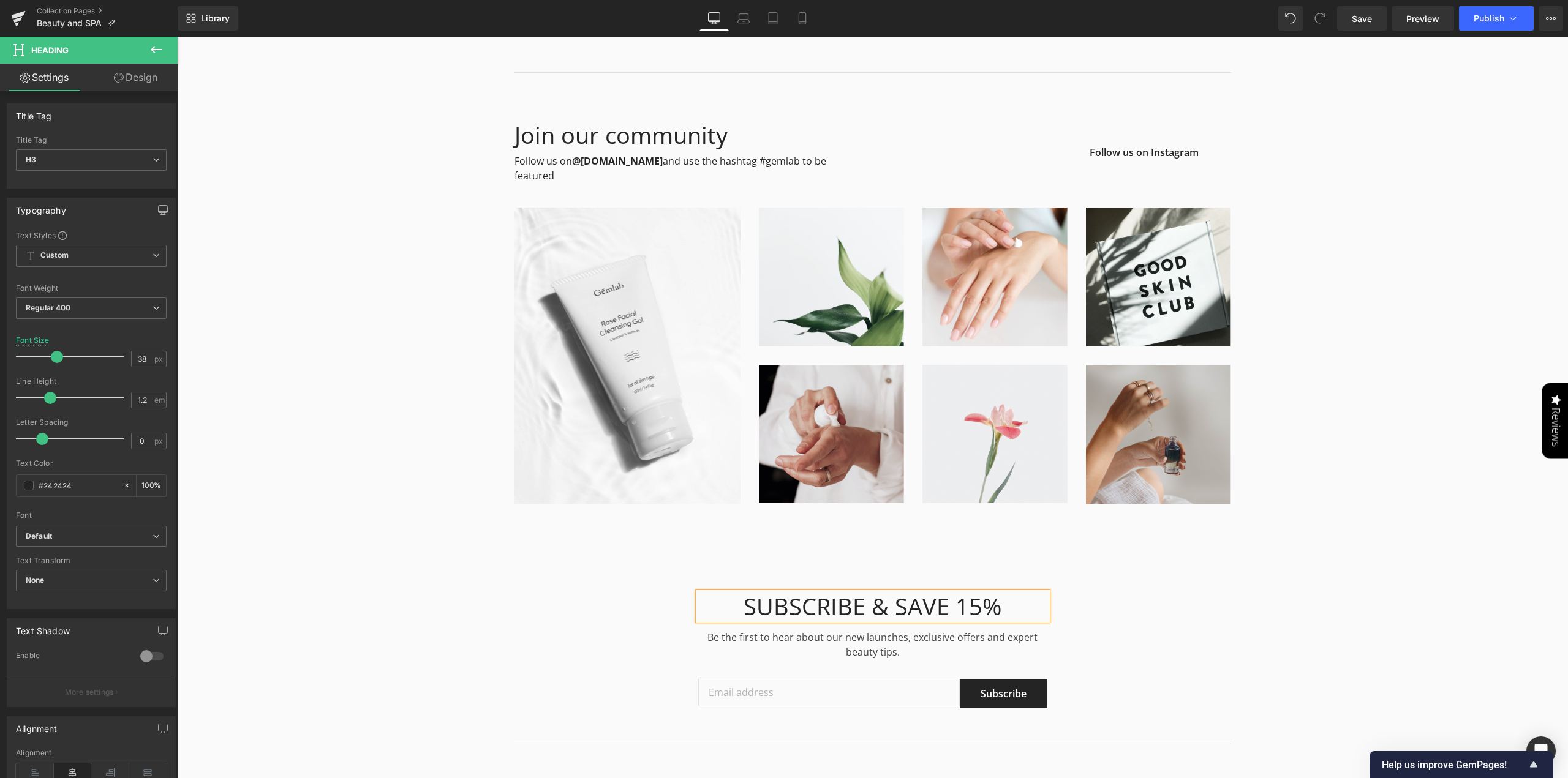
click at [1116, 575] on div "SUBSCRIBE & SAVE 15% Heading Be the first to hear about our new launches, exclu…" at bounding box center [873, 663] width 1391 height 177
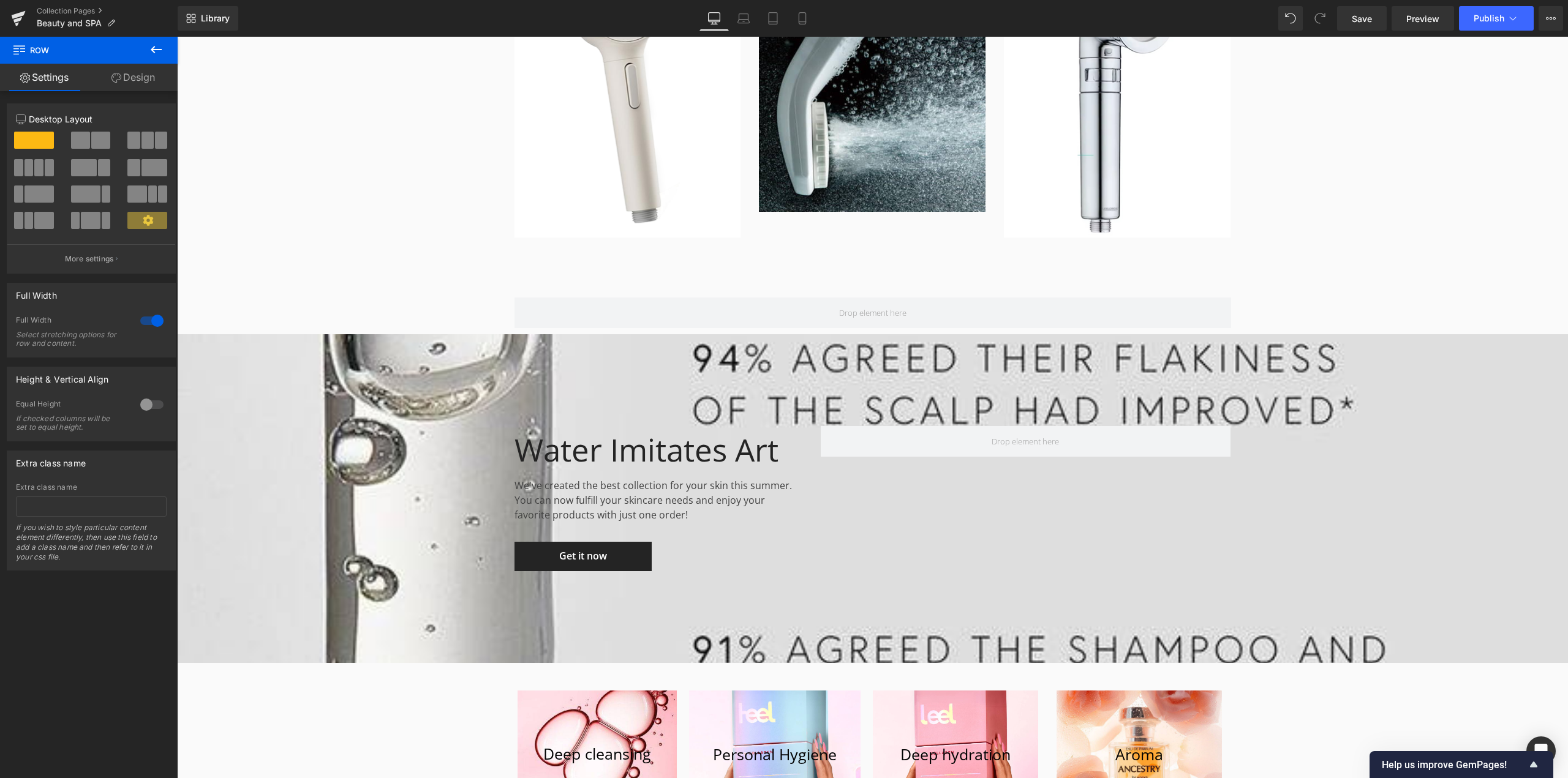
scroll to position [4338, 0]
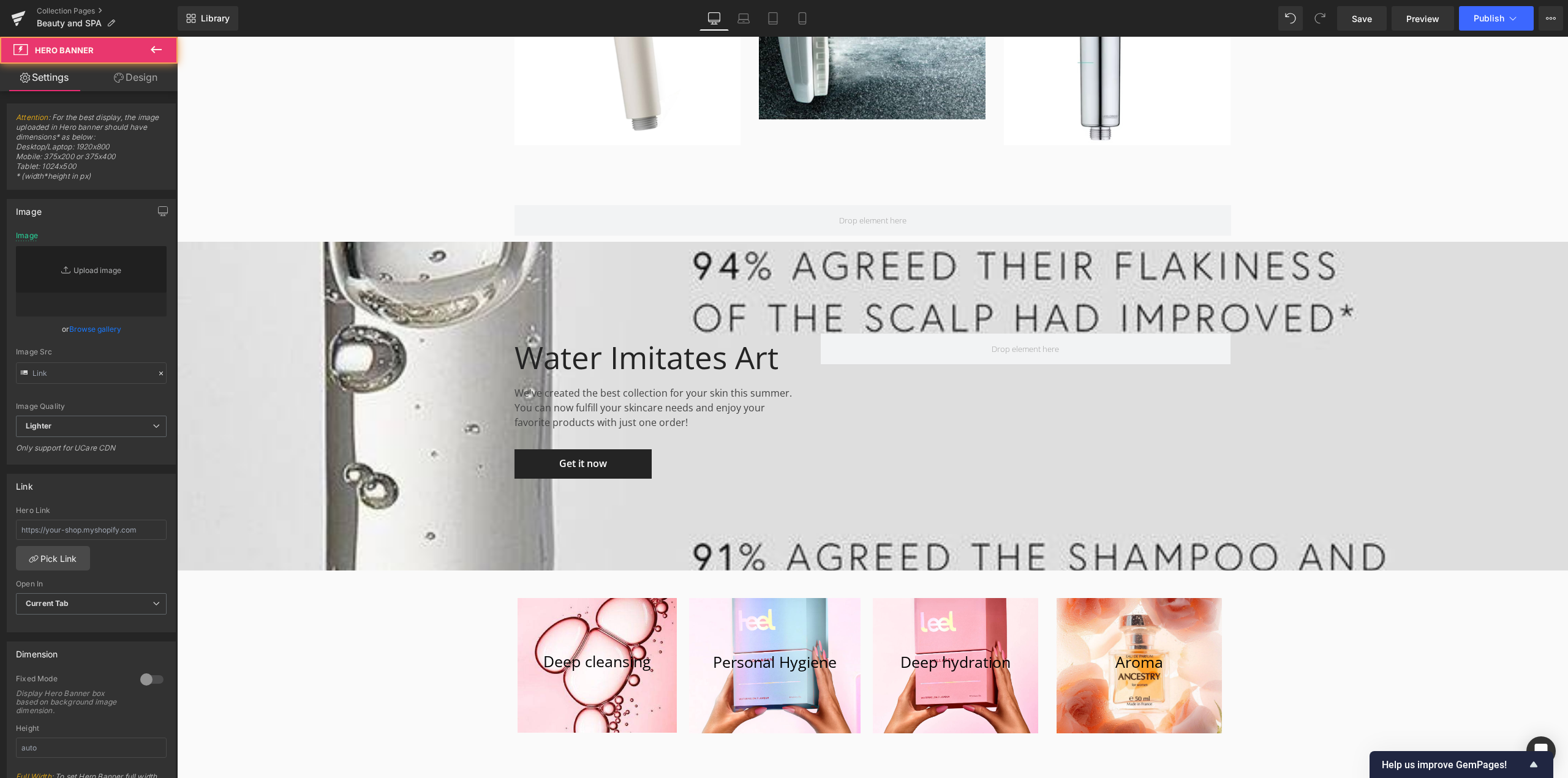
click at [383, 242] on div "Water Imitates Art Heading We've created the best collection for your skin this…" at bounding box center [873, 406] width 1391 height 329
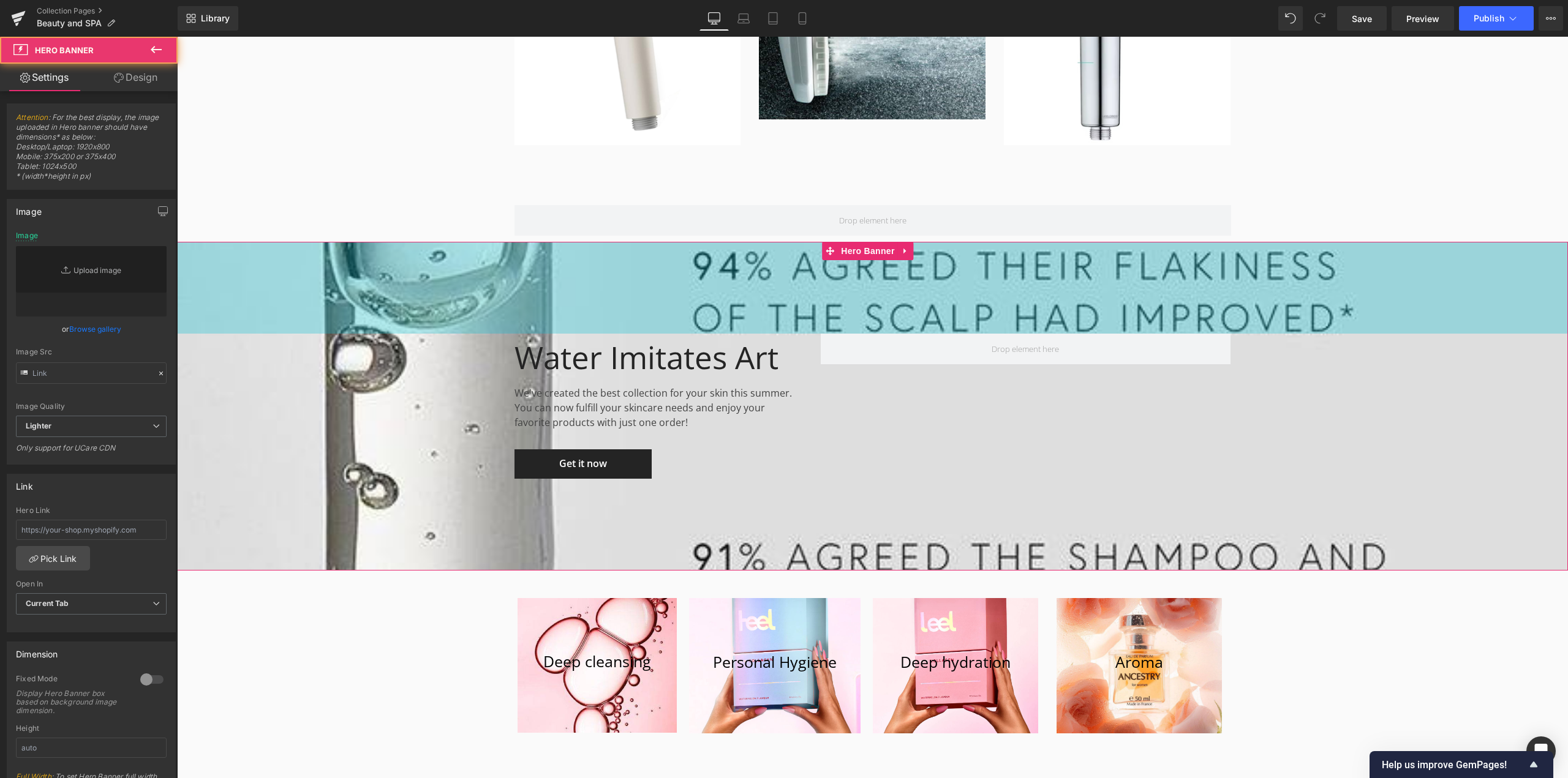
type input "[URL][DOMAIN_NAME]"
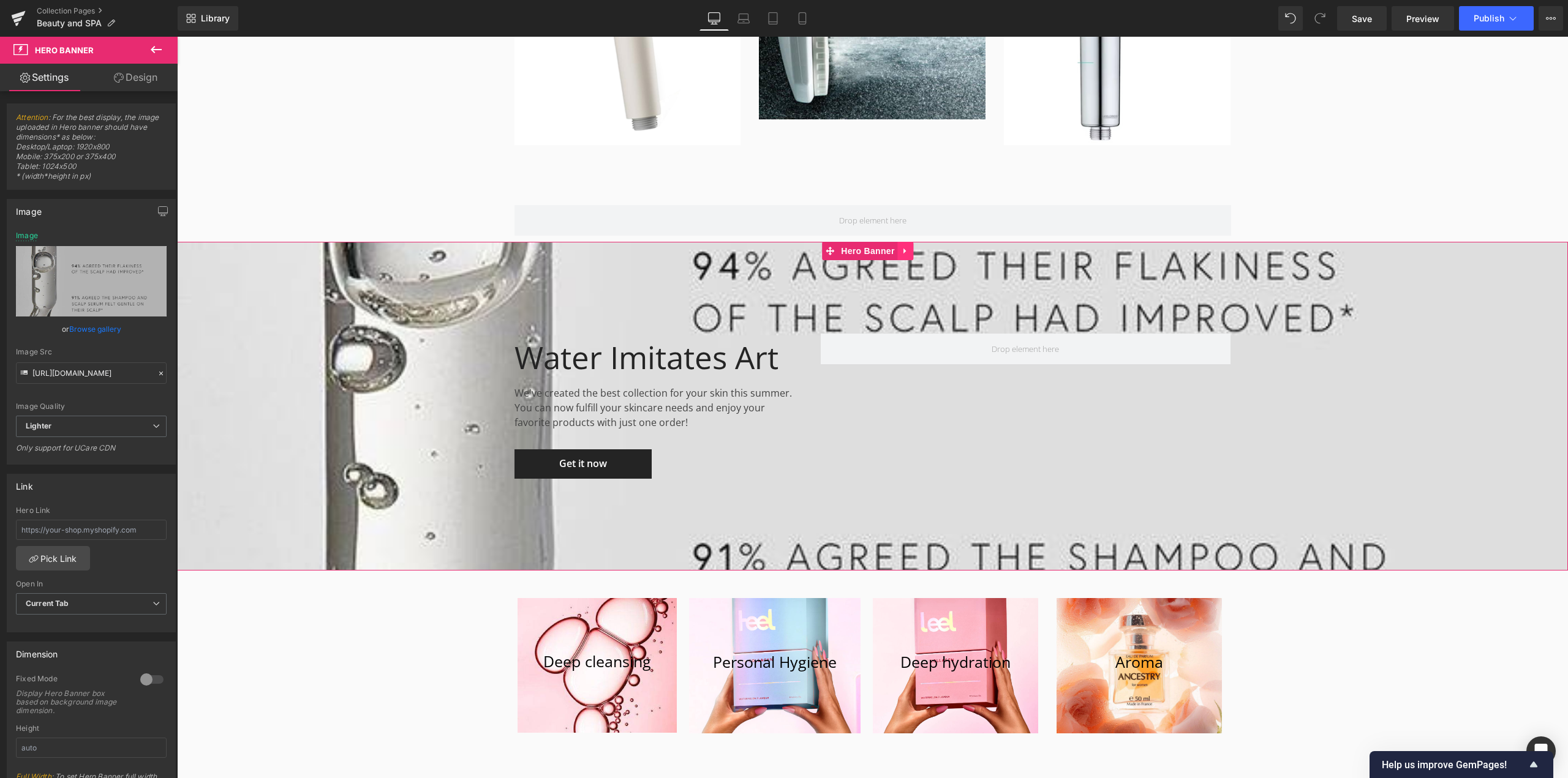
click at [910, 247] on icon at bounding box center [905, 251] width 8 height 9
click at [911, 247] on icon at bounding box center [914, 251] width 8 height 8
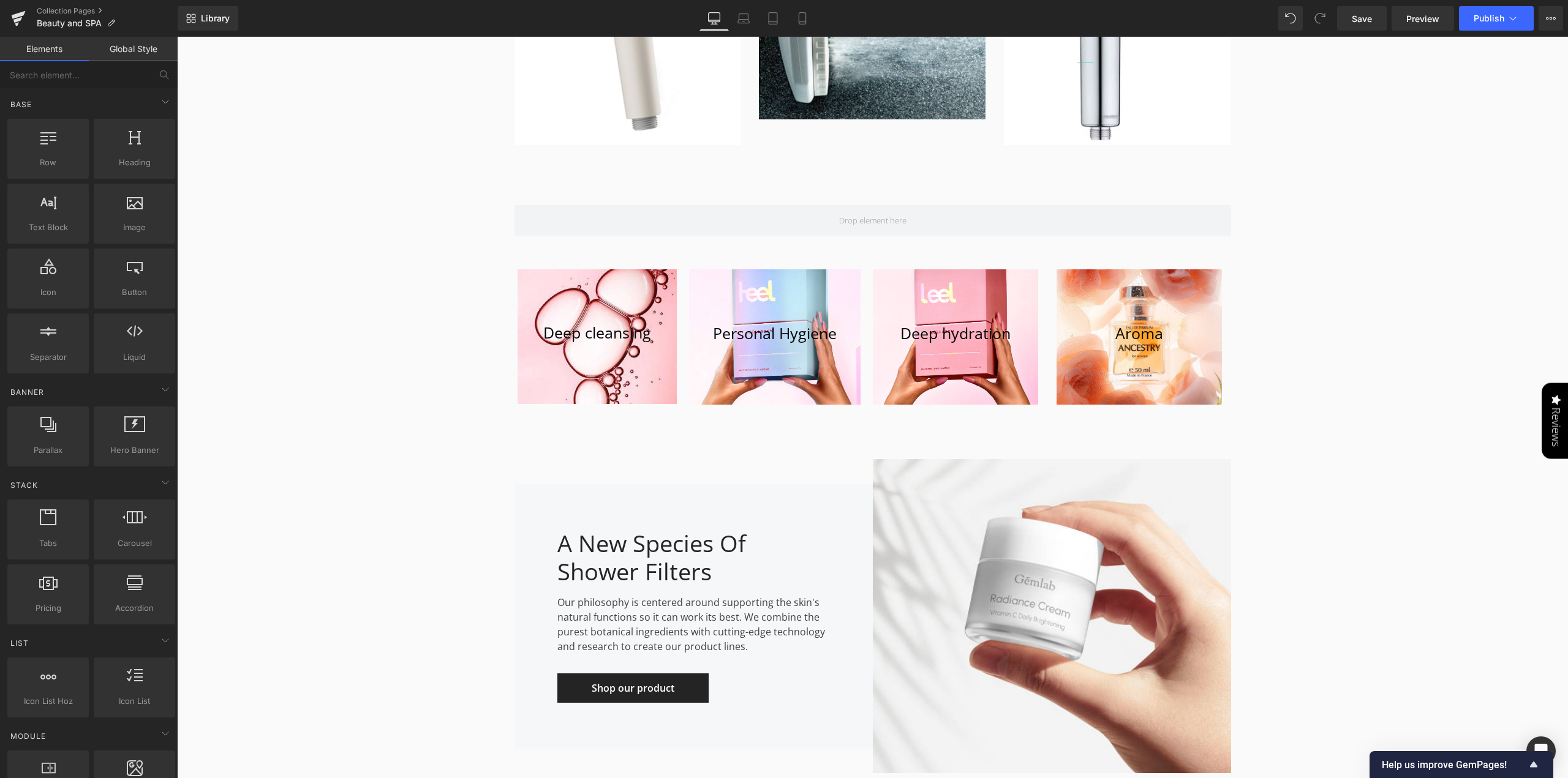
scroll to position [4032, 0]
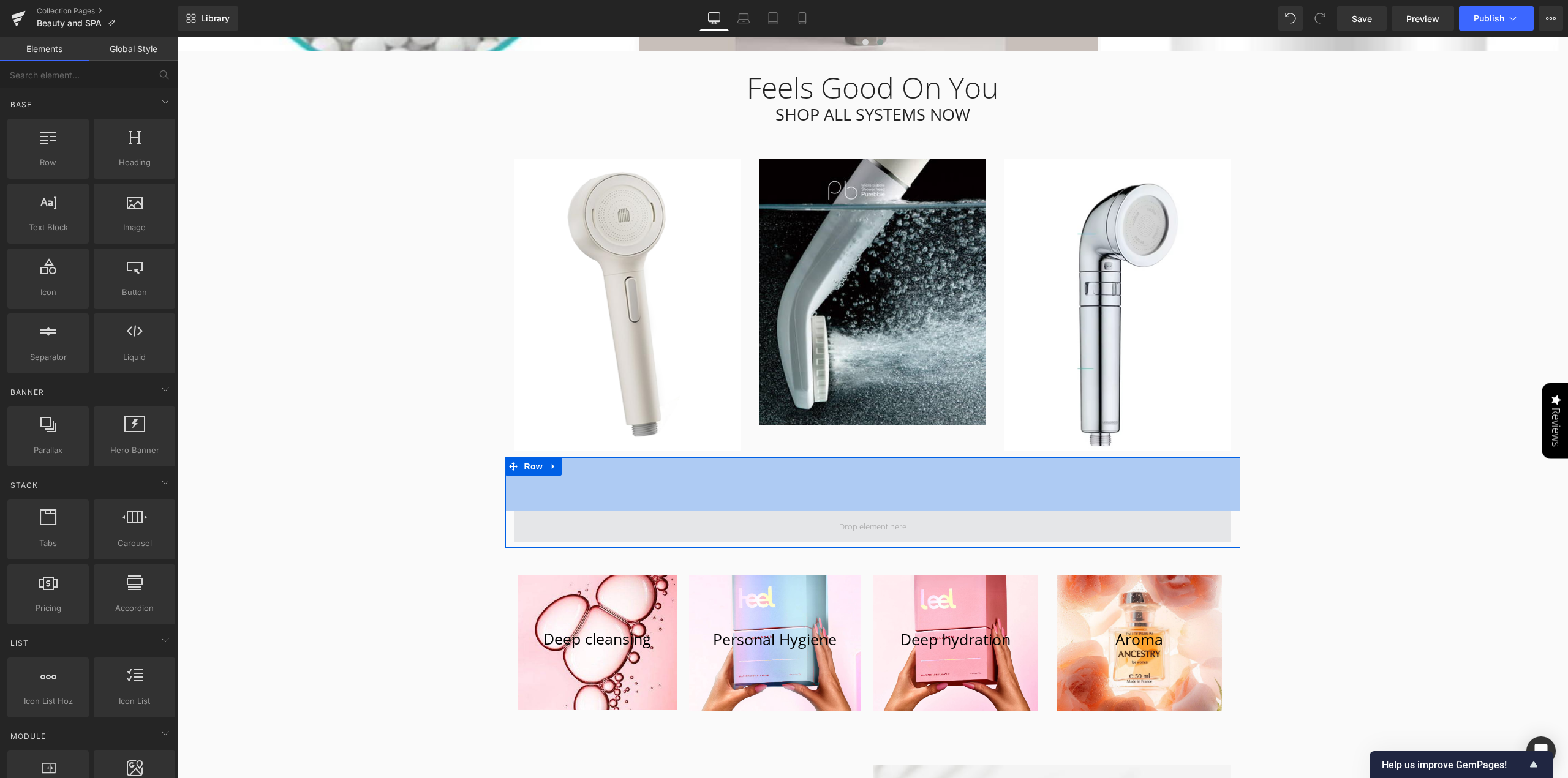
click at [846, 481] on div "88px" at bounding box center [873, 484] width 735 height 54
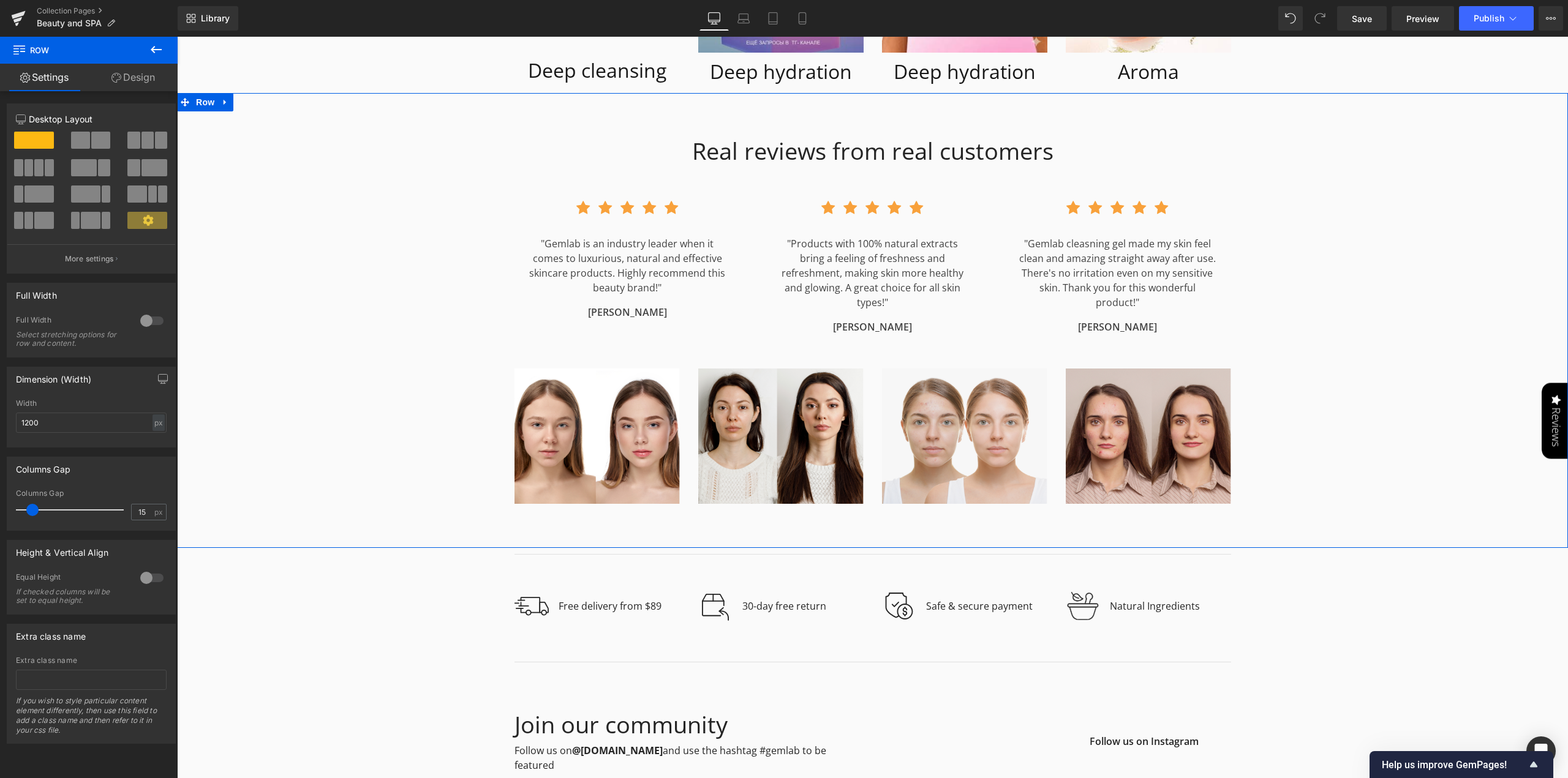
scroll to position [5257, 0]
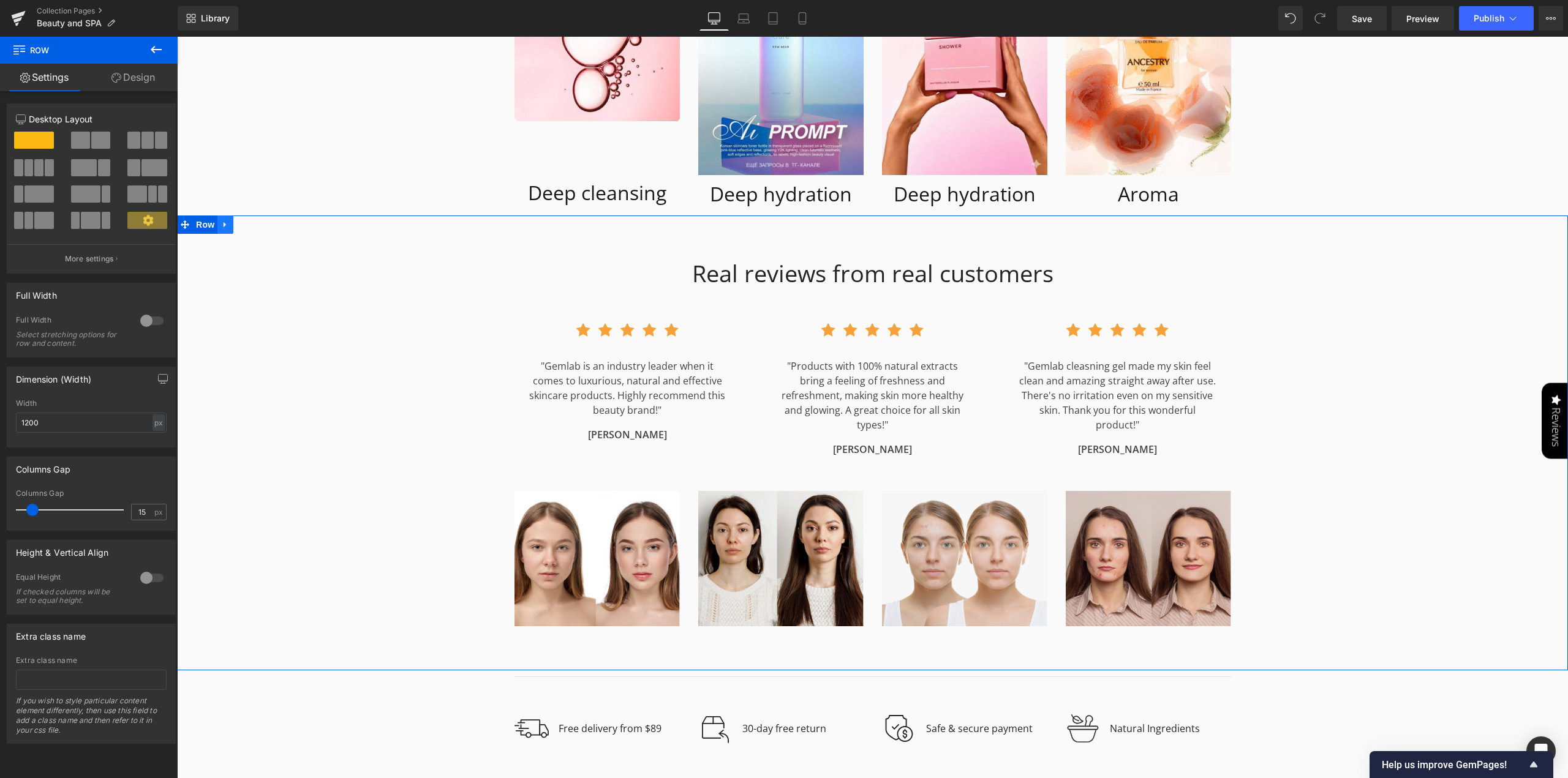
click at [224, 221] on icon at bounding box center [225, 225] width 8 height 9
click at [257, 221] on icon at bounding box center [257, 225] width 8 height 9
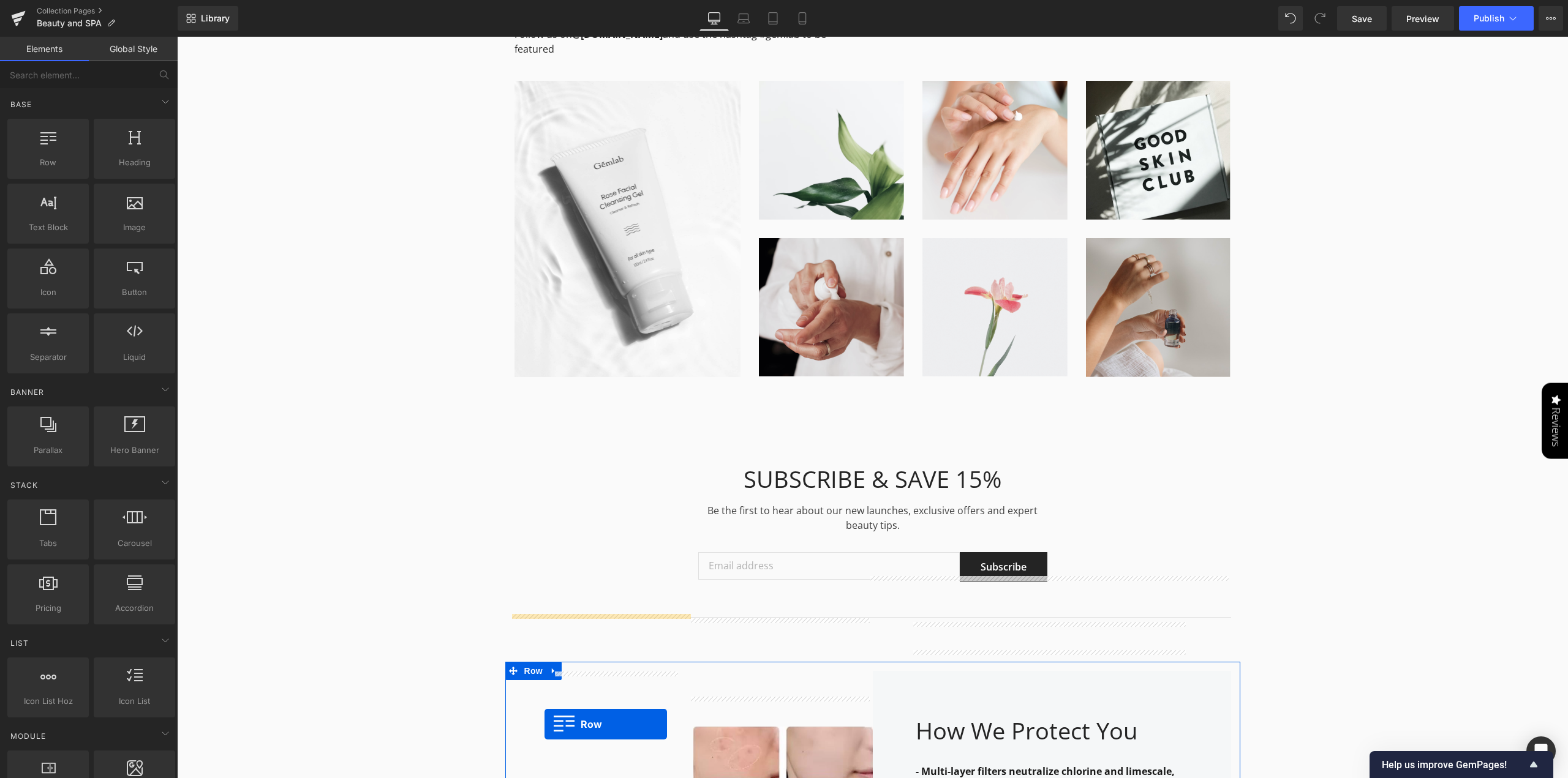
scroll to position [5404, 0]
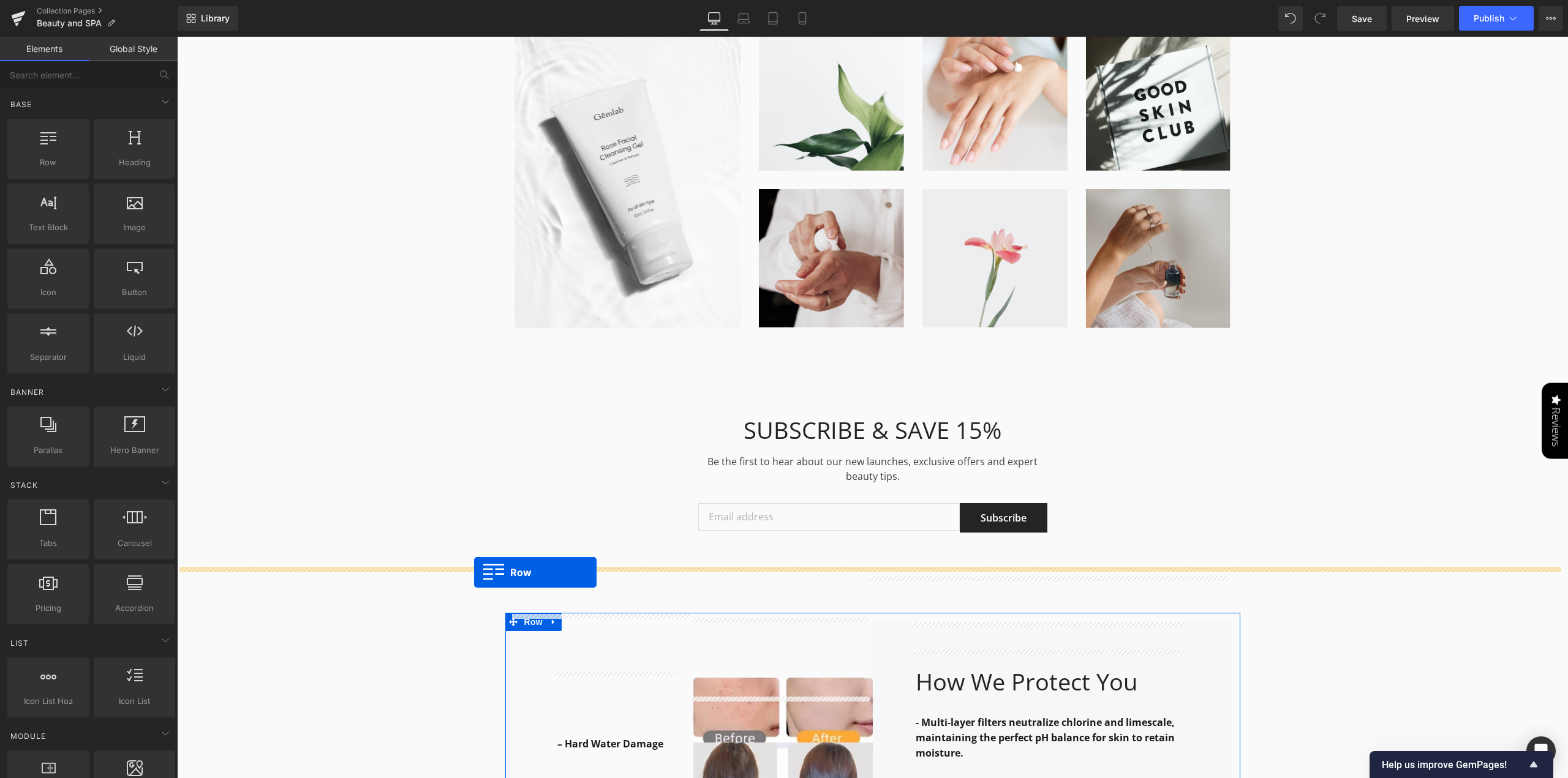
drag, startPoint x: 506, startPoint y: 368, endPoint x: 475, endPoint y: 573, distance: 207.3
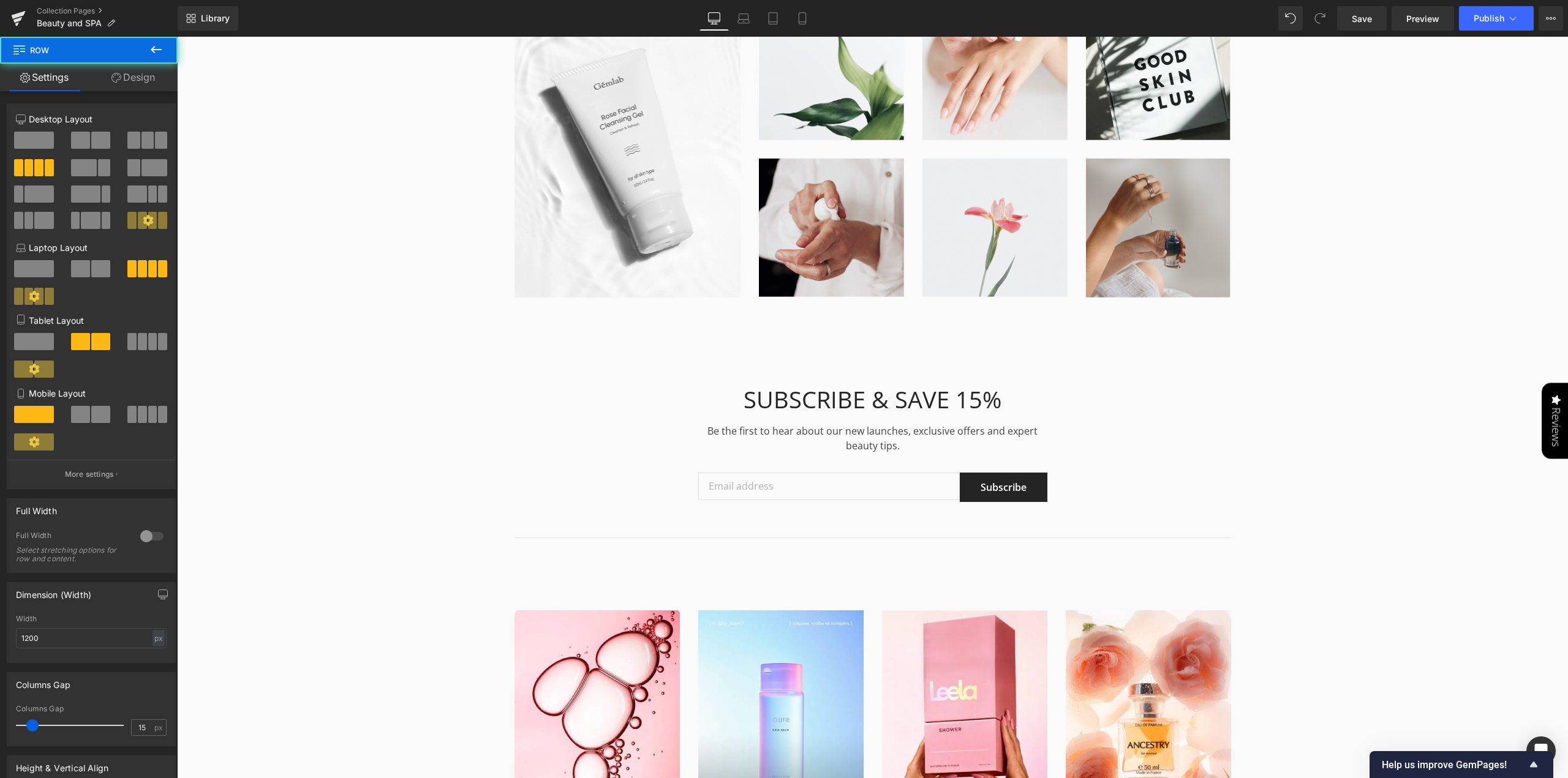
scroll to position [5373, 0]
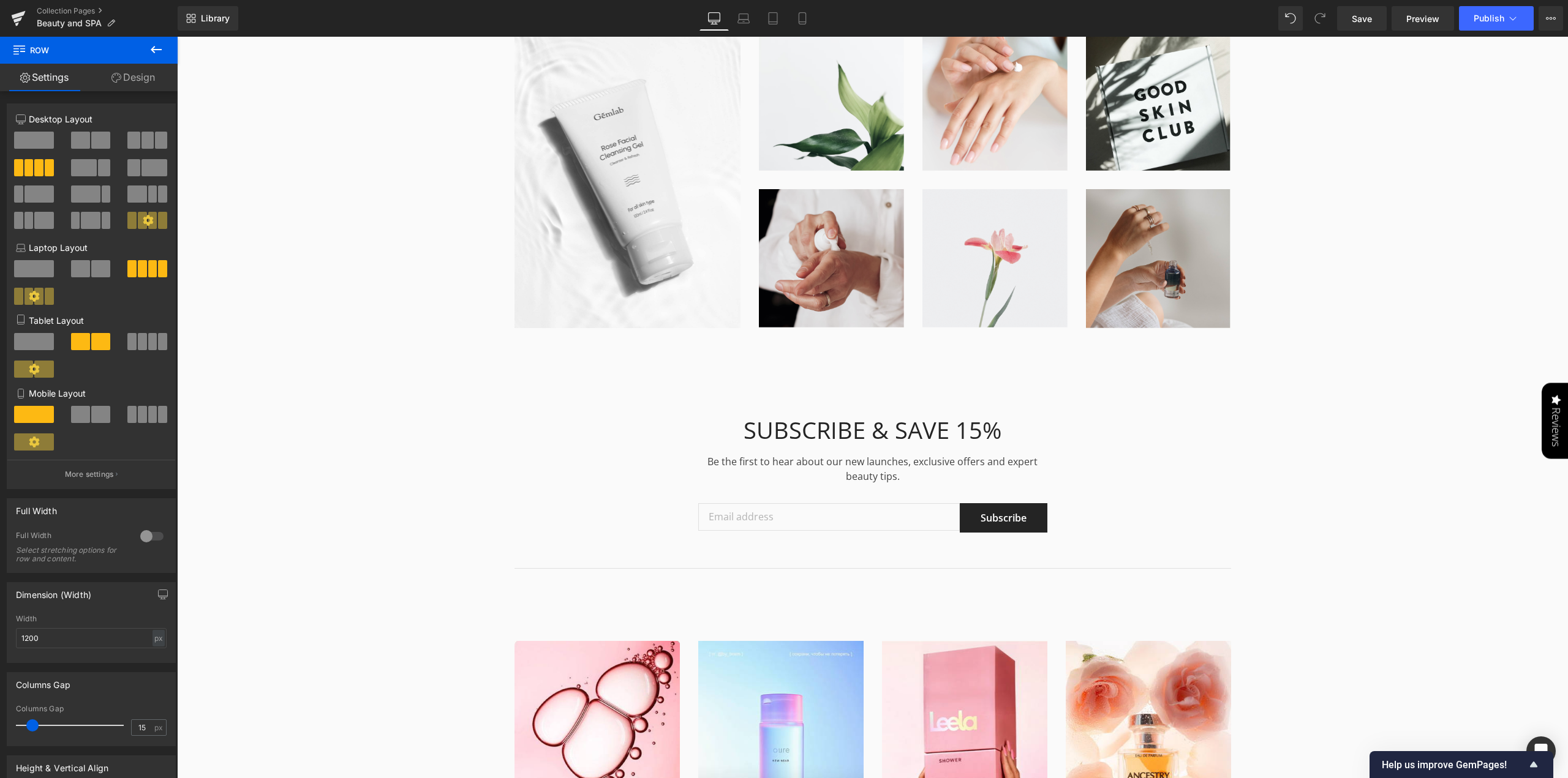
click at [1264, 398] on div "SUBSCRIBE & SAVE 15% Heading Be the first to hear about our new launches, exclu…" at bounding box center [873, 487] width 1391 height 177
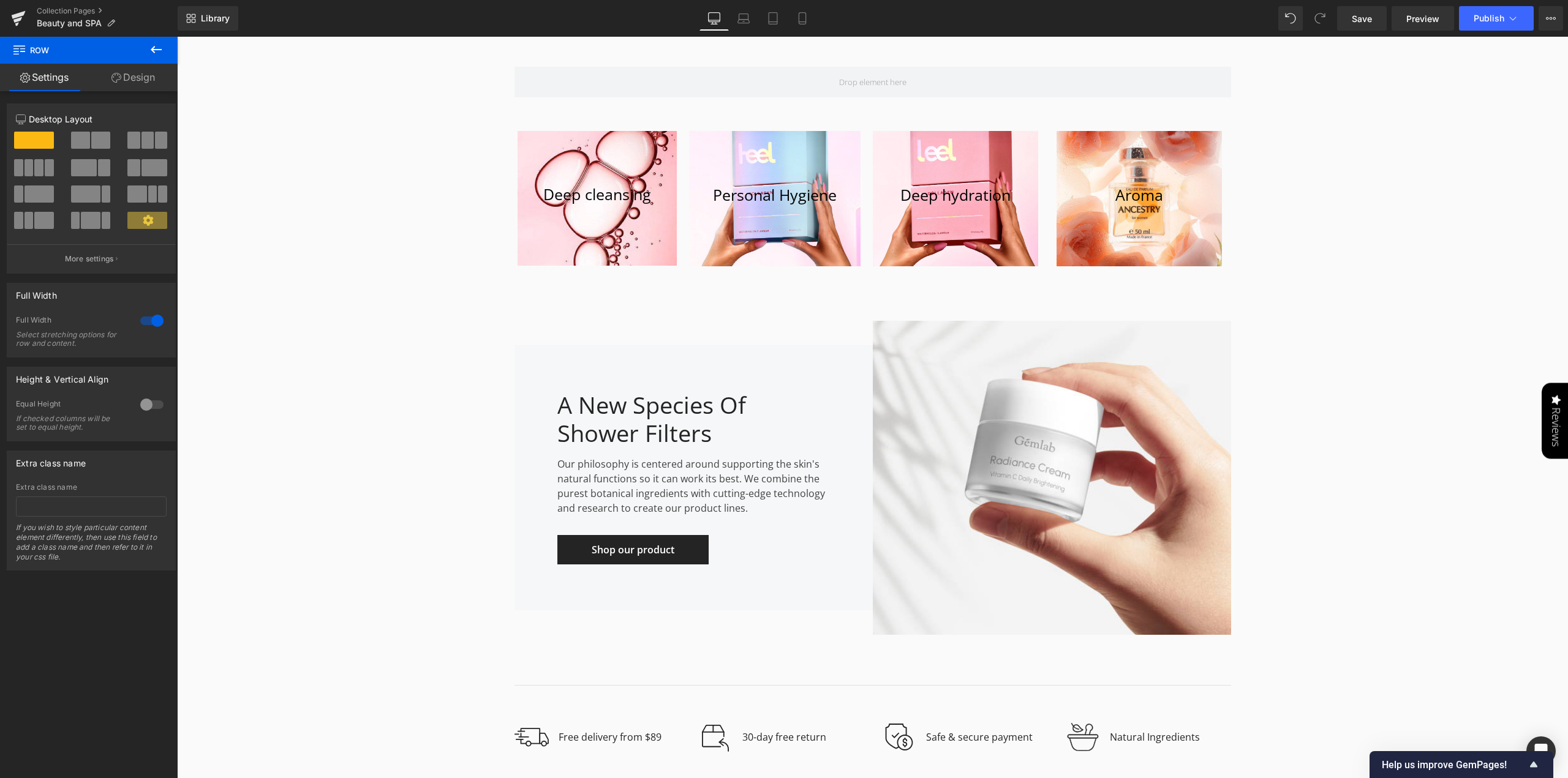
scroll to position [4455, 0]
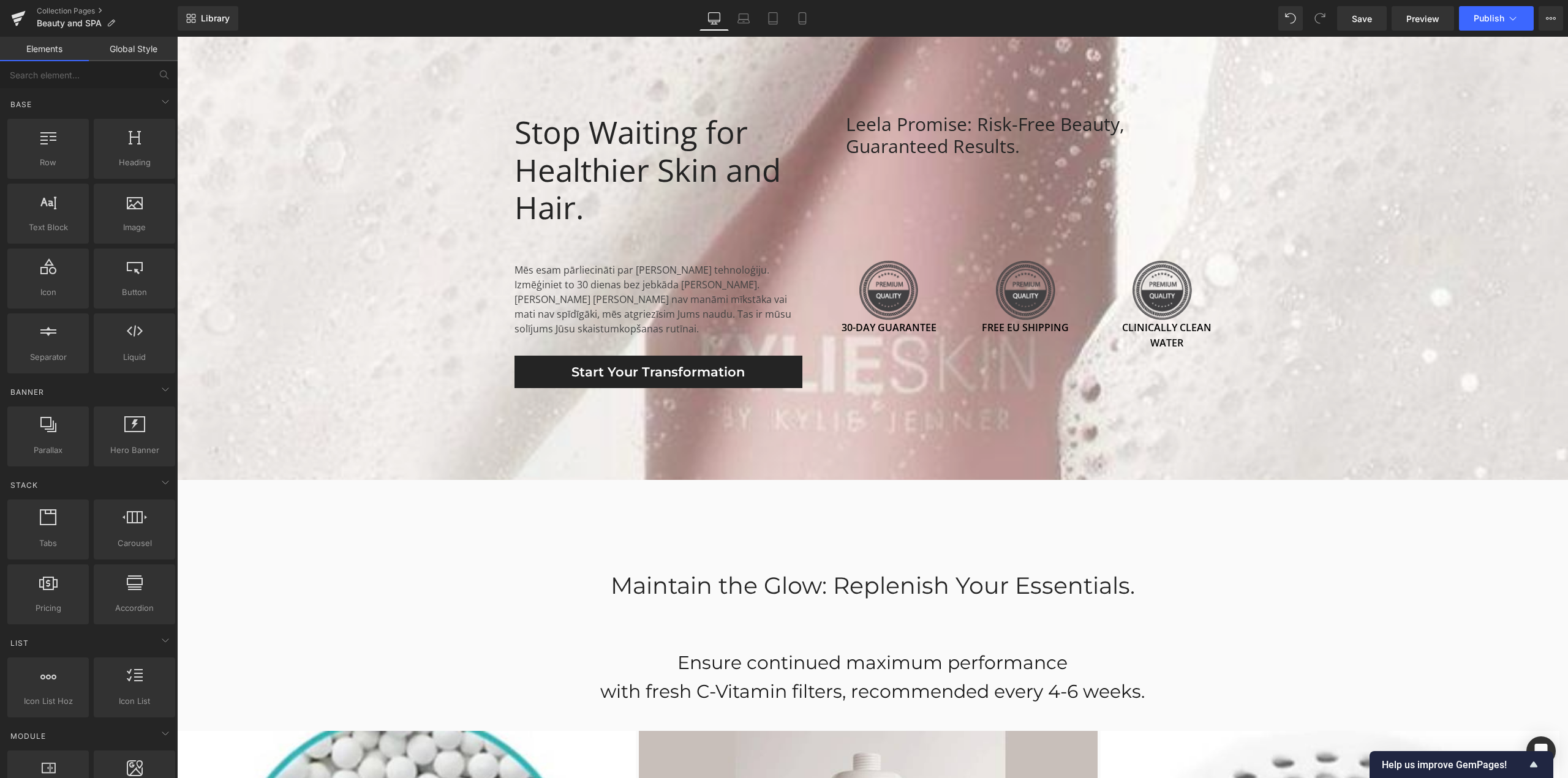
scroll to position [3046, 0]
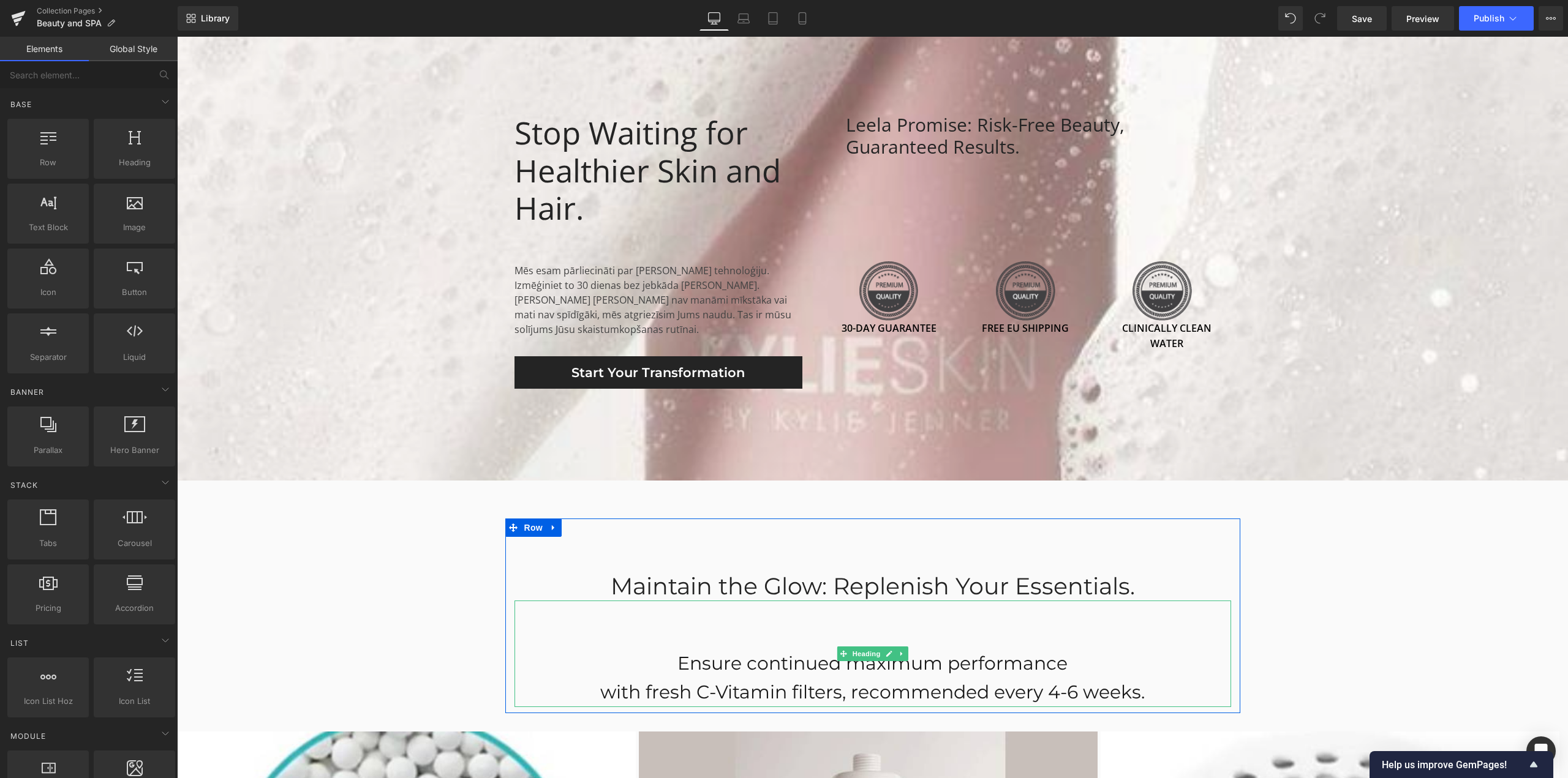
click at [670, 650] on h1 "Ensure continued maximum performance" at bounding box center [873, 664] width 717 height 29
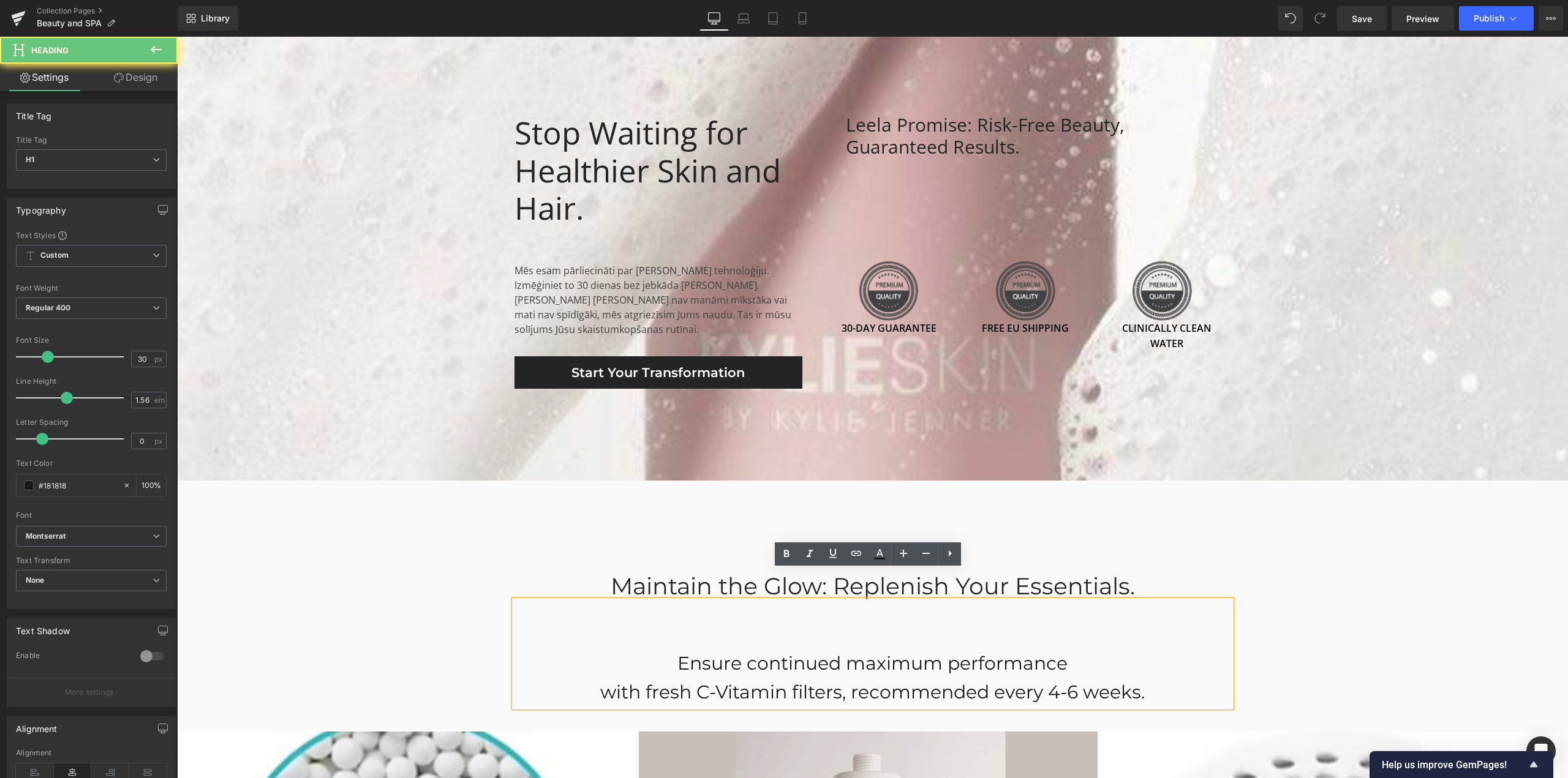
drag, startPoint x: 655, startPoint y: 625, endPoint x: 1336, endPoint y: 671, distance: 682.6
click at [1336, 671] on div "Leela — Beauty in Every Drop Heading Atvadieties no hlora. Iepazīstieties ar sa…" at bounding box center [873, 638] width 1391 height 7119
click at [569, 650] on h1 "Ensure continued maximum performance" at bounding box center [873, 664] width 717 height 29
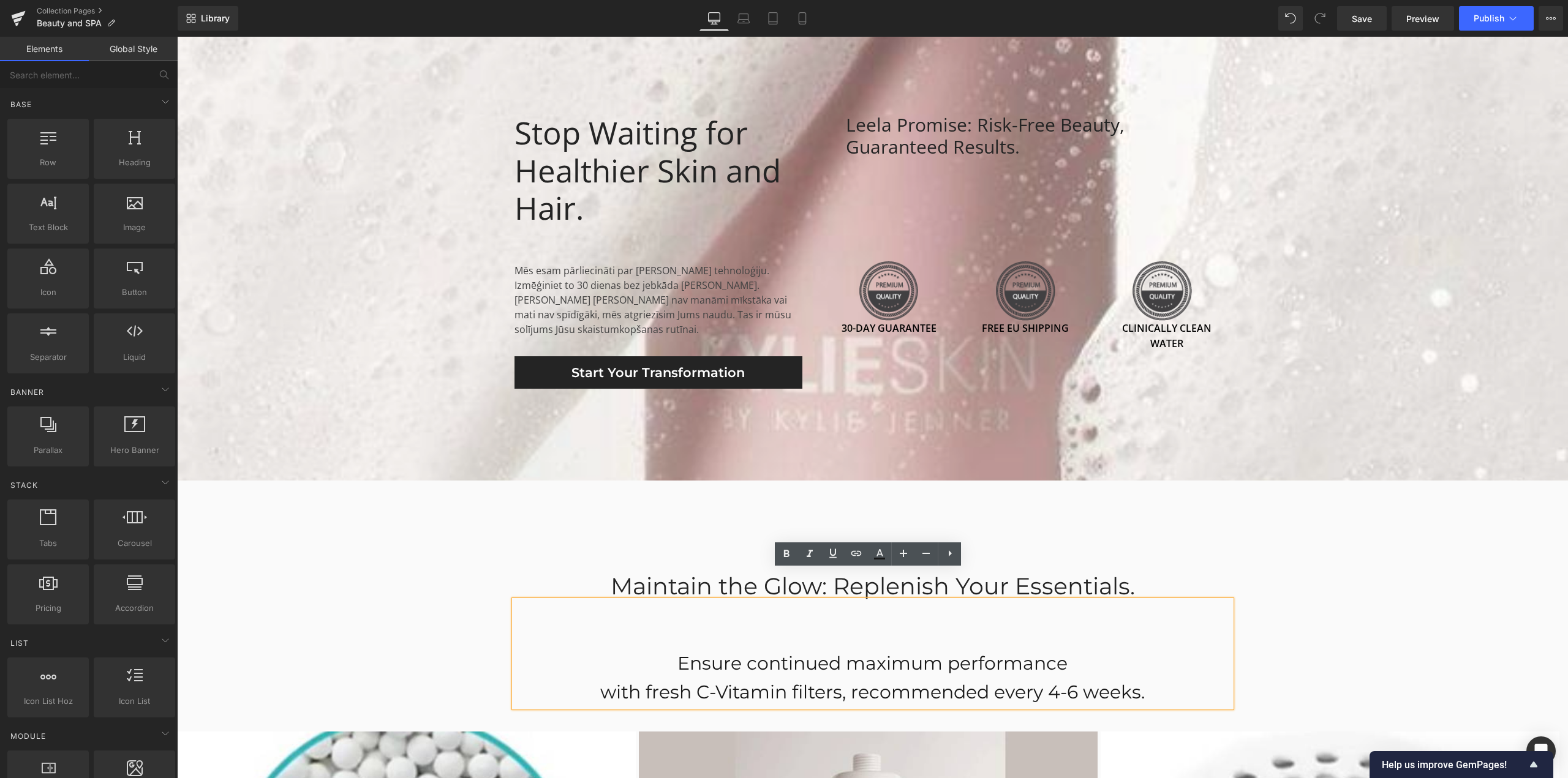
click at [358, 595] on div "Leela — Beauty in Every Drop Heading Atvadieties no hlora. Iepazīstieties ar sa…" at bounding box center [873, 638] width 1391 height 7119
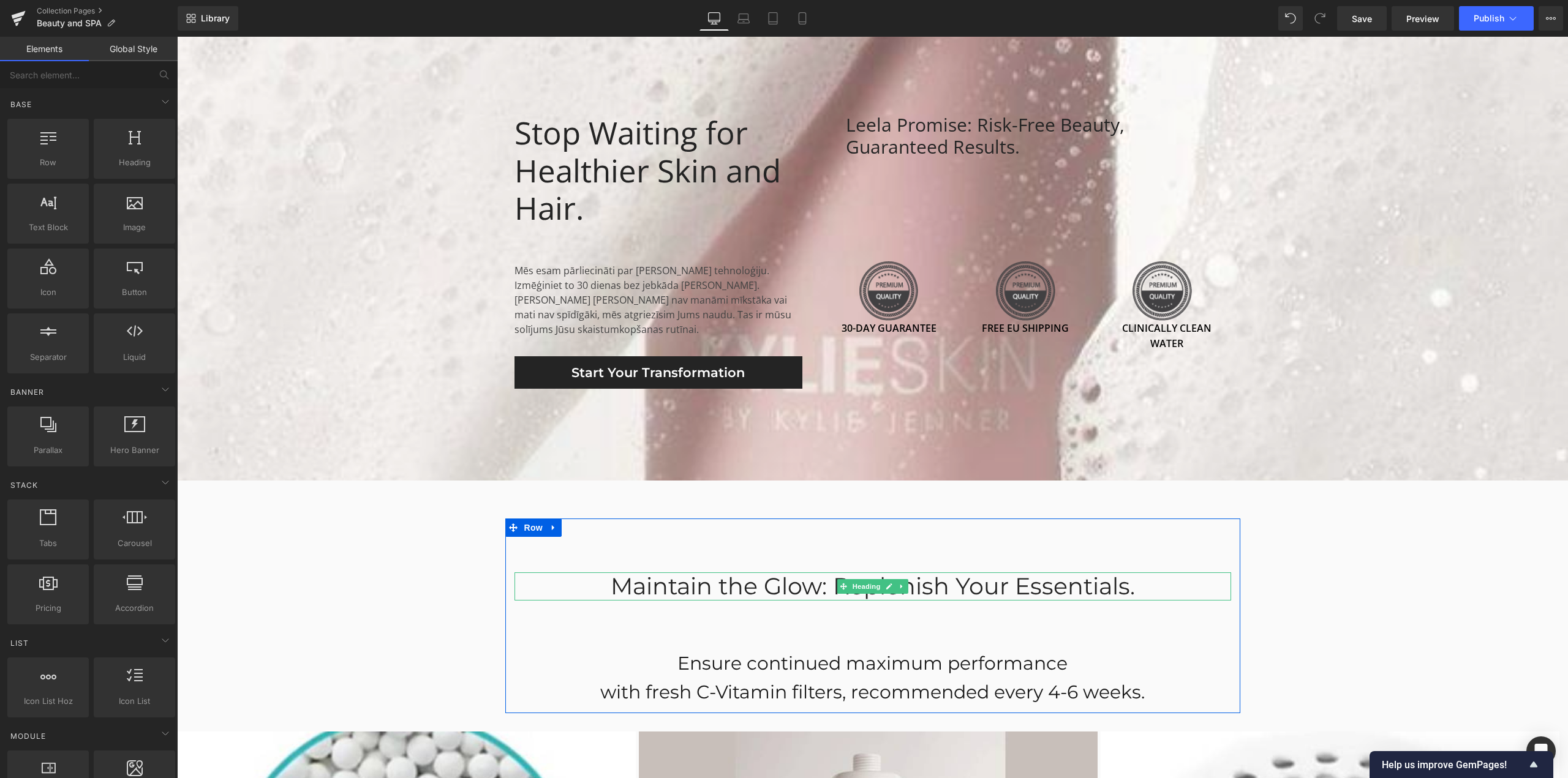
click at [827, 573] on div "Maintain the Glow: Replenish Your Essentials." at bounding box center [873, 587] width 717 height 28
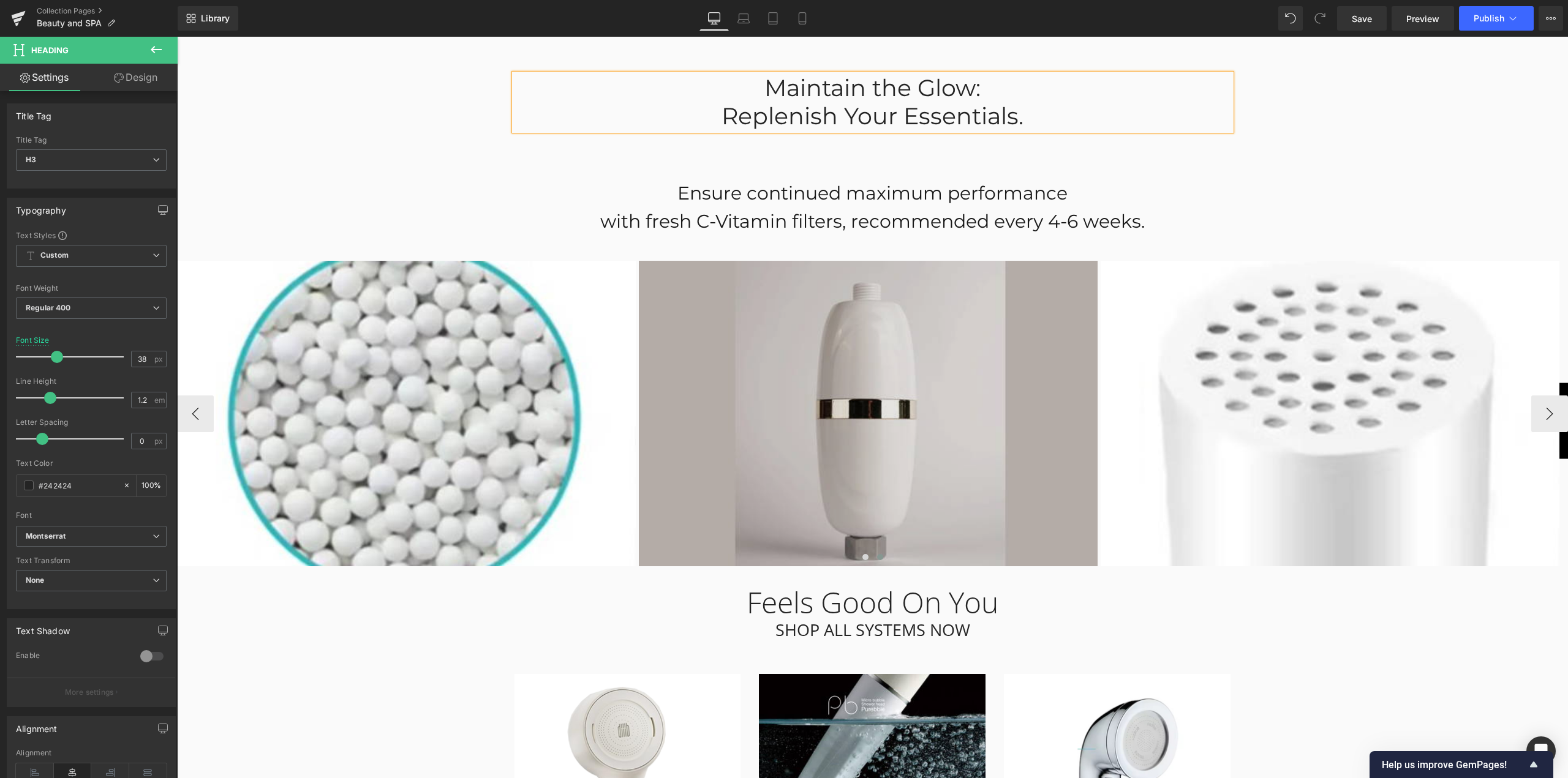
scroll to position [3475, 0]
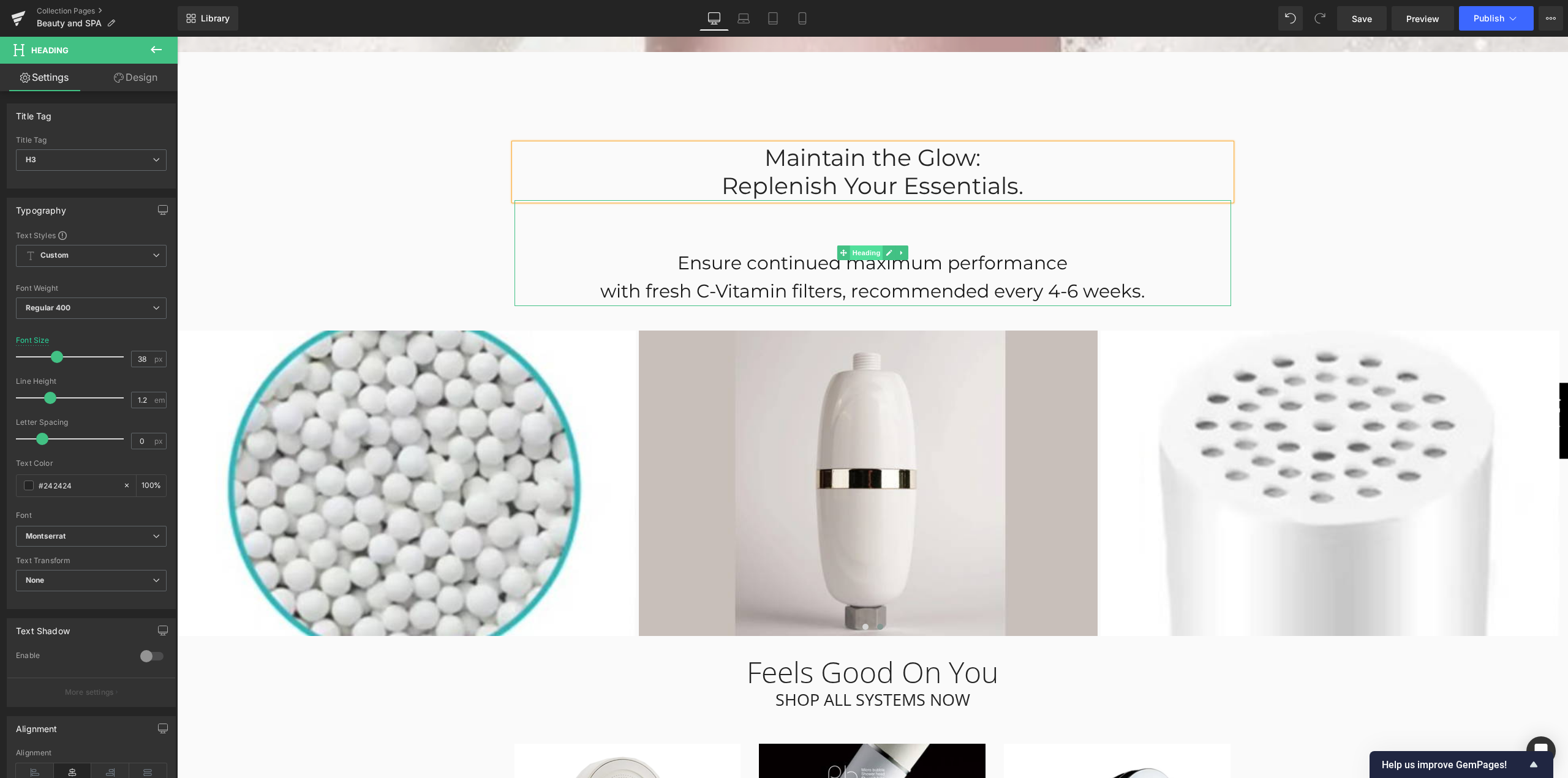
click at [869, 245] on span "Heading" at bounding box center [866, 253] width 33 height 15
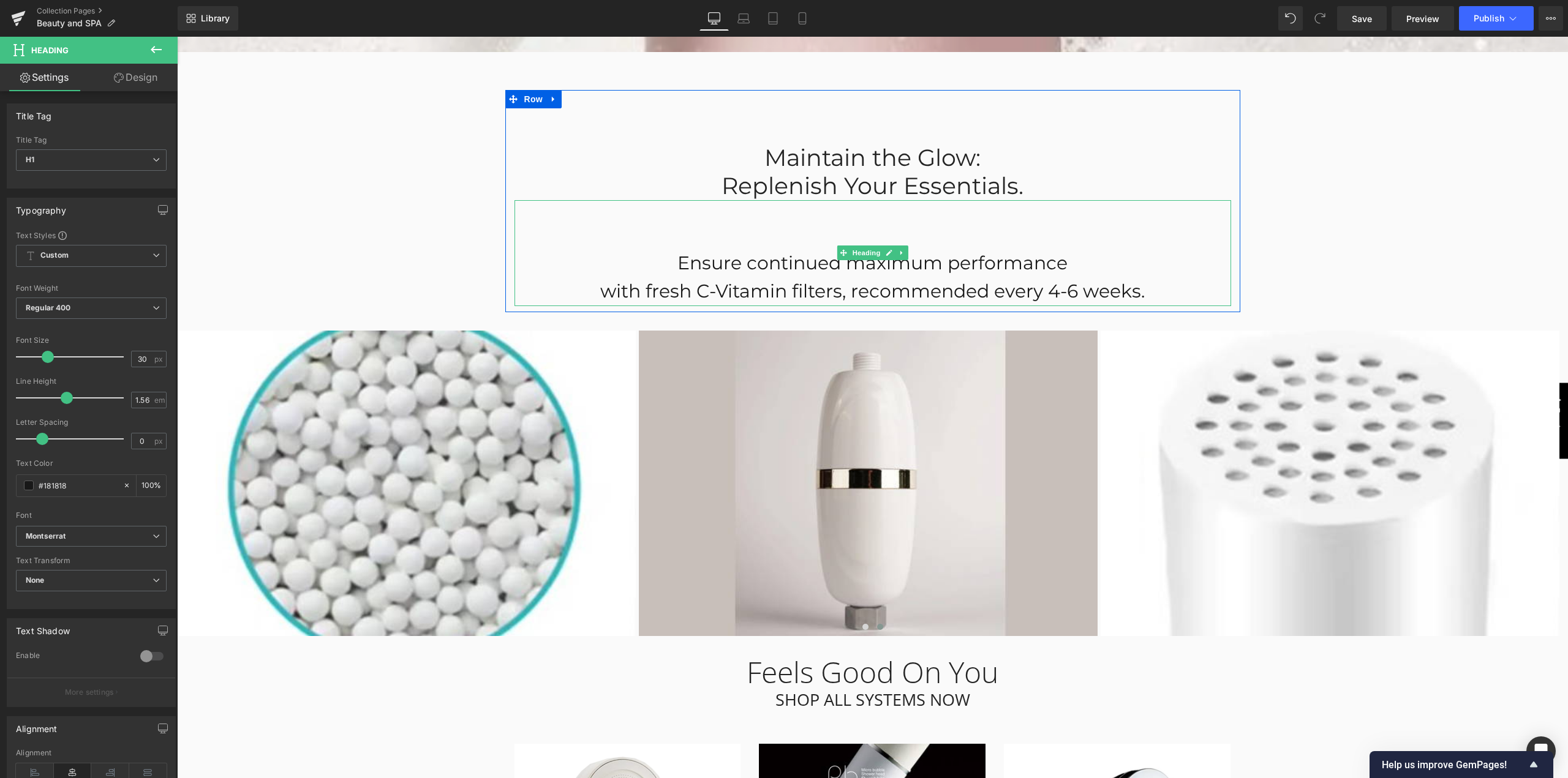
click at [670, 249] on h1 "Ensure continued maximum performance" at bounding box center [873, 263] width 717 height 29
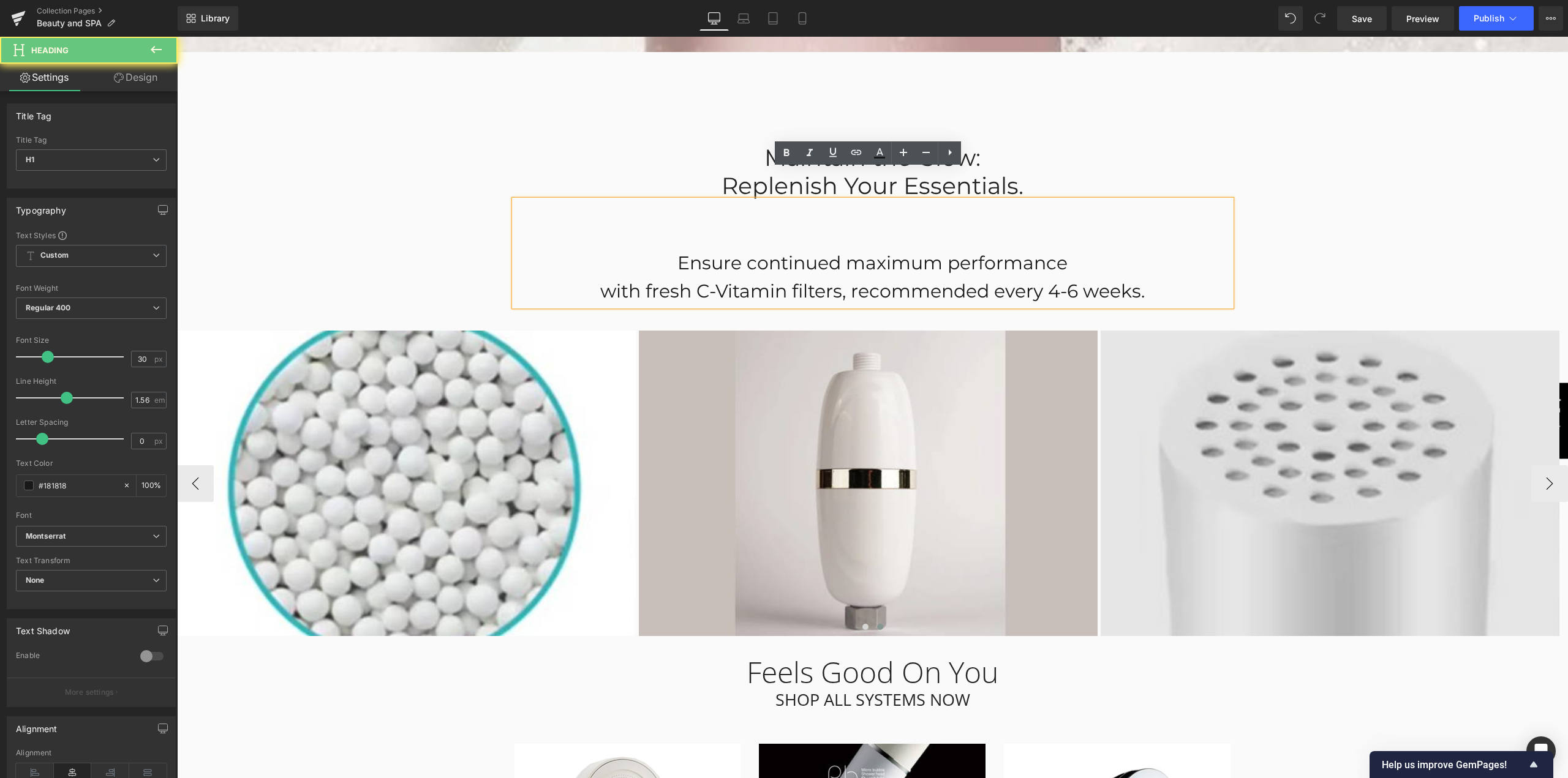
drag, startPoint x: 660, startPoint y: 232, endPoint x: 1297, endPoint y: 323, distance: 643.5
click at [1297, 323] on div "Leela — Beauty in Every Drop Heading Atvadieties no hlora. Iepazīstieties ar sa…" at bounding box center [873, 223] width 1391 height 7147
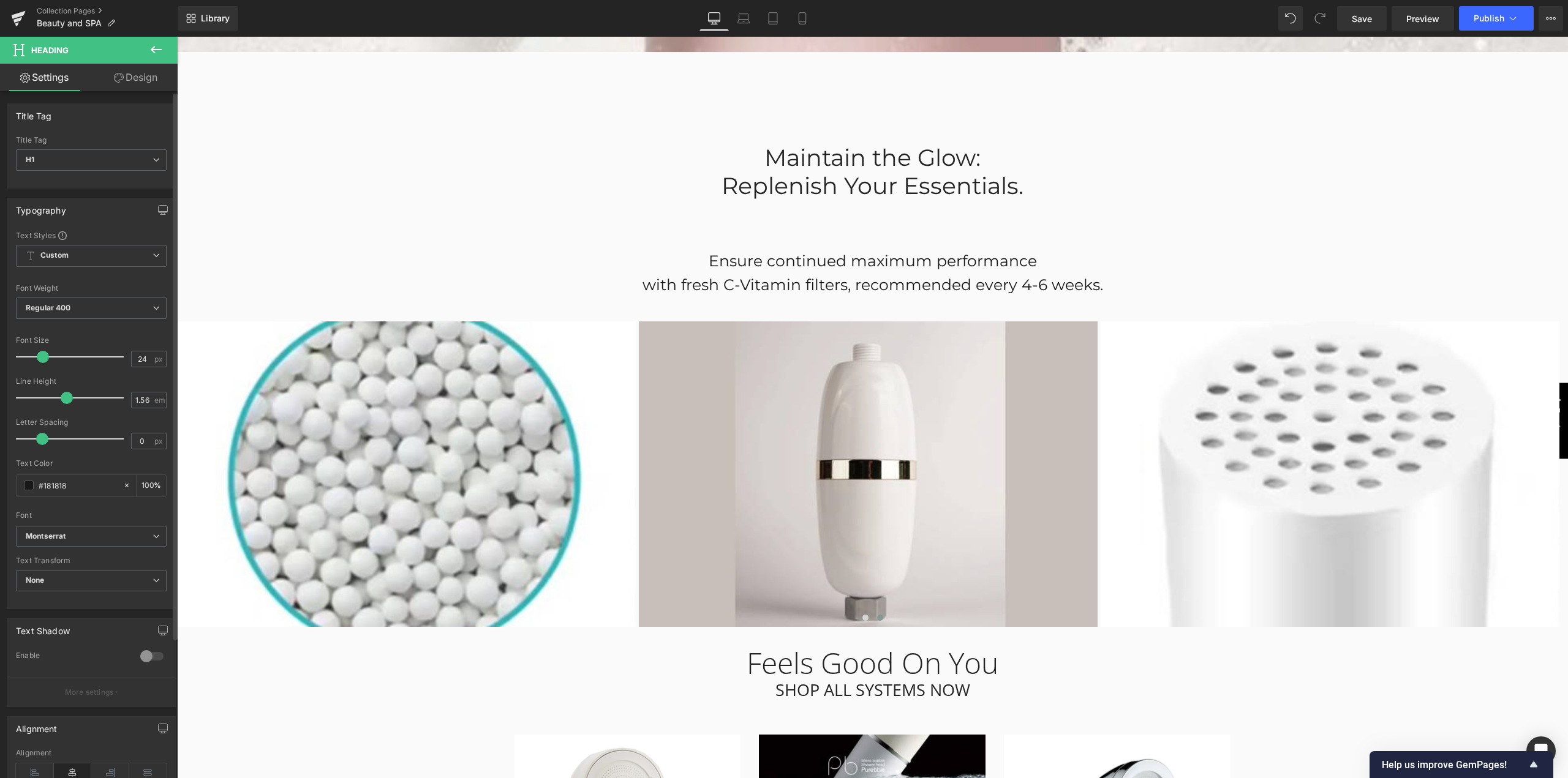
type input "23"
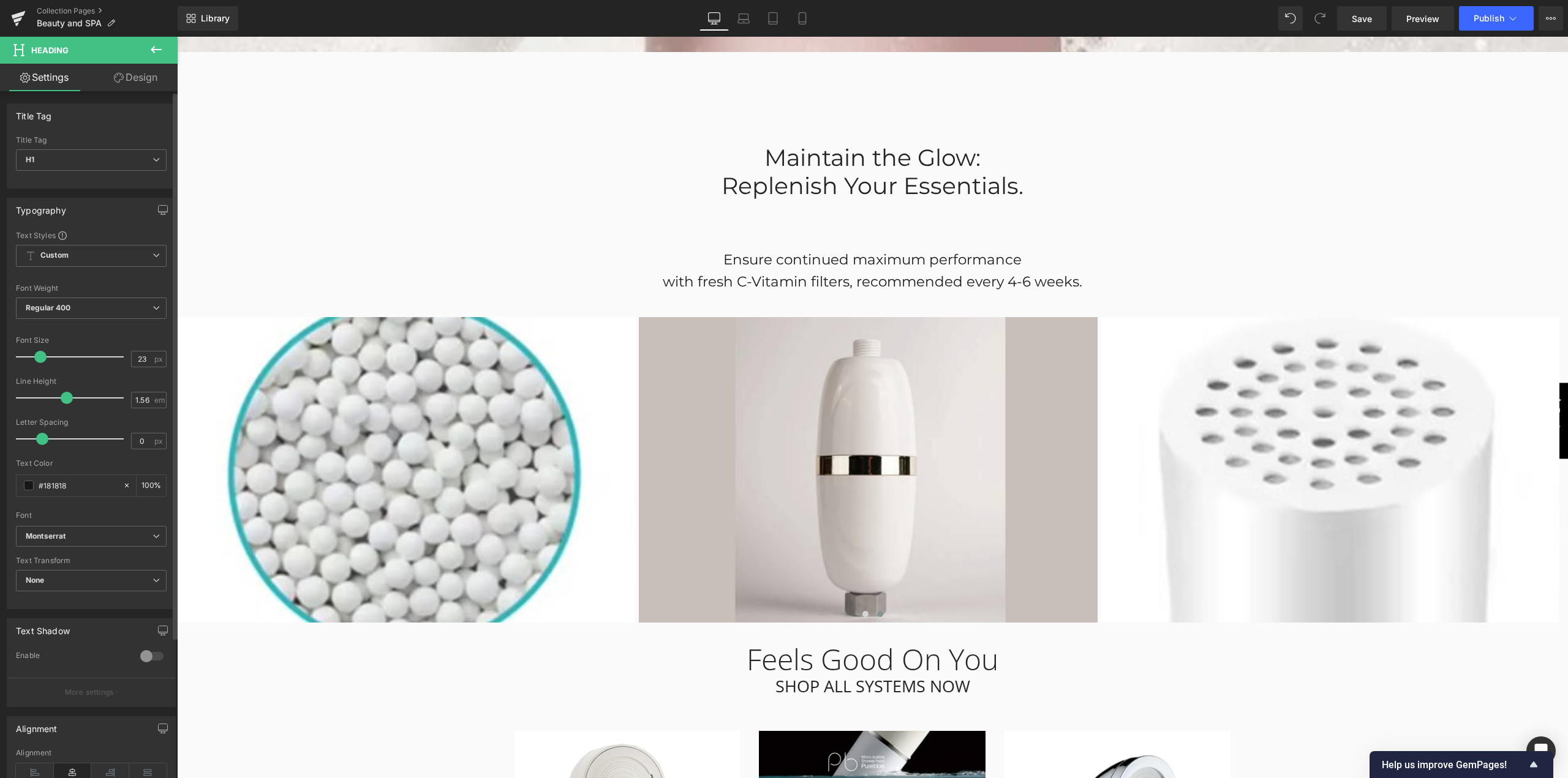
drag, startPoint x: 44, startPoint y: 356, endPoint x: 37, endPoint y: 352, distance: 8.1
click at [37, 352] on span at bounding box center [40, 357] width 12 height 12
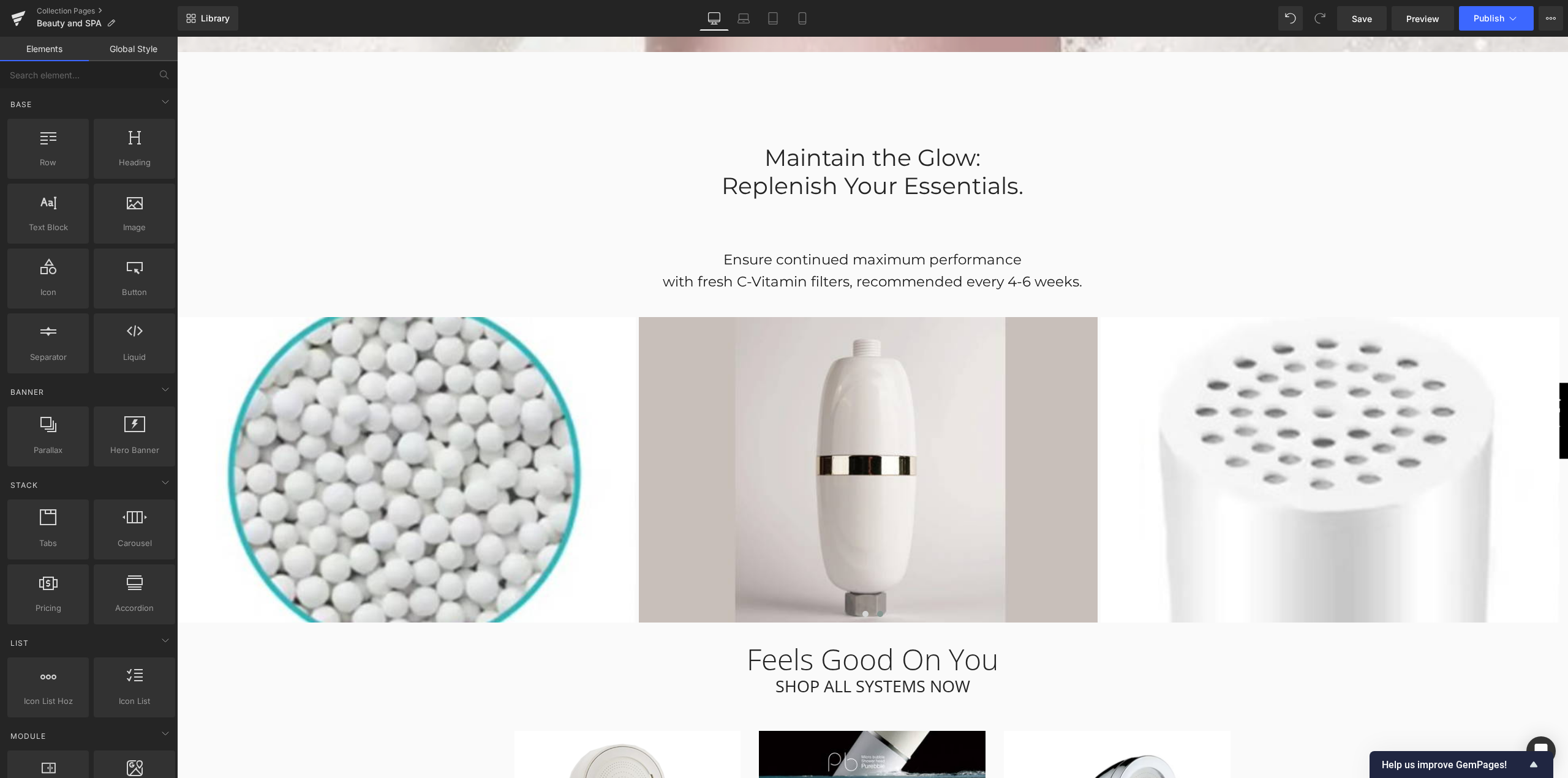
click at [404, 217] on div "Leela — Beauty in Every Drop Heading Atvadieties no hlora. Iepazīstieties ar sa…" at bounding box center [873, 217] width 1391 height 7134
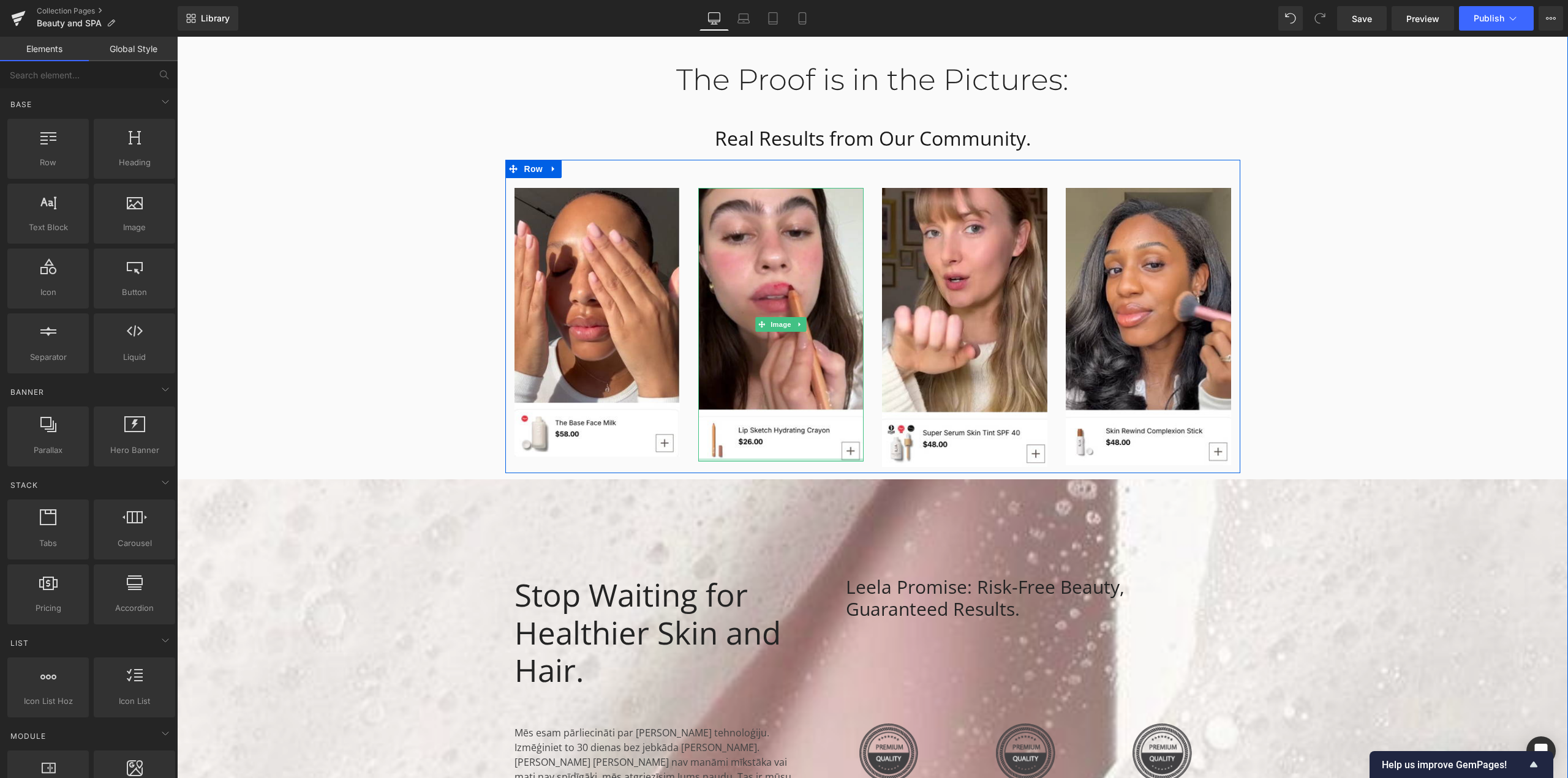
scroll to position [2496, 0]
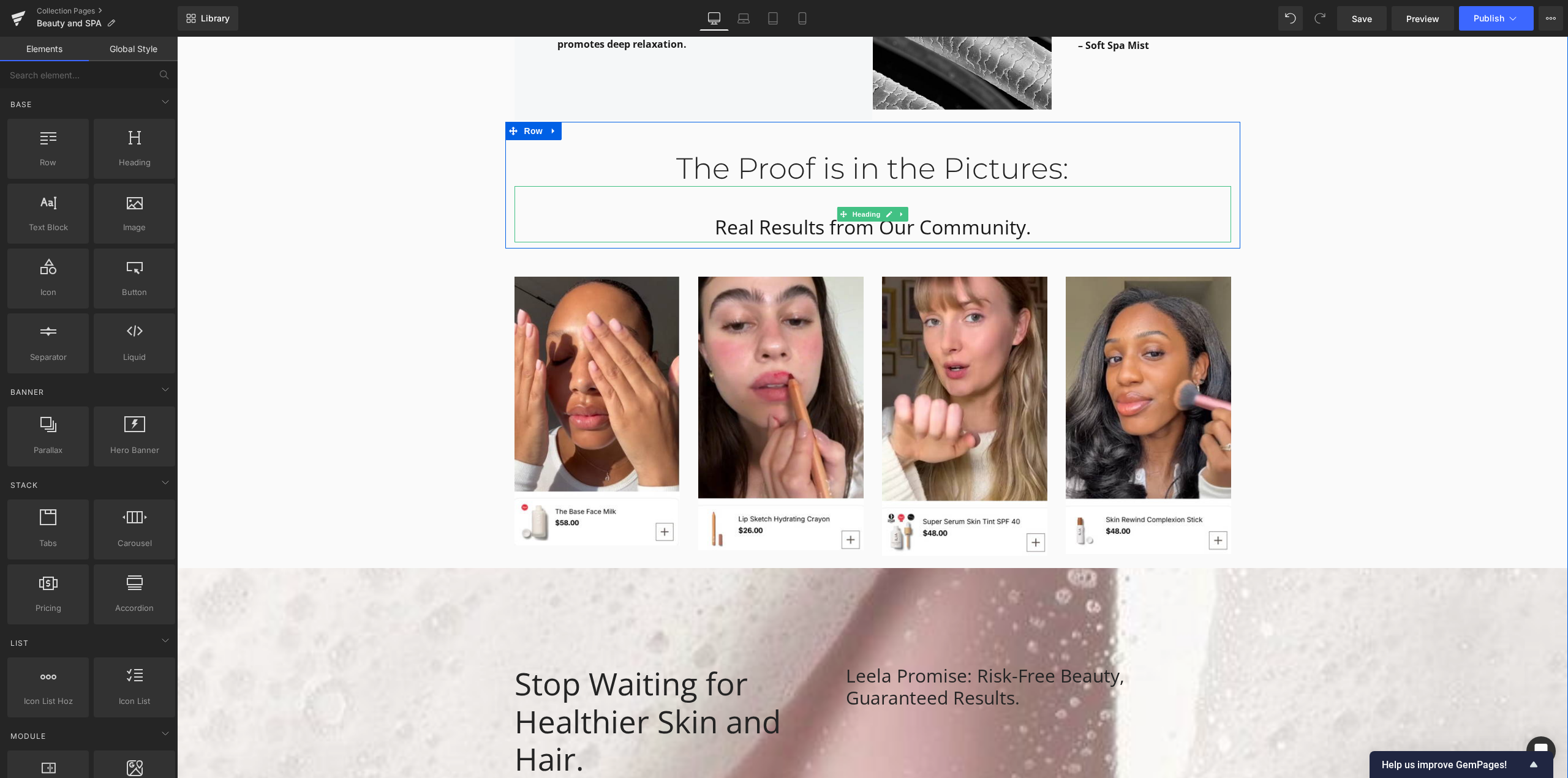
click at [743, 212] on h1 "Real Results from Our Community." at bounding box center [873, 227] width 717 height 30
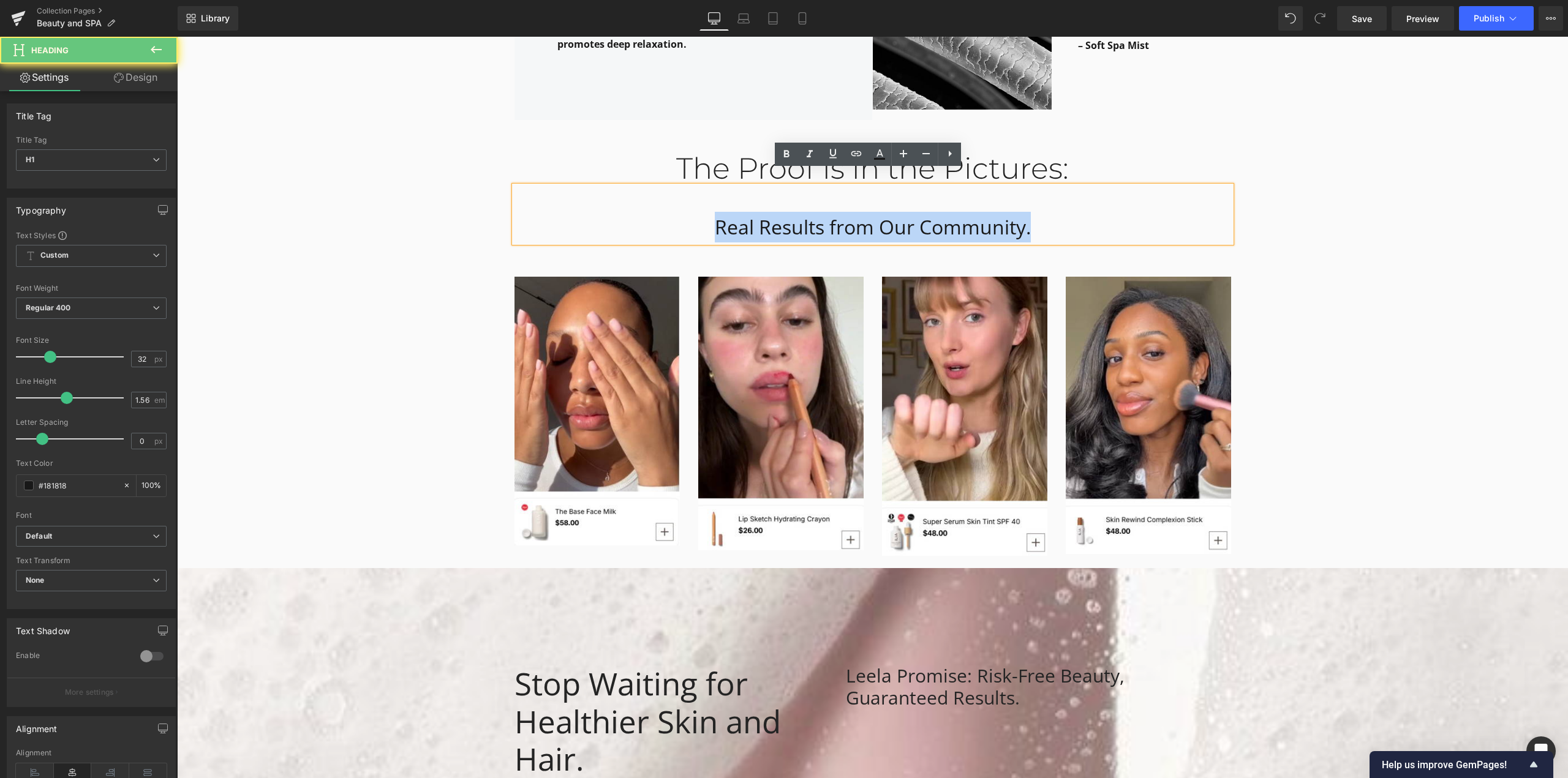
drag, startPoint x: 706, startPoint y: 213, endPoint x: 1491, endPoint y: 238, distance: 785.4
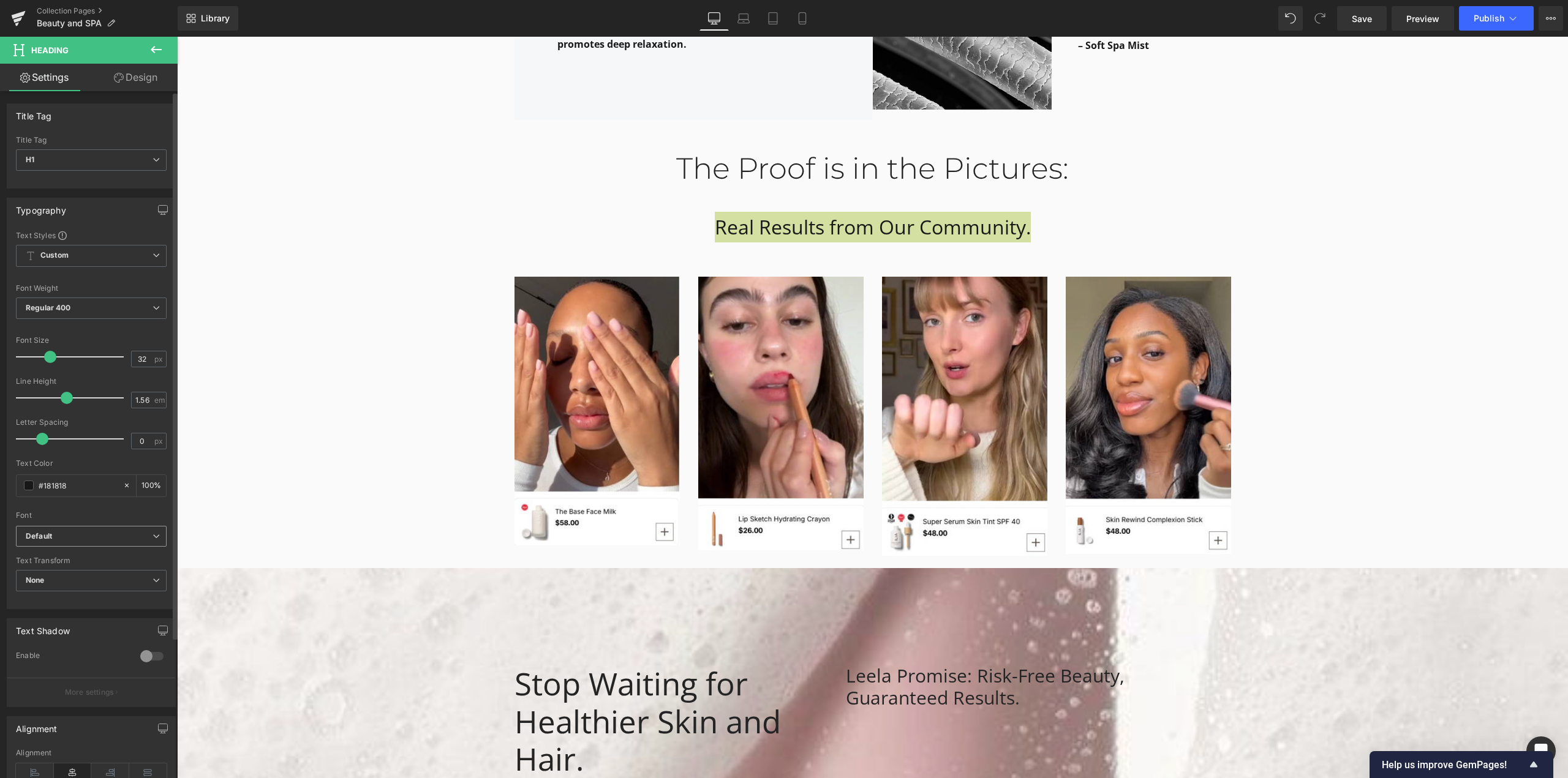
click at [111, 534] on b "Default" at bounding box center [89, 537] width 126 height 11
click at [94, 581] on li "Montserrat" at bounding box center [91, 578] width 151 height 20
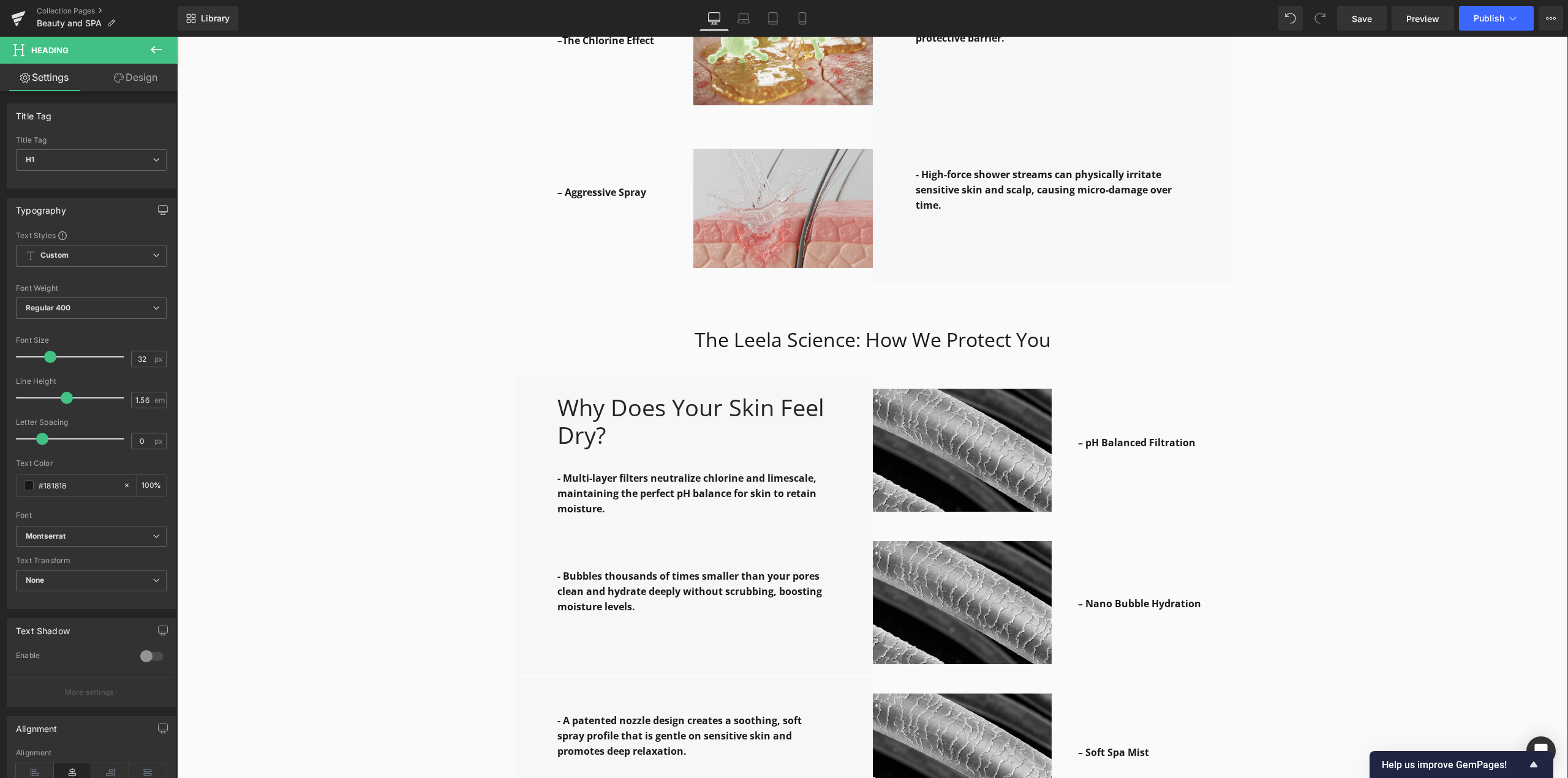
scroll to position [1577, 0]
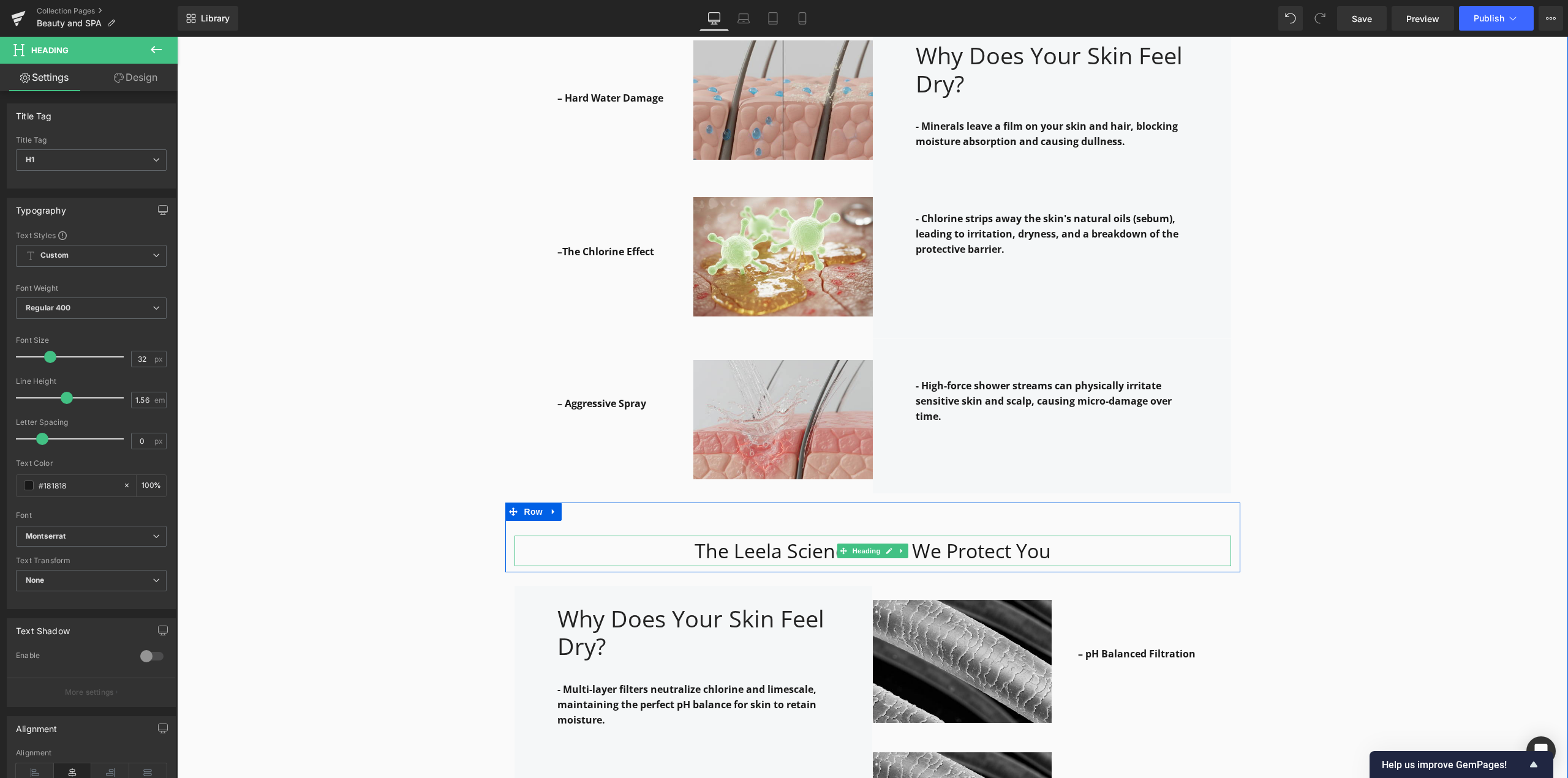
click at [976, 536] on h1 "The Leela Science: How We Protect You" at bounding box center [873, 551] width 717 height 30
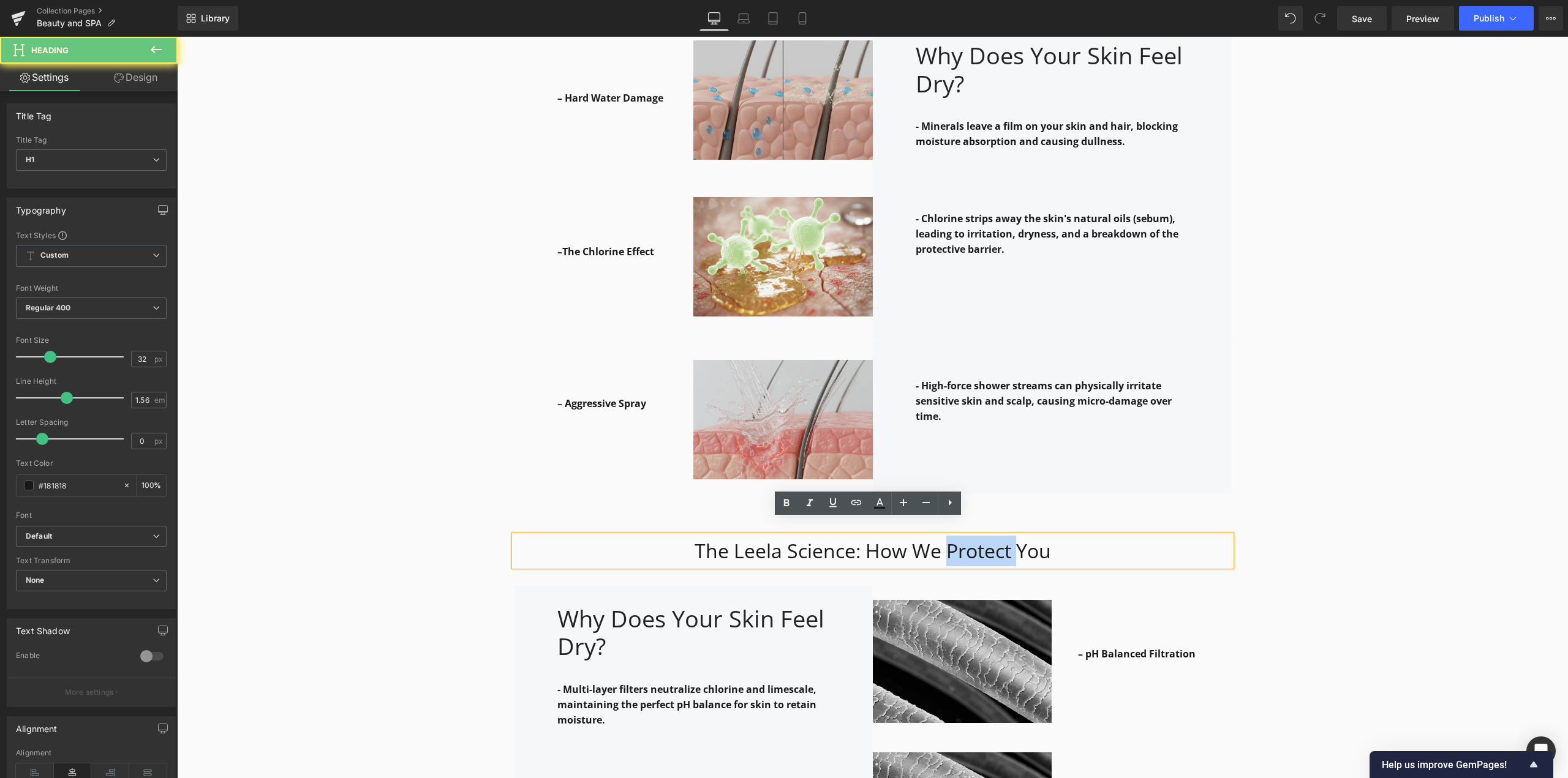
click at [976, 536] on h1 "The Leela Science: How We Protect You" at bounding box center [873, 551] width 717 height 30
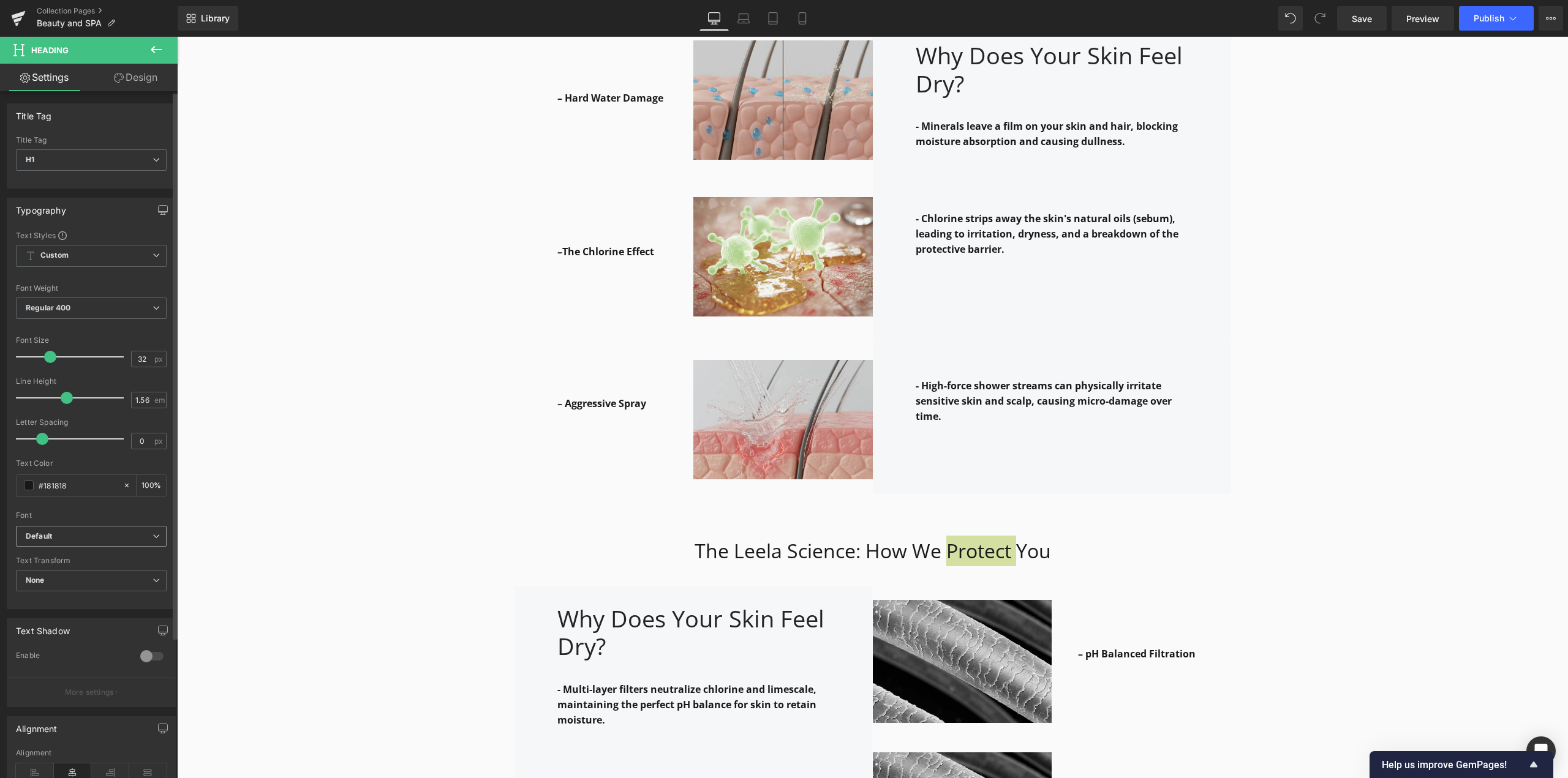
click at [98, 532] on b "Default" at bounding box center [89, 537] width 126 height 11
click at [93, 574] on li "Montserrat" at bounding box center [91, 578] width 151 height 20
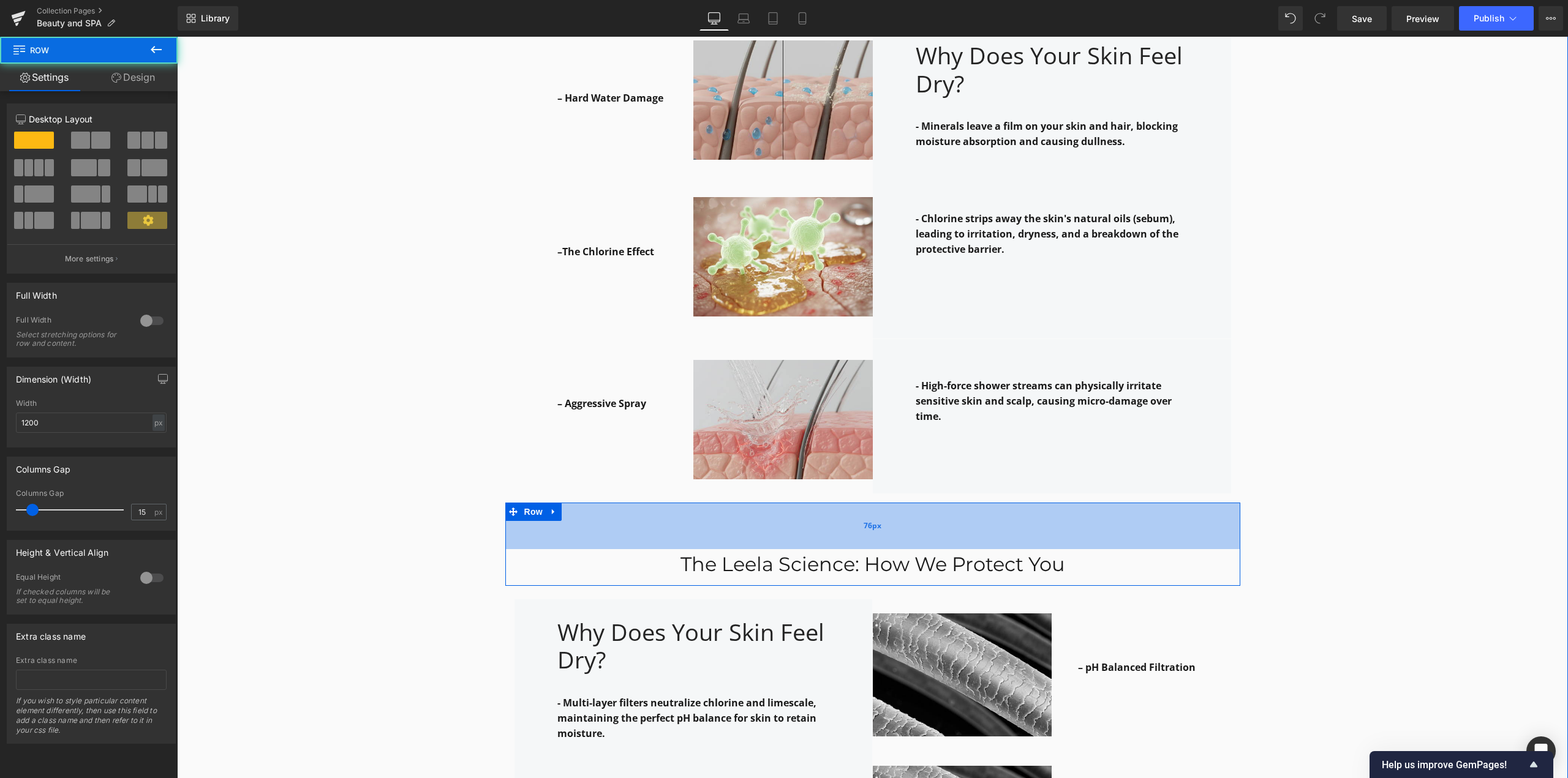
drag, startPoint x: 889, startPoint y: 489, endPoint x: 891, endPoint y: 503, distance: 14.1
click at [891, 503] on div "76px" at bounding box center [873, 526] width 735 height 47
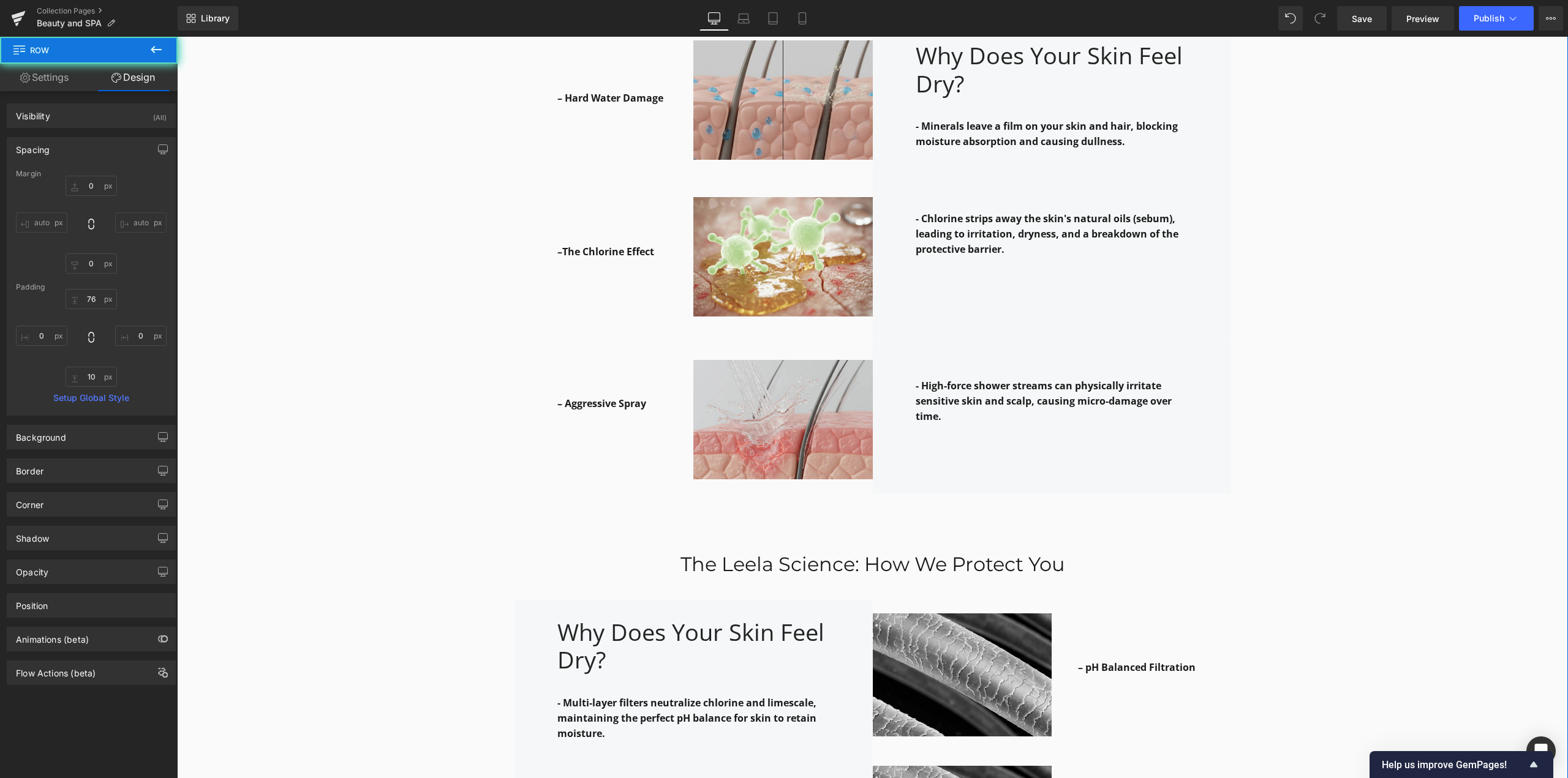
click at [375, 474] on div "Why it works: Heading Row The Leela Science: How We Protect You Heading Row – H…" at bounding box center [873, 688] width 1391 height 1614
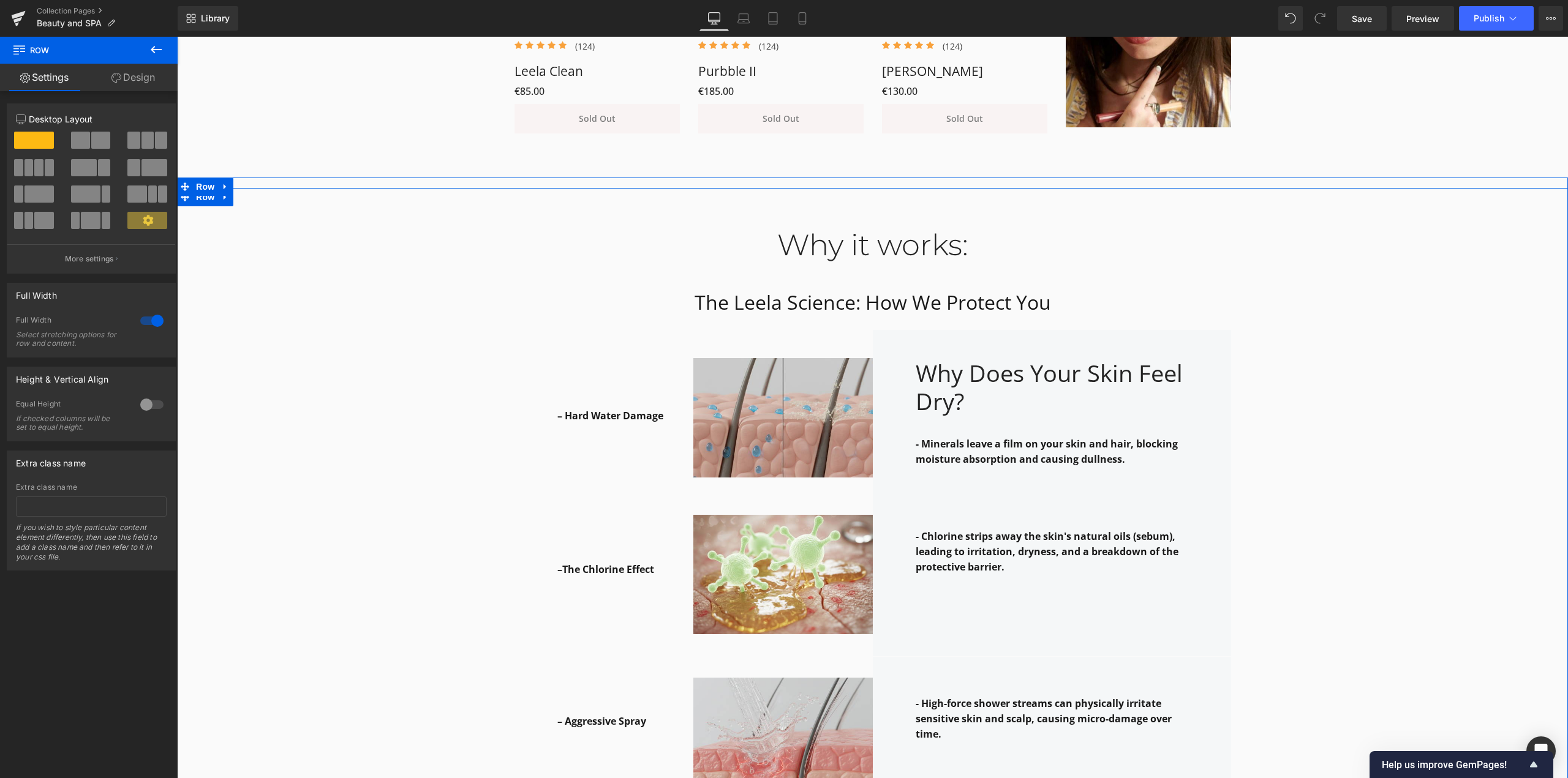
scroll to position [1148, 0]
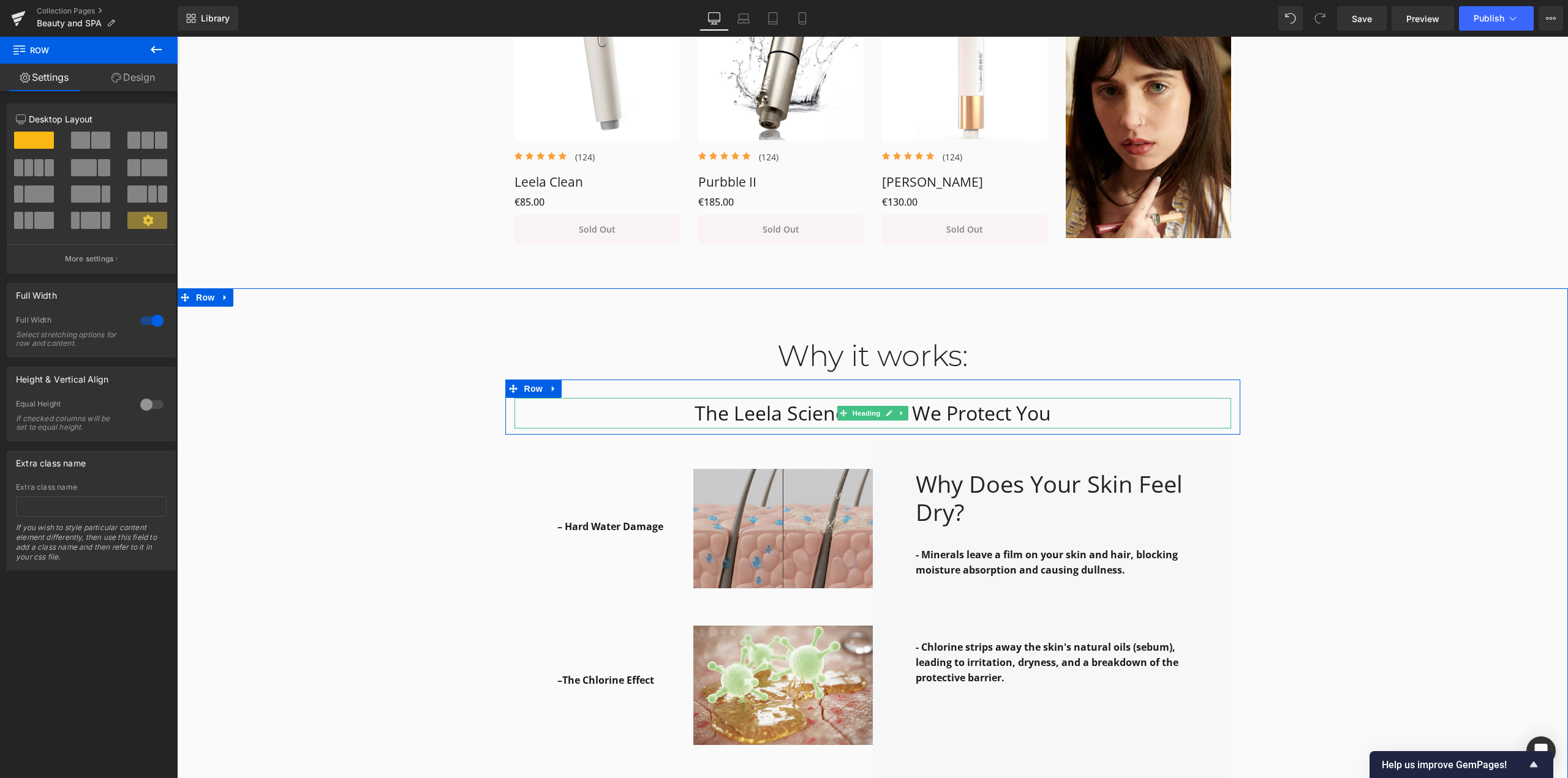
click at [945, 414] on h1 "The Leela Science: How We Protect You" at bounding box center [873, 413] width 717 height 30
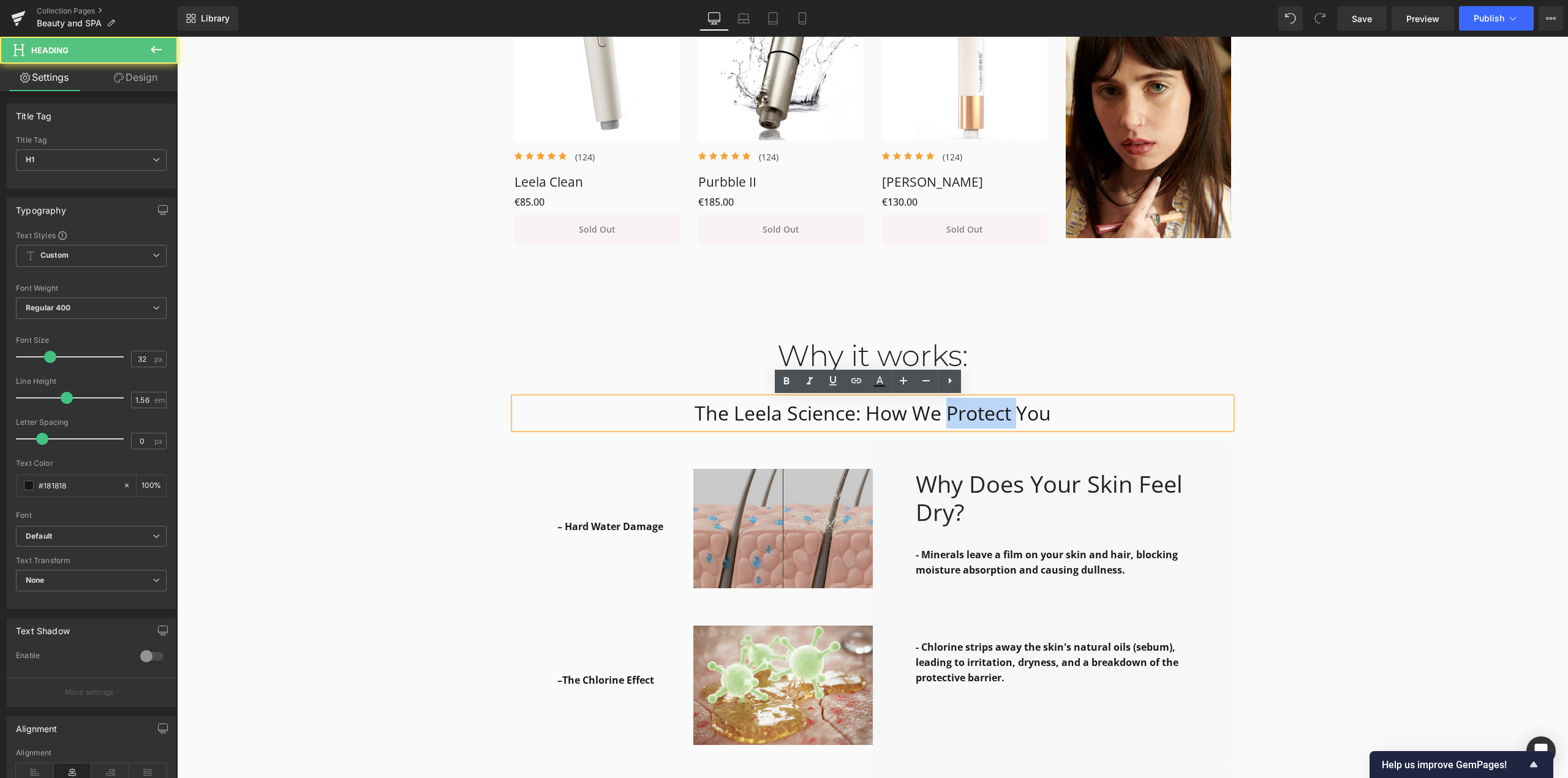
click at [945, 414] on h1 "The Leela Science: How We Protect You" at bounding box center [873, 413] width 717 height 30
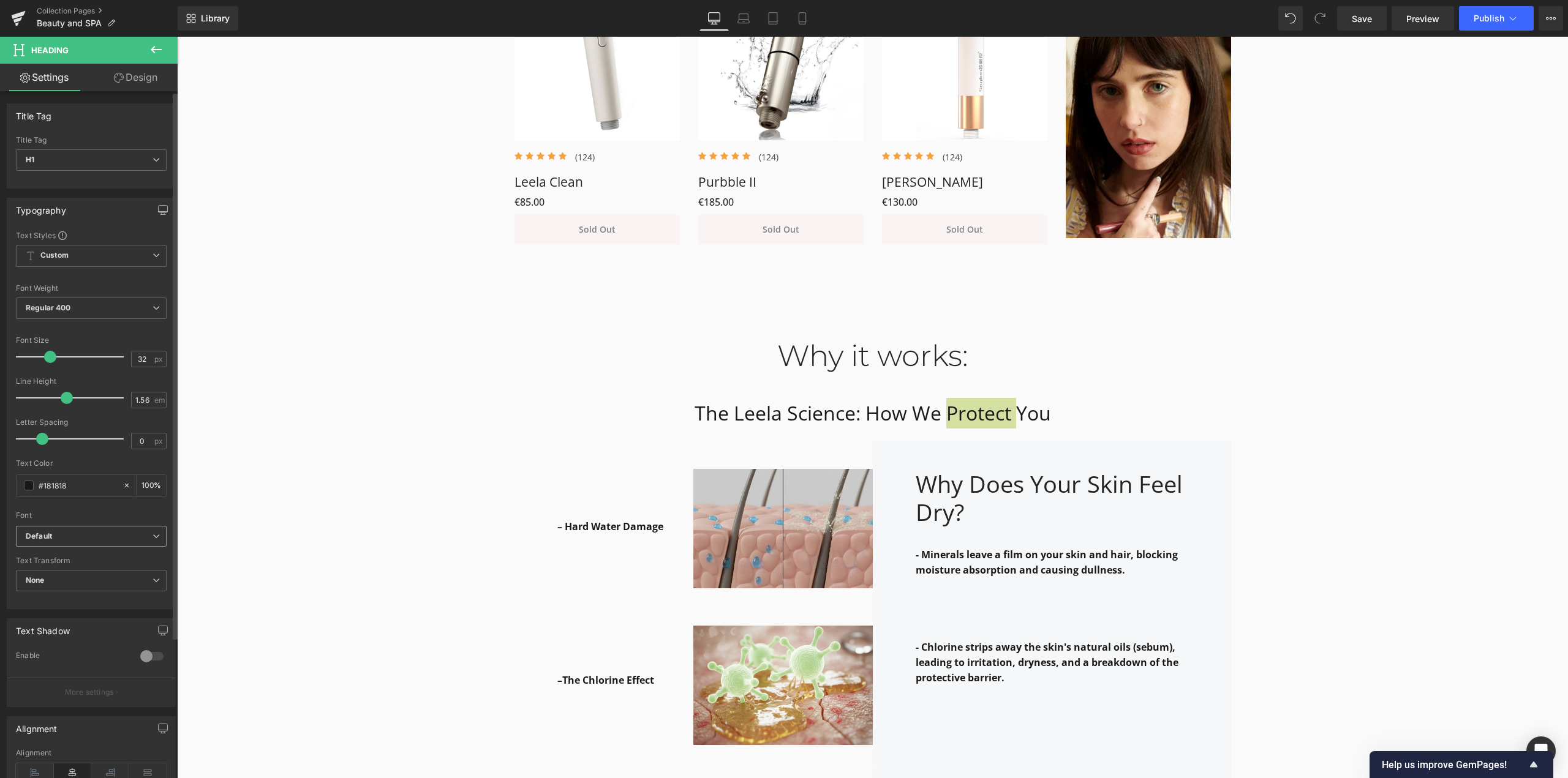
click at [66, 536] on b "Default" at bounding box center [89, 537] width 126 height 11
click at [66, 578] on p "Montserrat" at bounding box center [59, 578] width 39 height 8
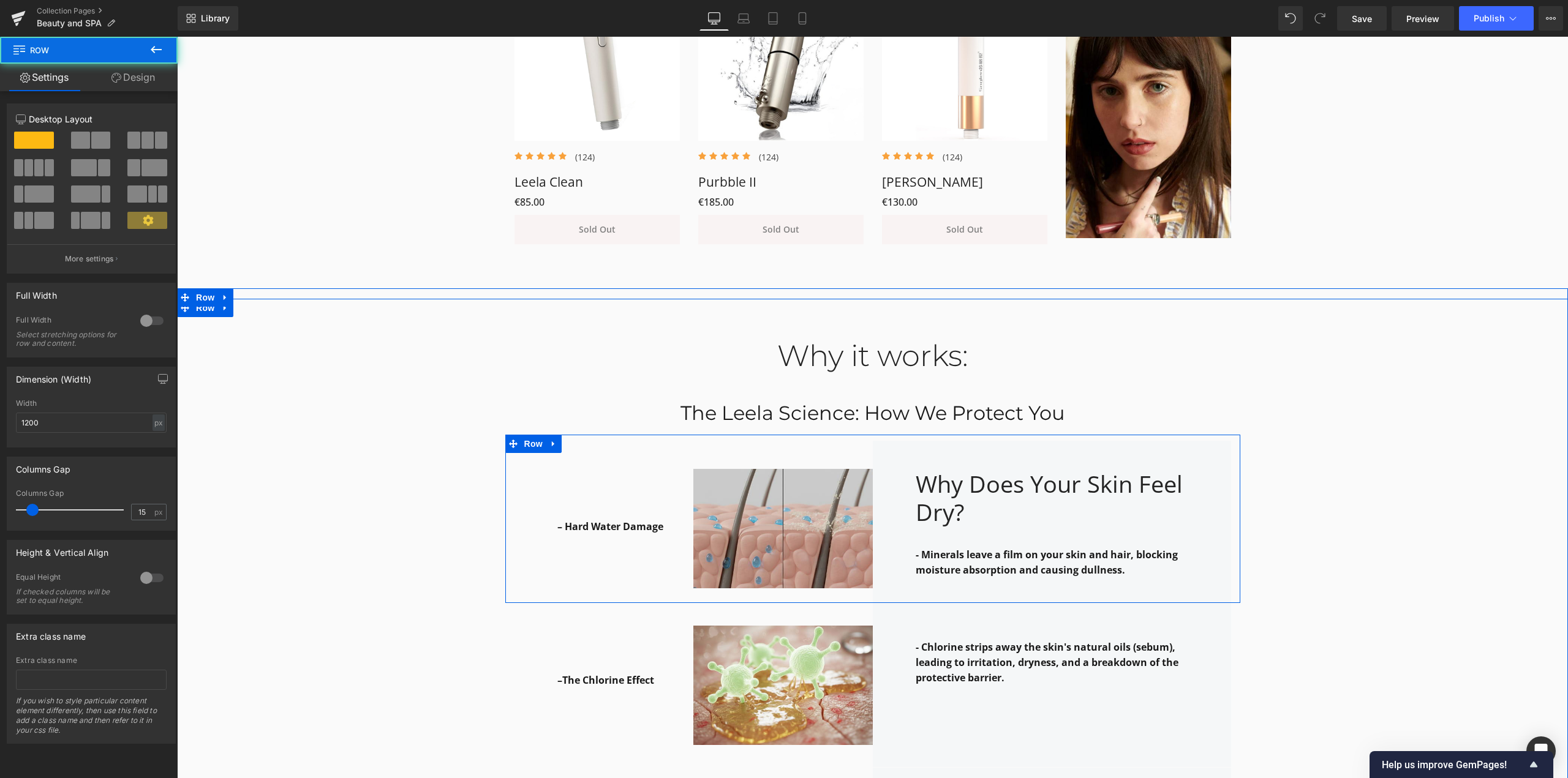
drag, startPoint x: 863, startPoint y: 434, endPoint x: 863, endPoint y: 444, distance: 10.0
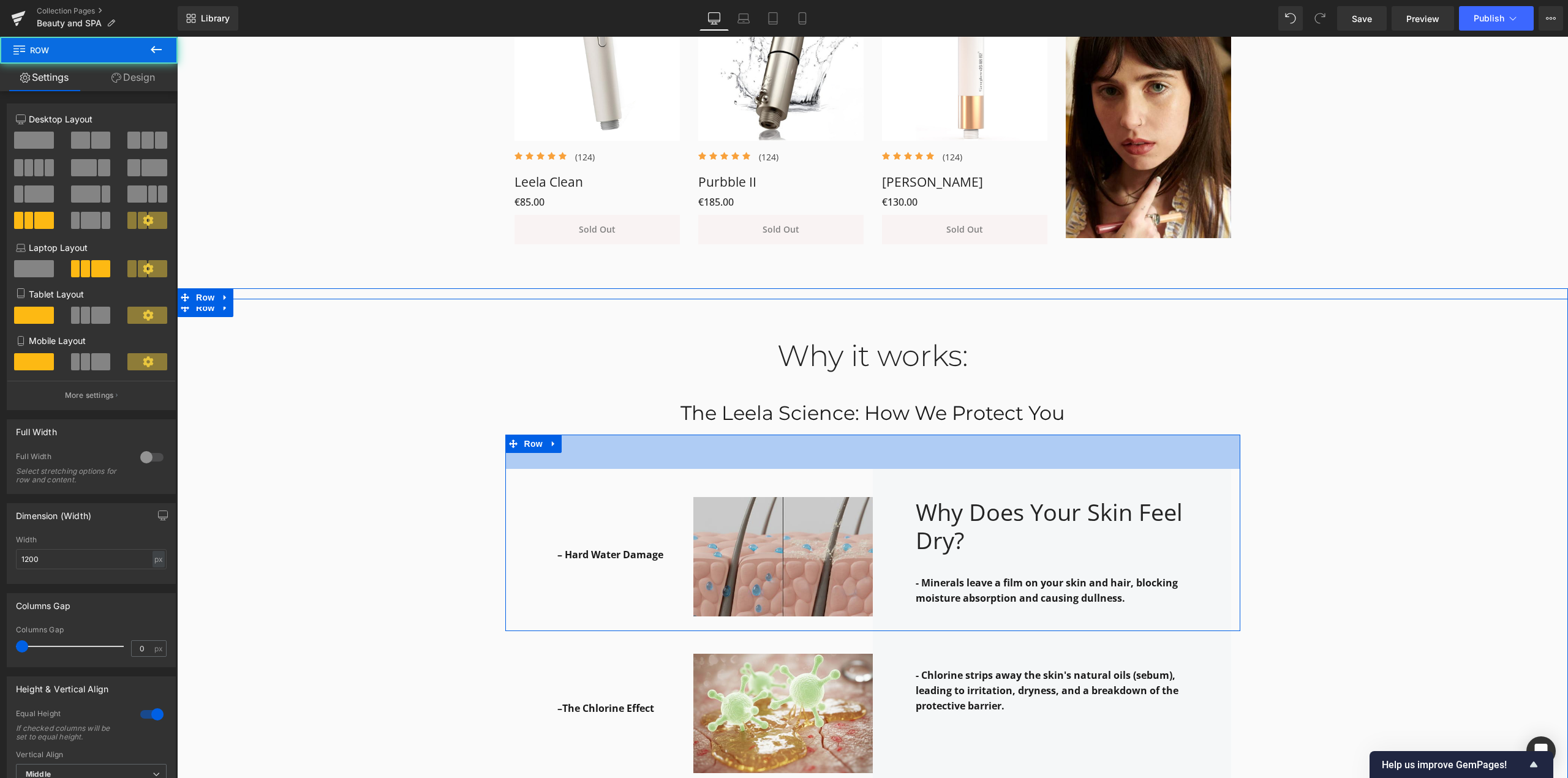
drag, startPoint x: 980, startPoint y: 439, endPoint x: 644, endPoint y: 382, distance: 340.8
click at [979, 469] on div "56px" at bounding box center [873, 452] width 735 height 34
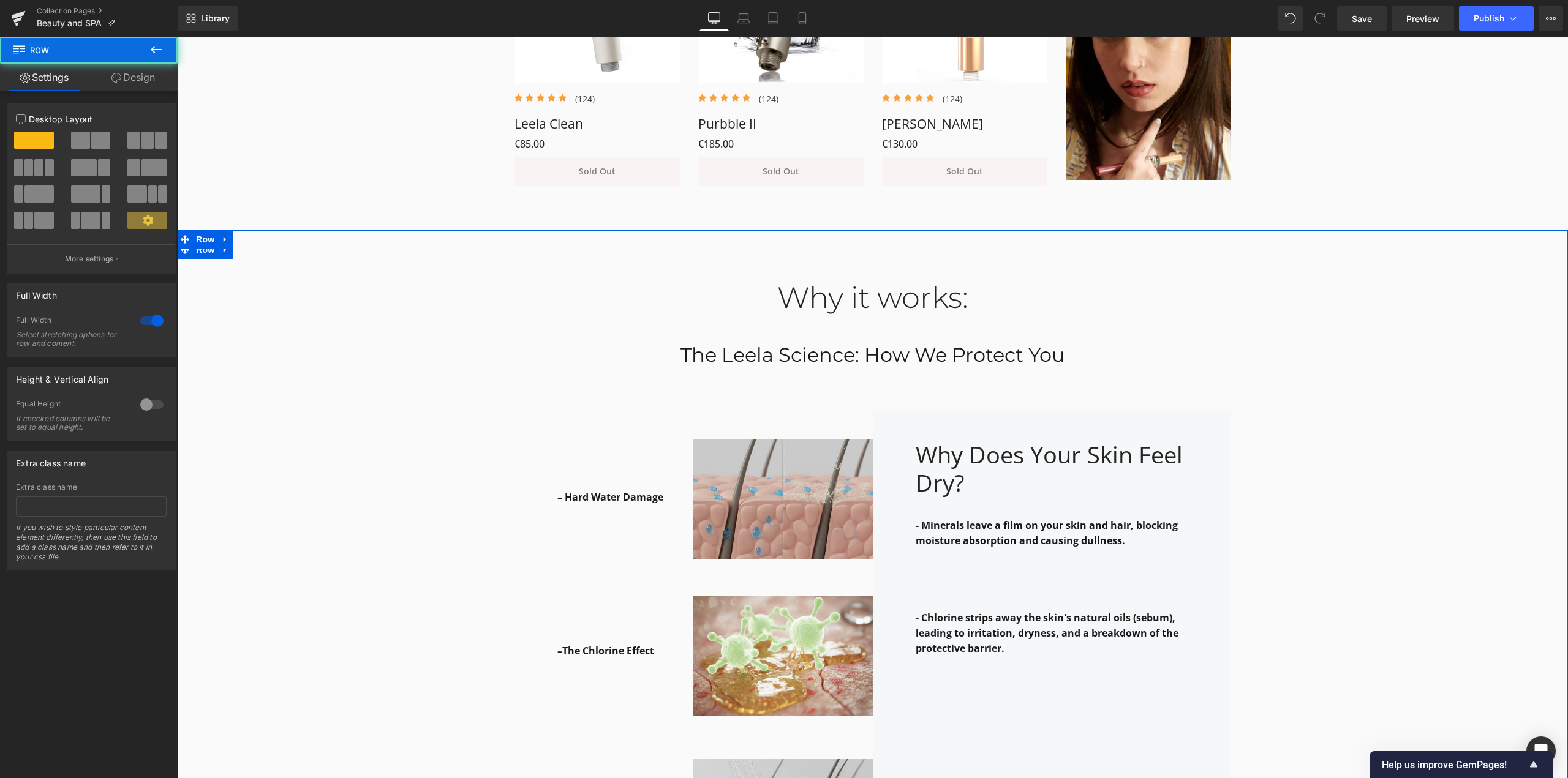
scroll to position [1210, 0]
